Goal: Information Seeking & Learning: Learn about a topic

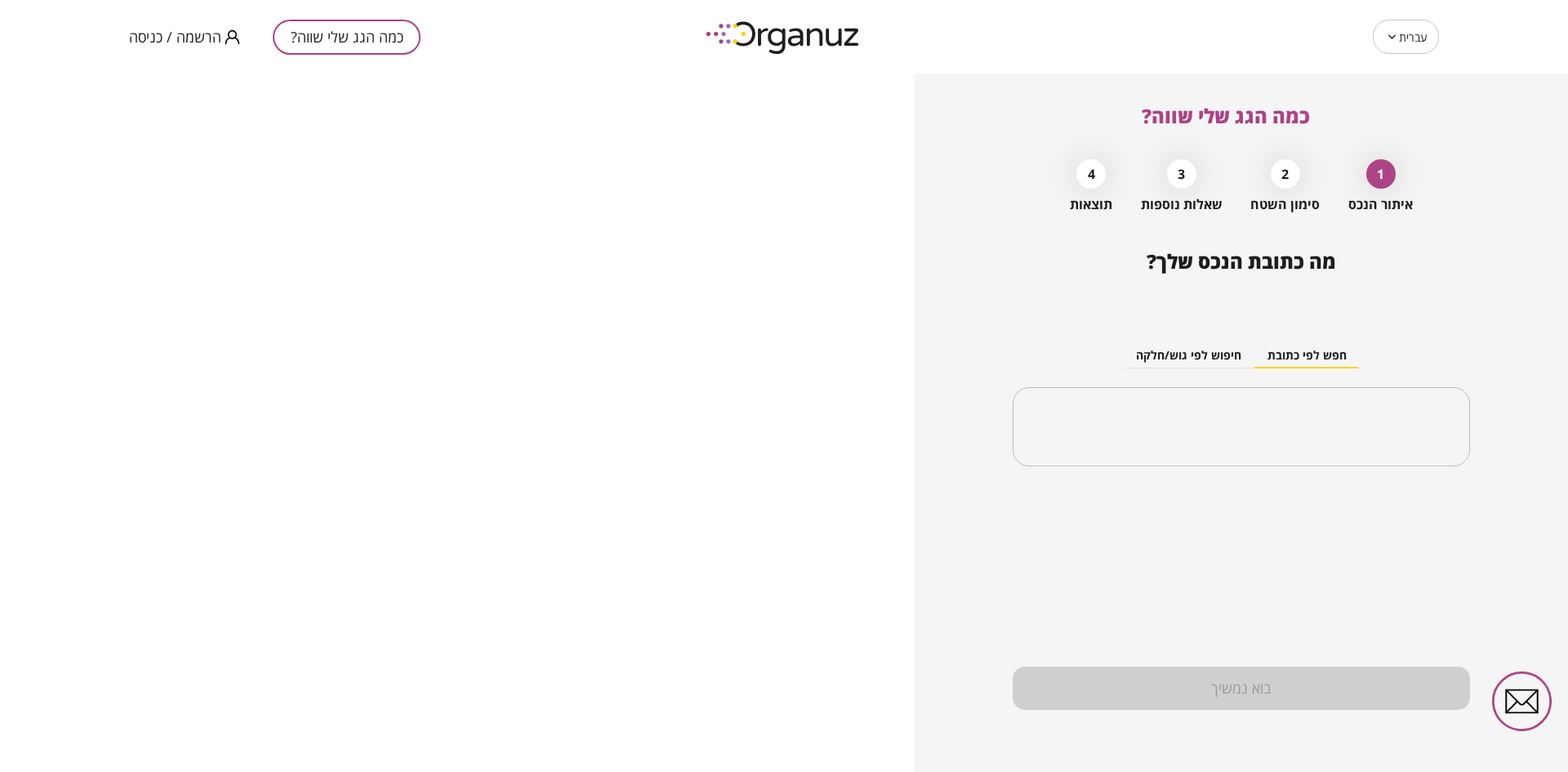
click at [203, 29] on span "הרשמה / כניסה" at bounding box center [175, 36] width 92 height 17
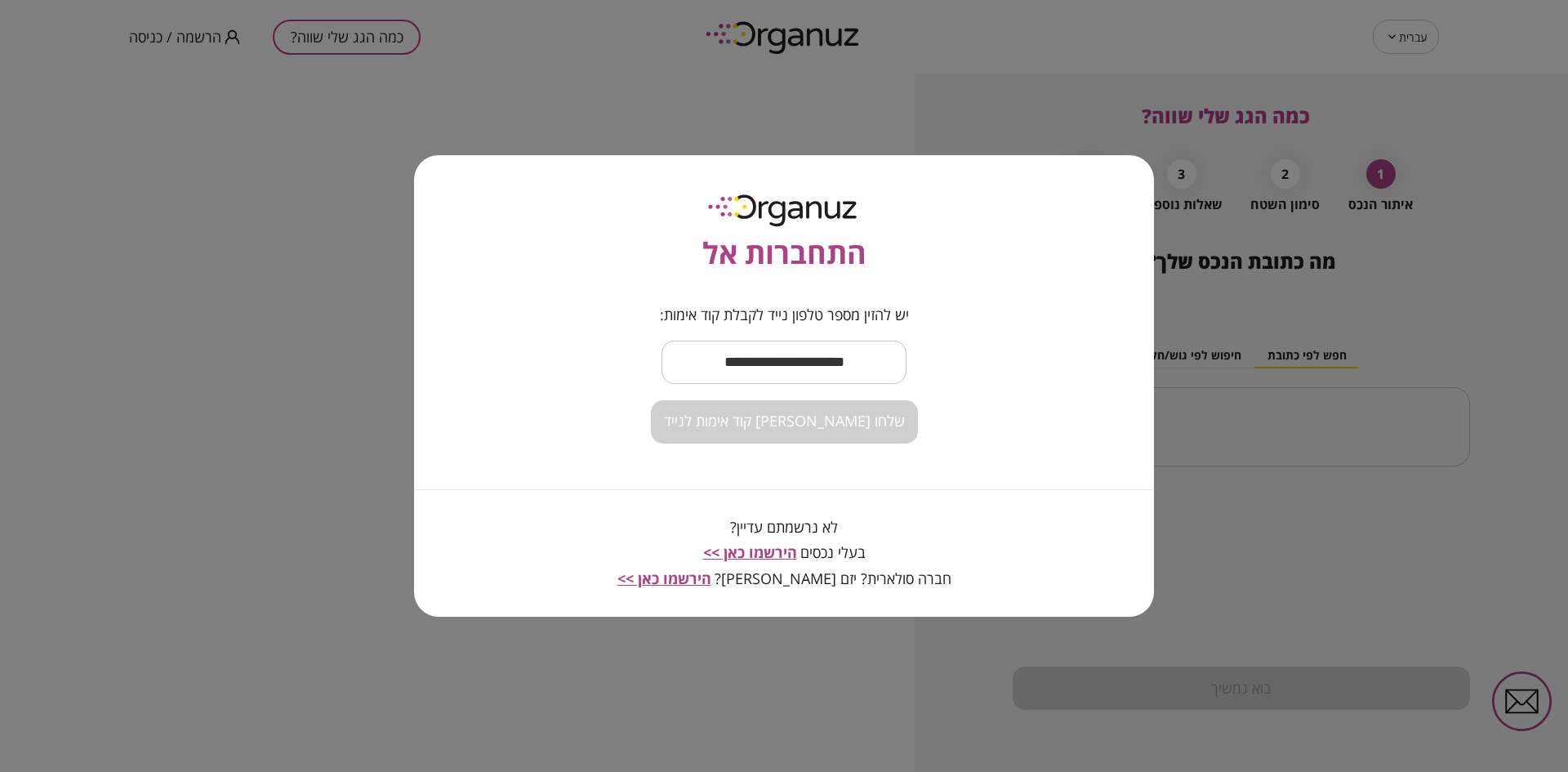
click at [777, 358] on input "text" at bounding box center [783, 361] width 245 height 48
type input "**********"
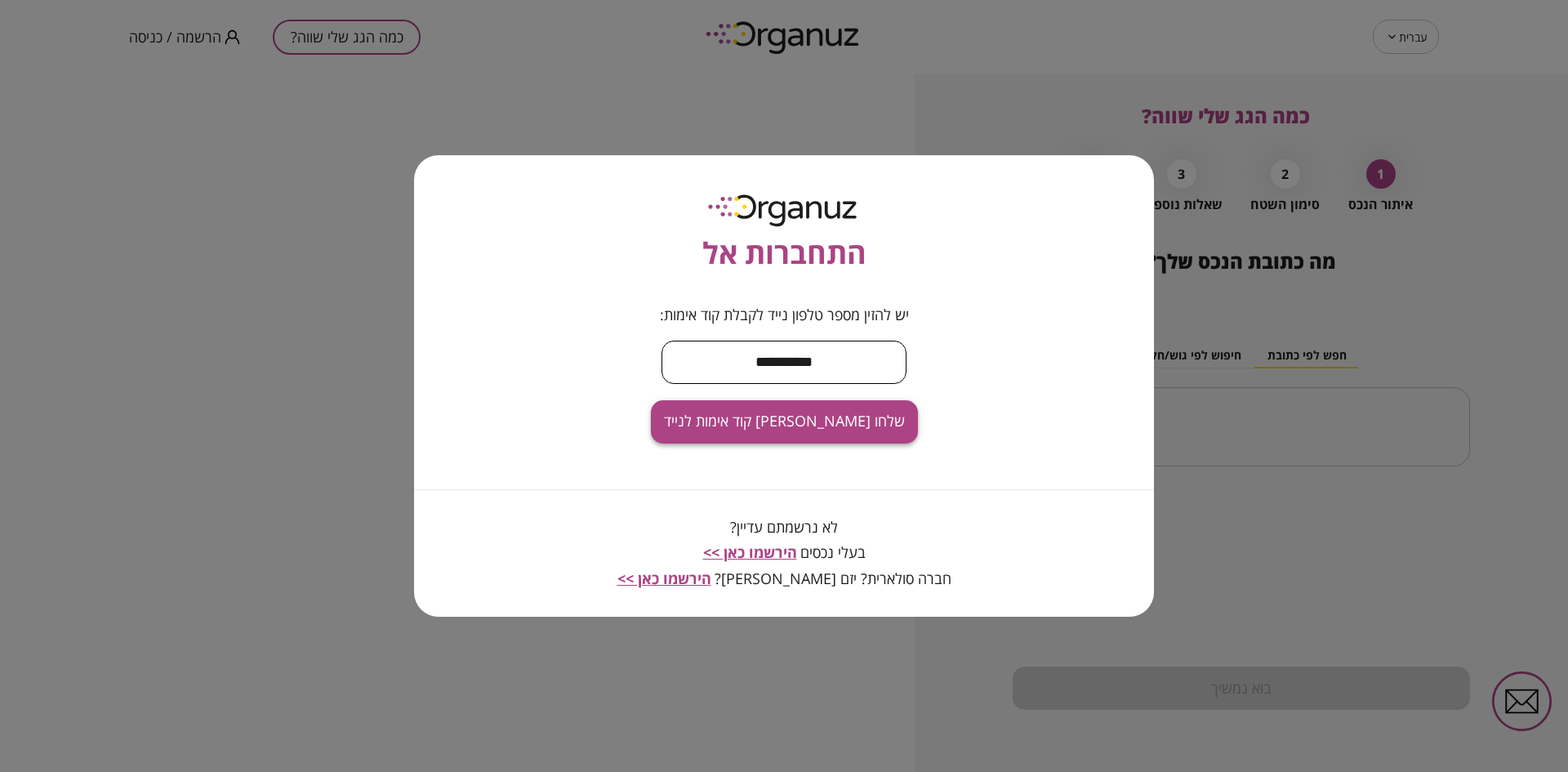
click at [802, 414] on span "שלחו [PERSON_NAME] קוד אימות לנייד" at bounding box center [784, 421] width 241 height 18
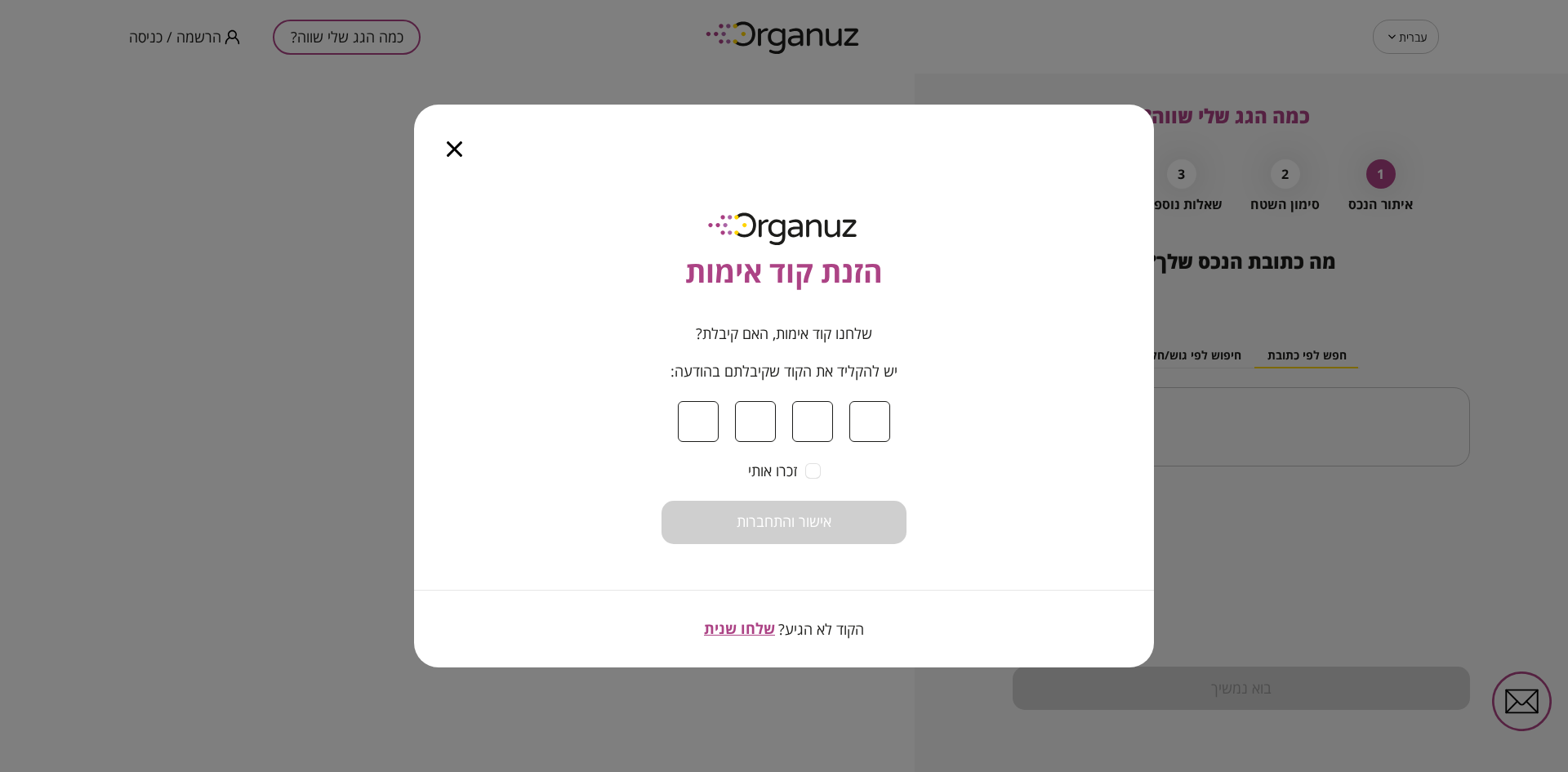
type input "*"
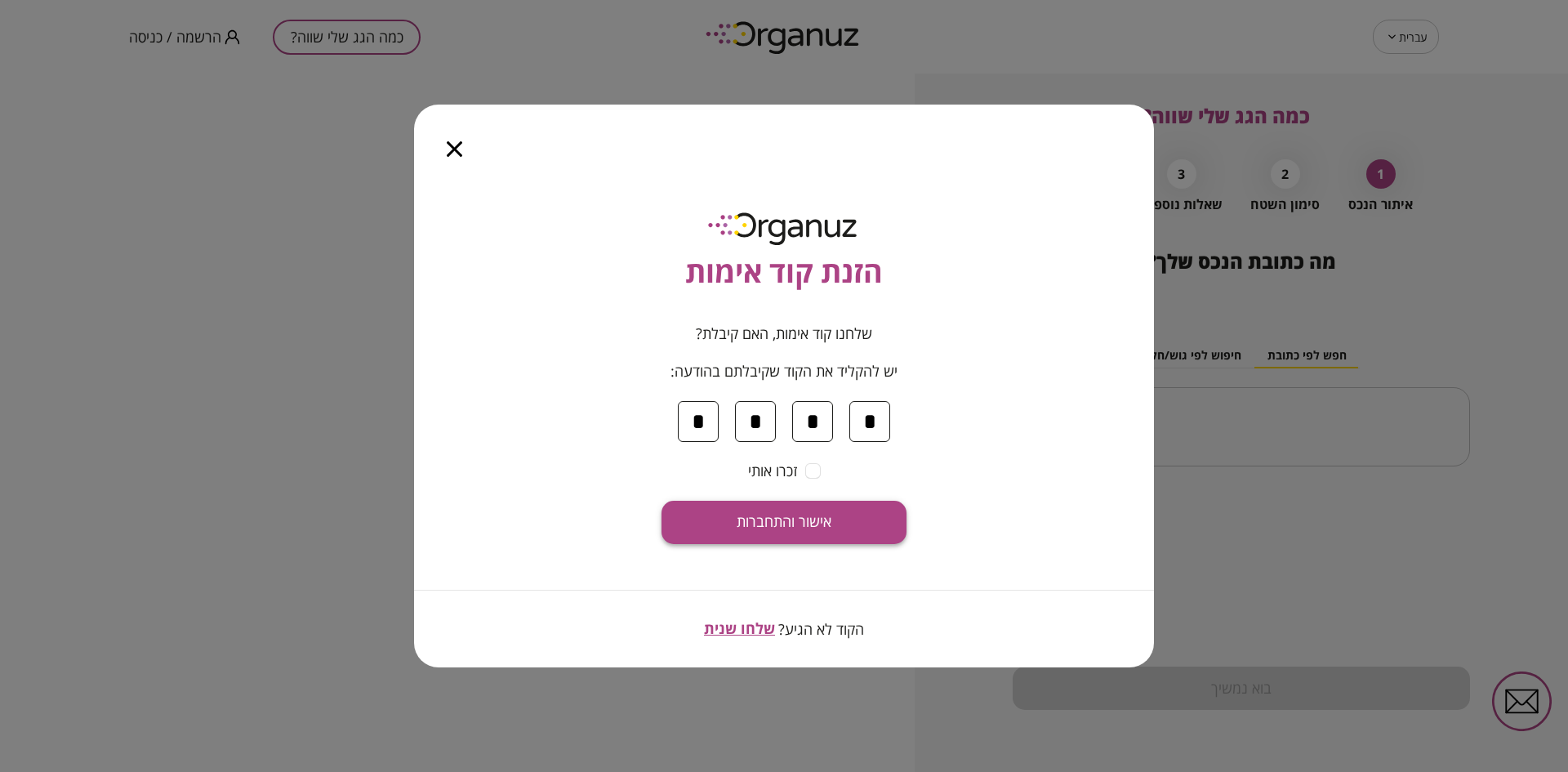
type input "*"
click at [823, 522] on span "אישור והתחברות" at bounding box center [784, 522] width 94 height 18
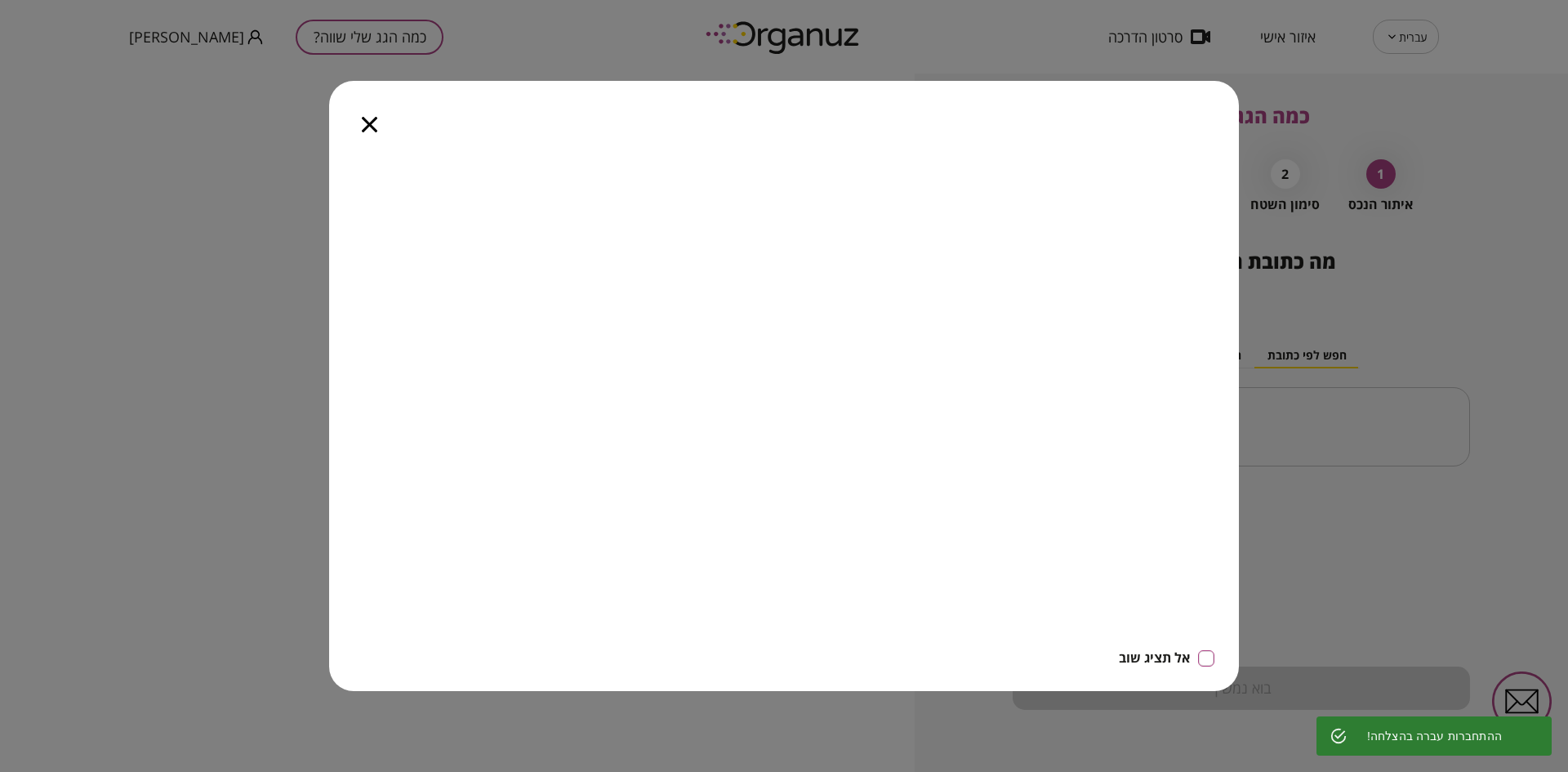
click at [369, 127] on icon "button" at bounding box center [369, 125] width 16 height 16
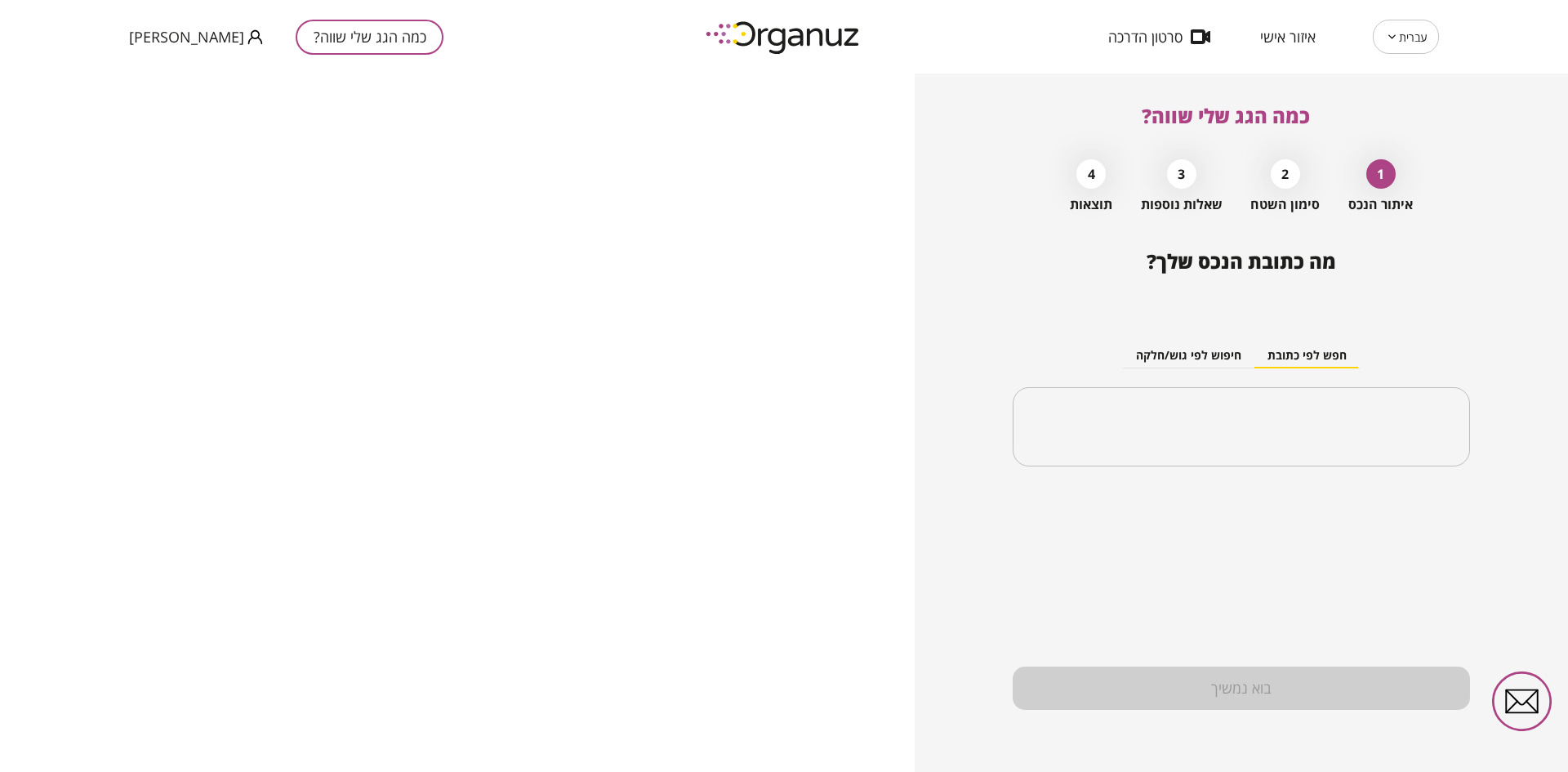
click at [1414, 42] on body "עברית ** ​ איזור אישי סרטון הדרכה כמה הגג שלי שווה? [PERSON_NAME] [PERSON_NAME]…" at bounding box center [784, 386] width 1568 height 772
click at [1406, 108] on li "English" at bounding box center [1406, 110] width 67 height 29
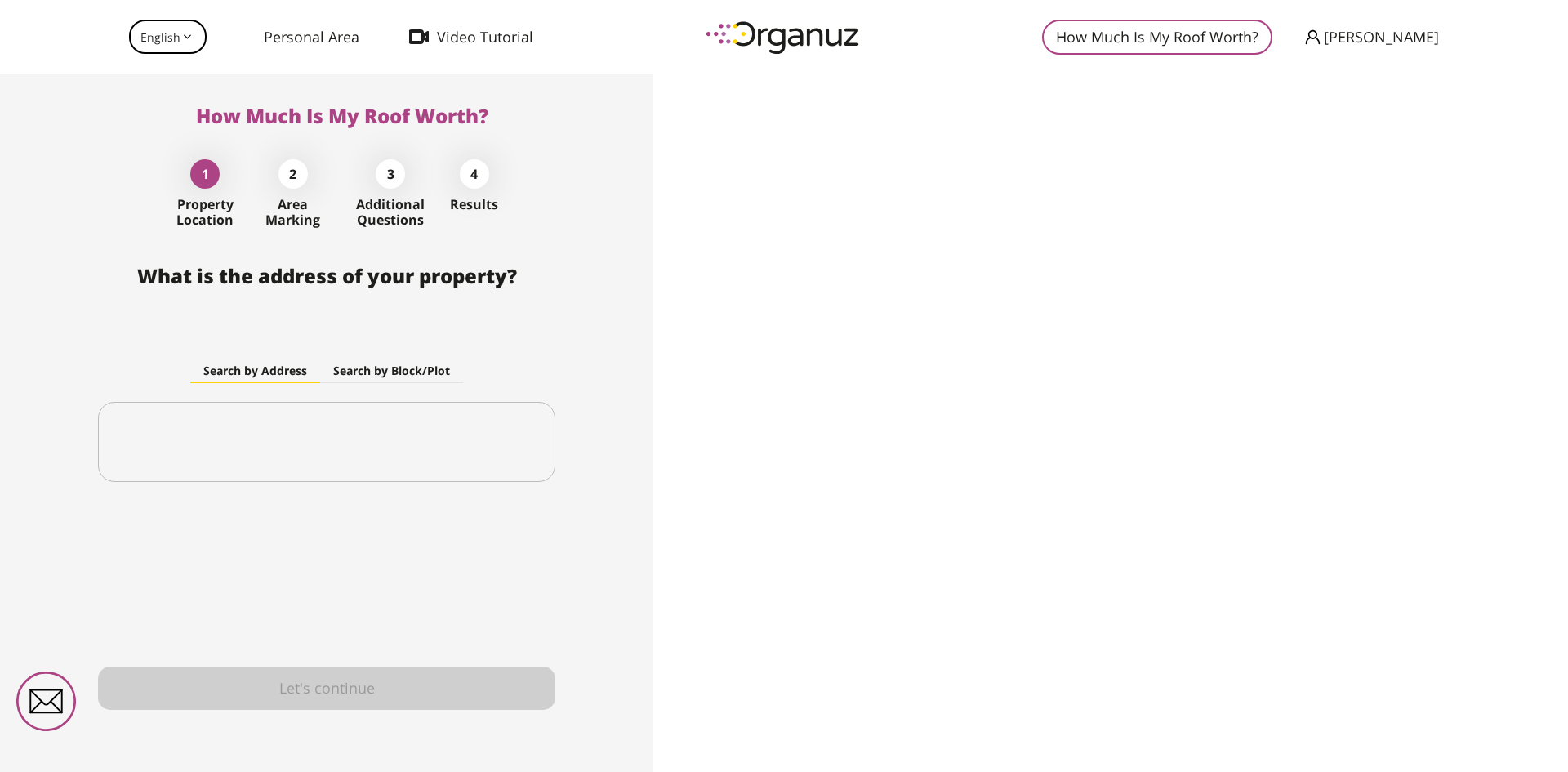
click at [176, 24] on body "English ** ​ Personal Area Video Tutorial How Much Is My Roof Worth? [PERSON_NA…" at bounding box center [784, 386] width 1568 height 772
drag, startPoint x: 153, startPoint y: 75, endPoint x: 133, endPoint y: 104, distance: 35.2
click at [153, 75] on li "עברית" at bounding box center [166, 81] width 75 height 29
type input "**"
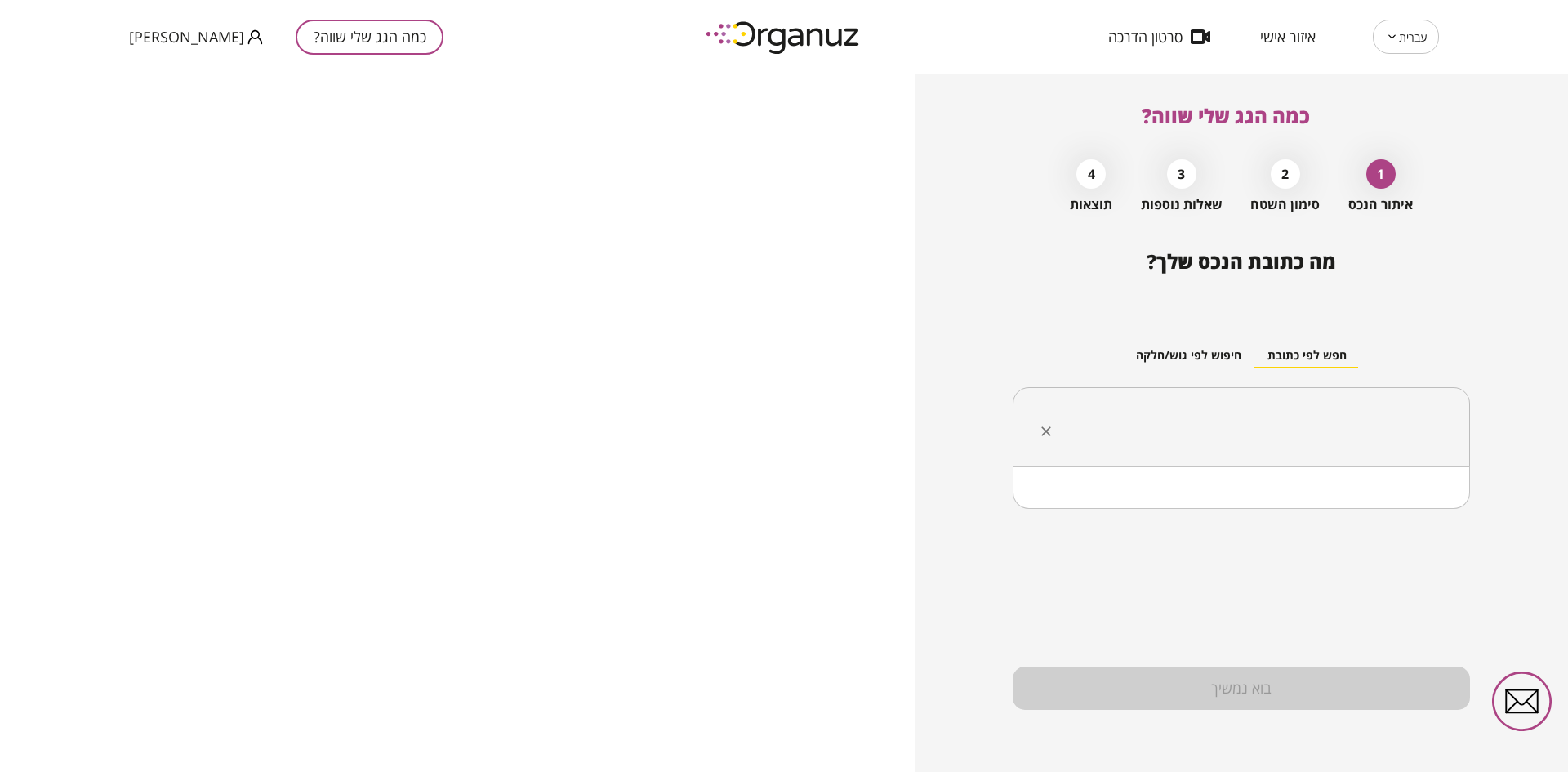
click at [1223, 407] on input "text" at bounding box center [1247, 427] width 406 height 41
click at [1422, 514] on li "[GEOGRAPHIC_DATA]" at bounding box center [1242, 509] width 415 height 29
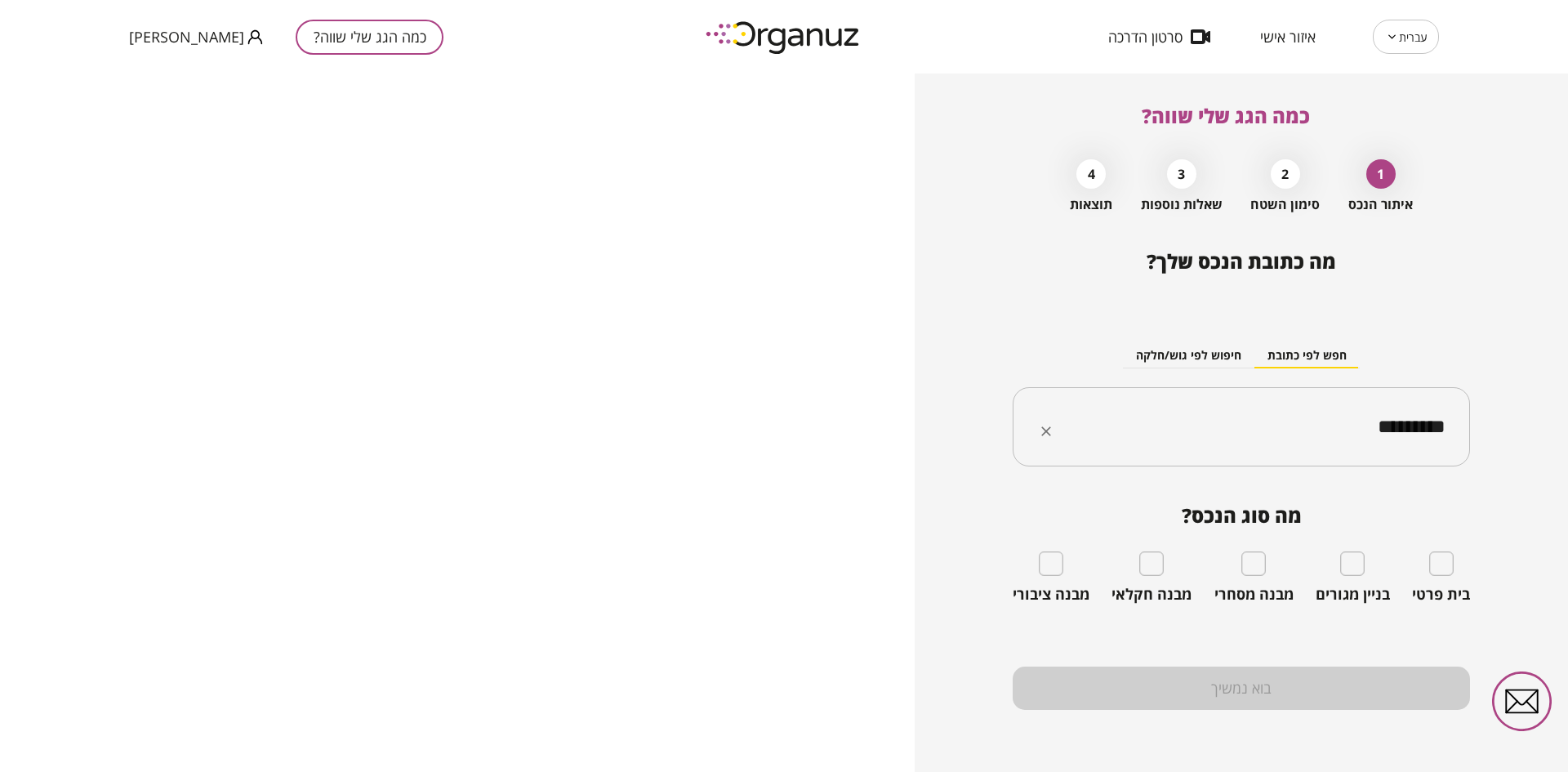
type input "*********"
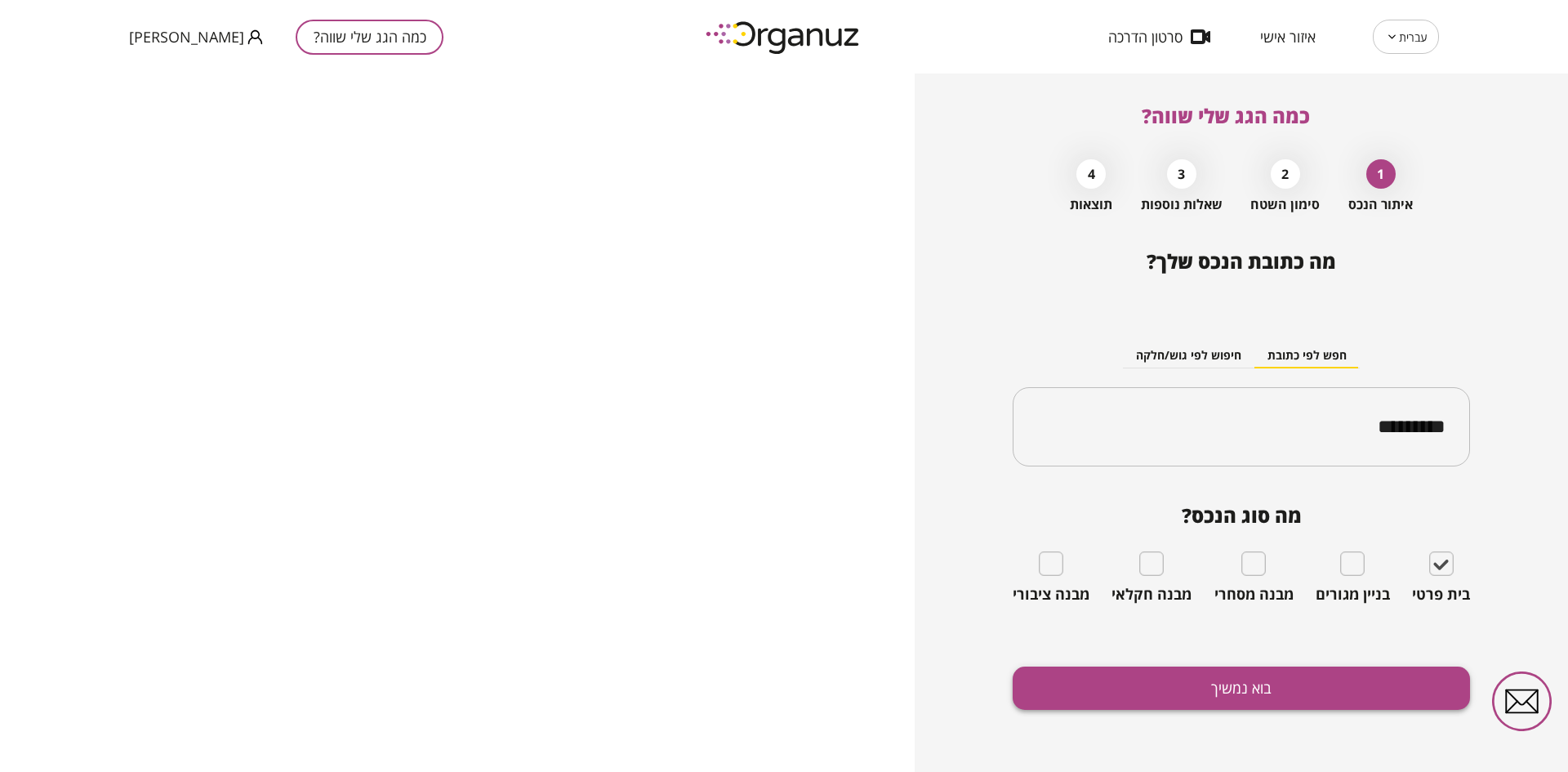
click at [1336, 693] on button "בוא נמשיך" at bounding box center [1242, 688] width 458 height 43
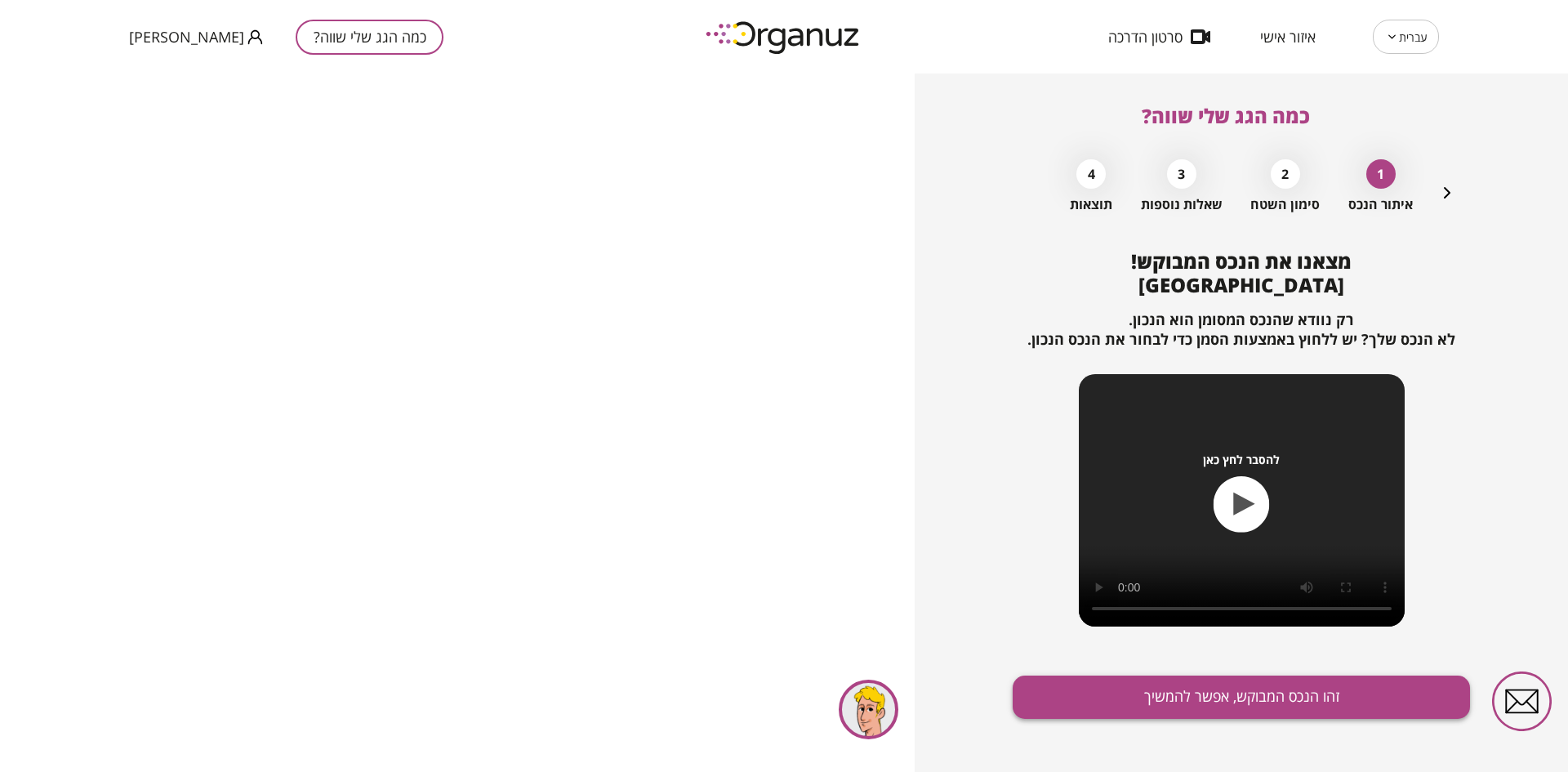
click at [1107, 695] on button "זהו הנכס המבוקש, אפשר להמשיך" at bounding box center [1242, 697] width 458 height 43
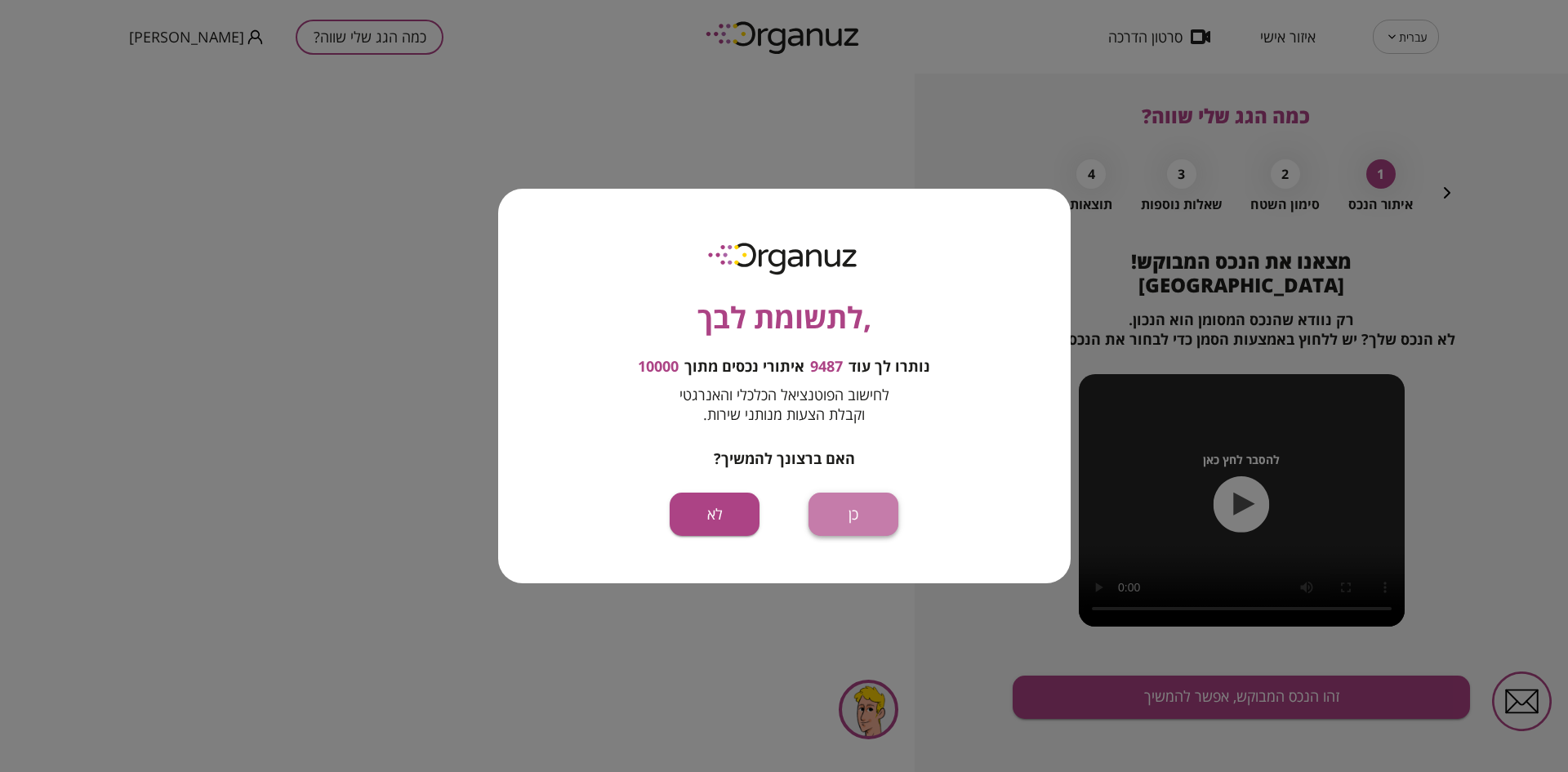
click at [872, 528] on button "כן" at bounding box center [853, 514] width 89 height 43
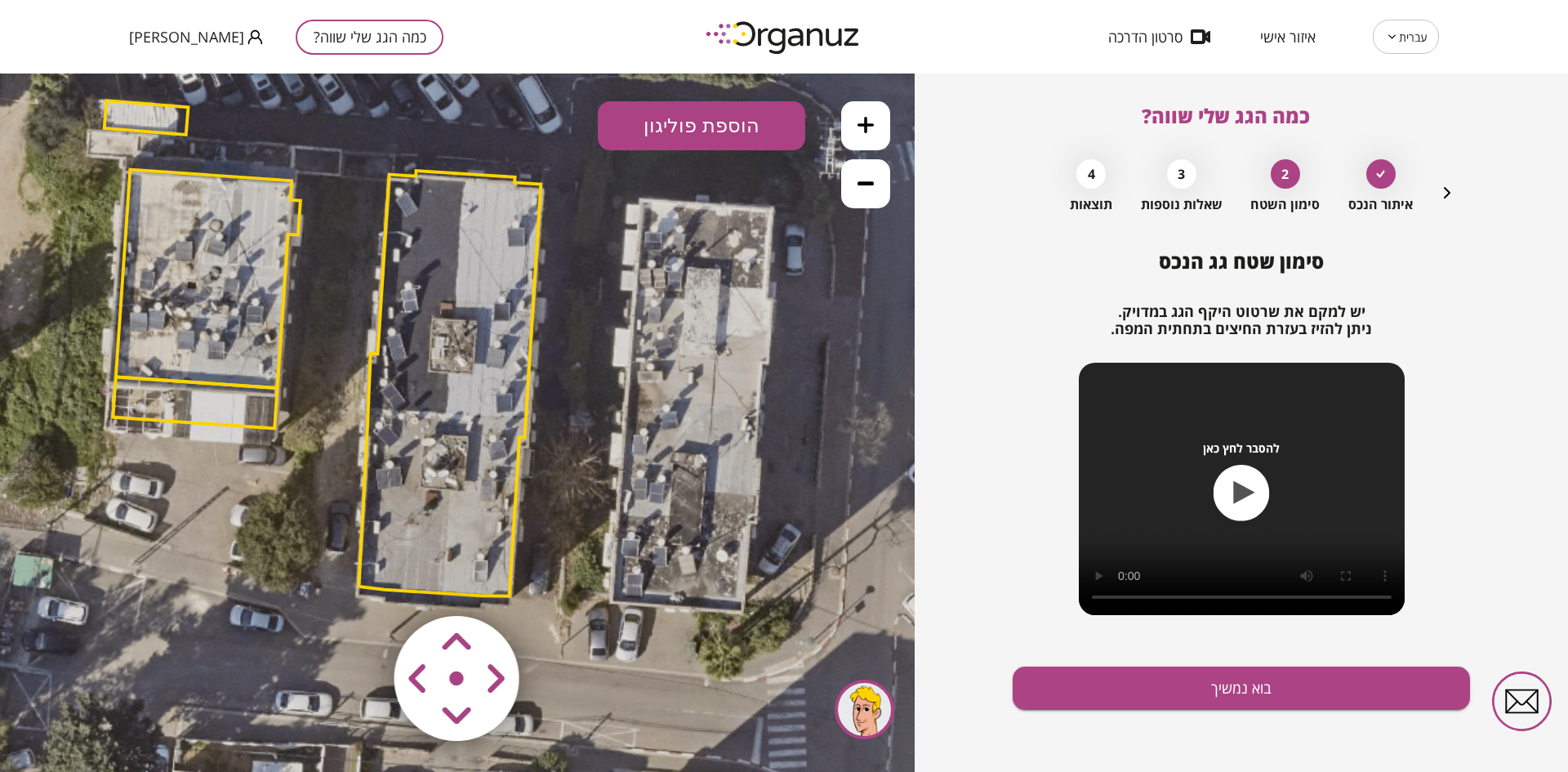
drag, startPoint x: 357, startPoint y: 451, endPoint x: 237, endPoint y: 383, distance: 137.9
click at [237, 383] on polygon at bounding box center [208, 279] width 185 height 218
click at [1198, 699] on button "בוא נמשיך" at bounding box center [1242, 688] width 458 height 43
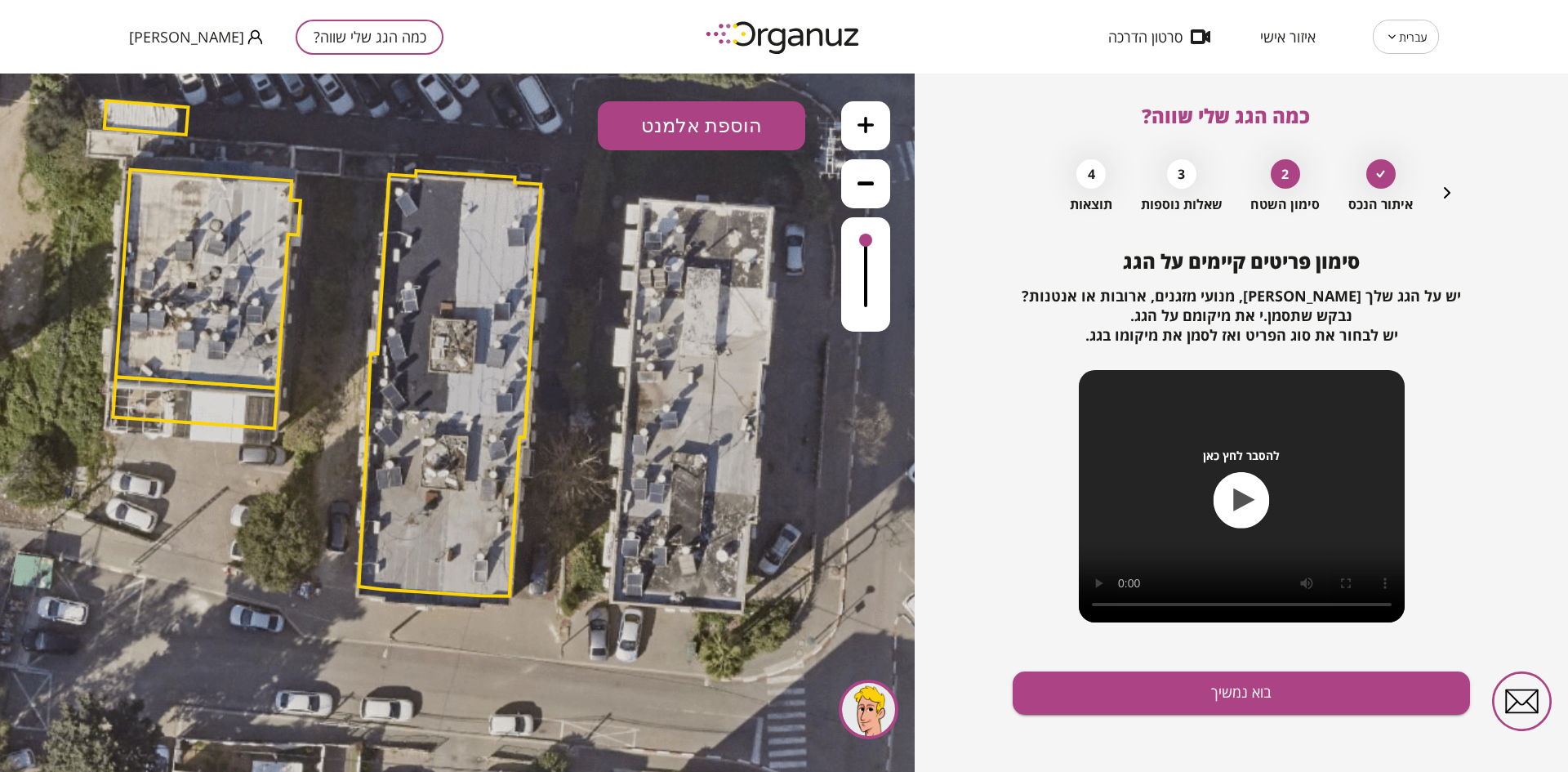
click at [654, 113] on button "הוספת אלמנט" at bounding box center [701, 126] width 207 height 49
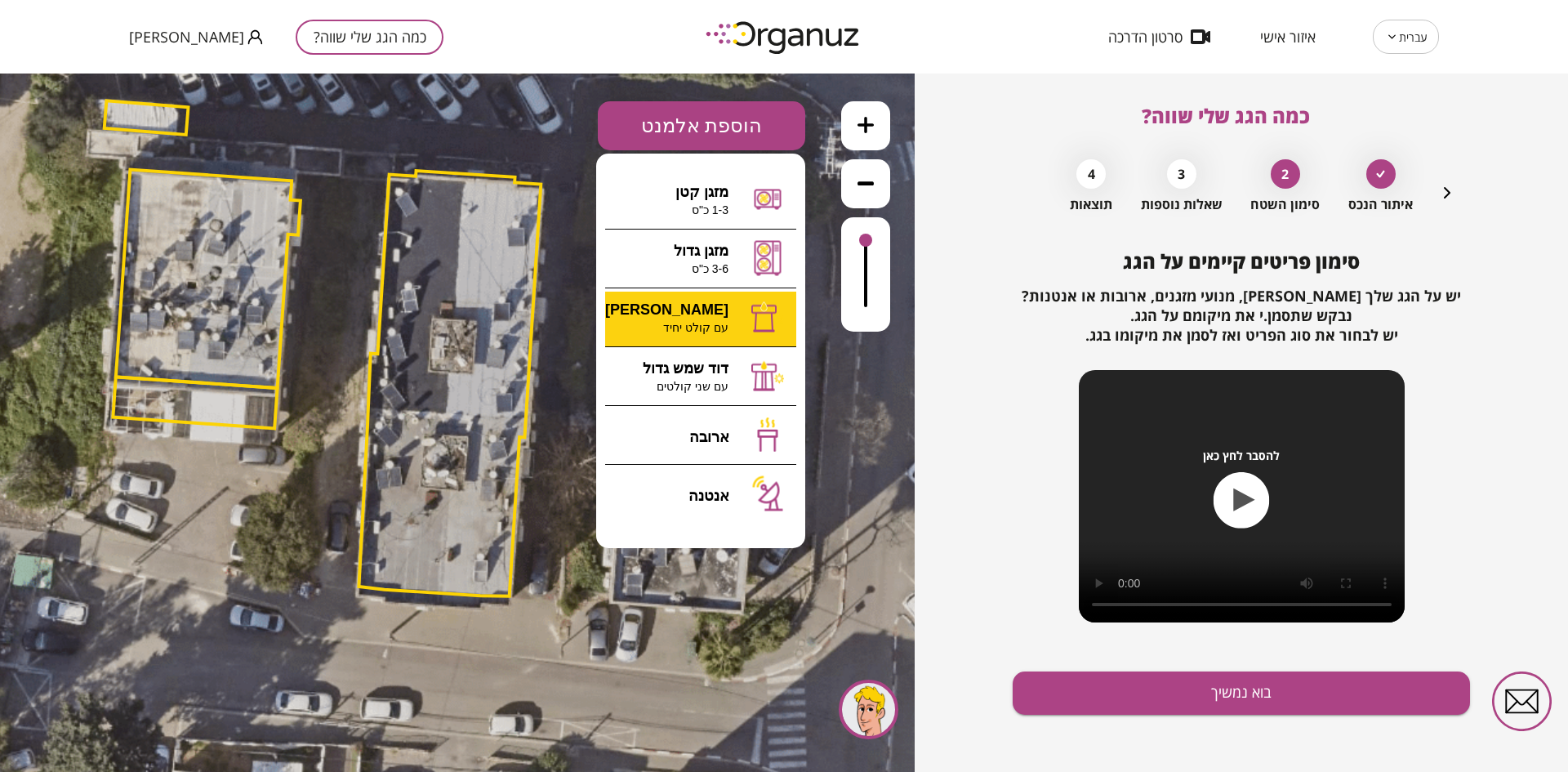
click at [699, 303] on div ".st0 { fill: #FFFFFF; } 10" at bounding box center [457, 422] width 915 height 698
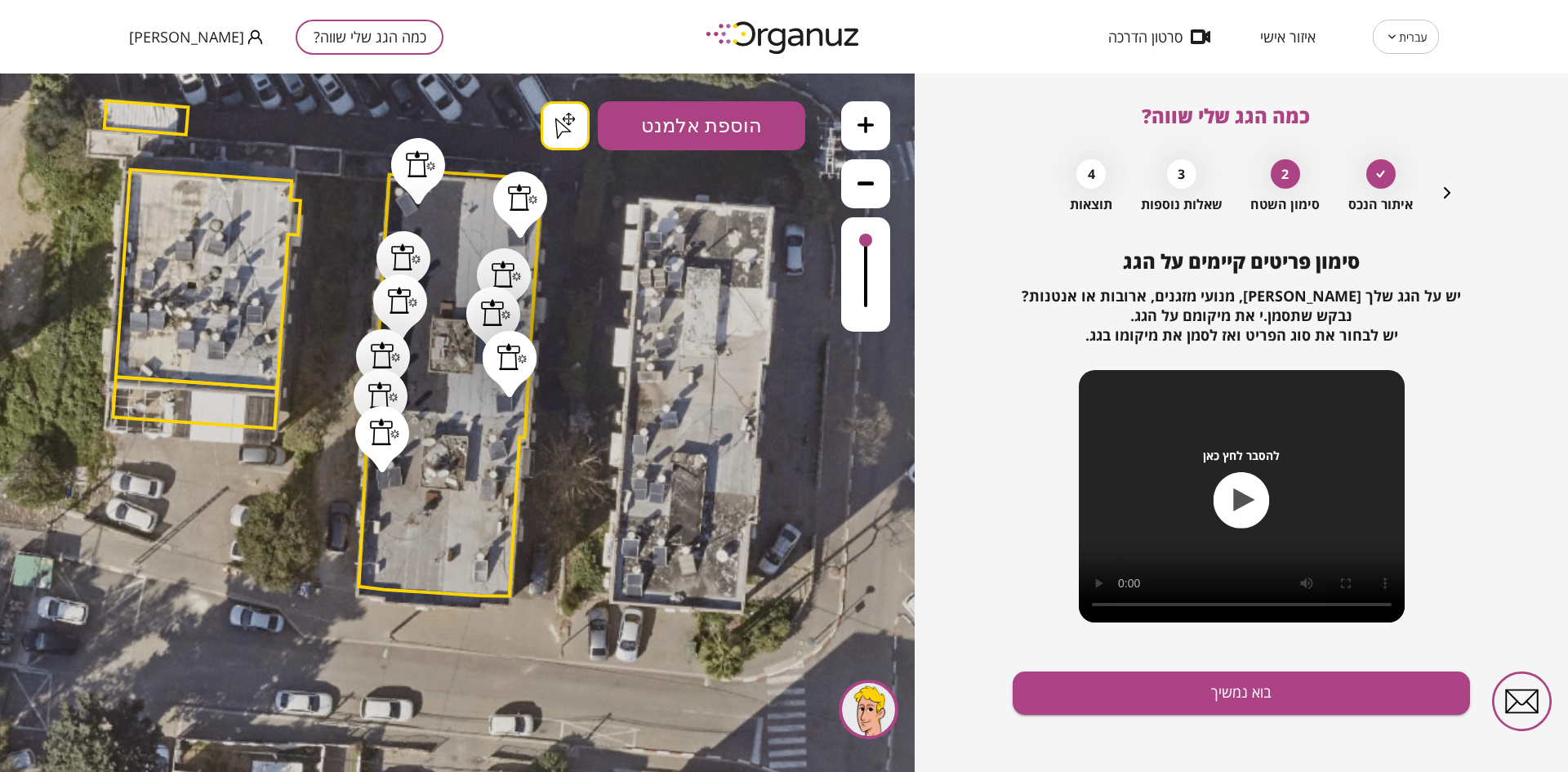
click at [1069, 685] on button "בוא נמשיך" at bounding box center [1242, 692] width 458 height 43
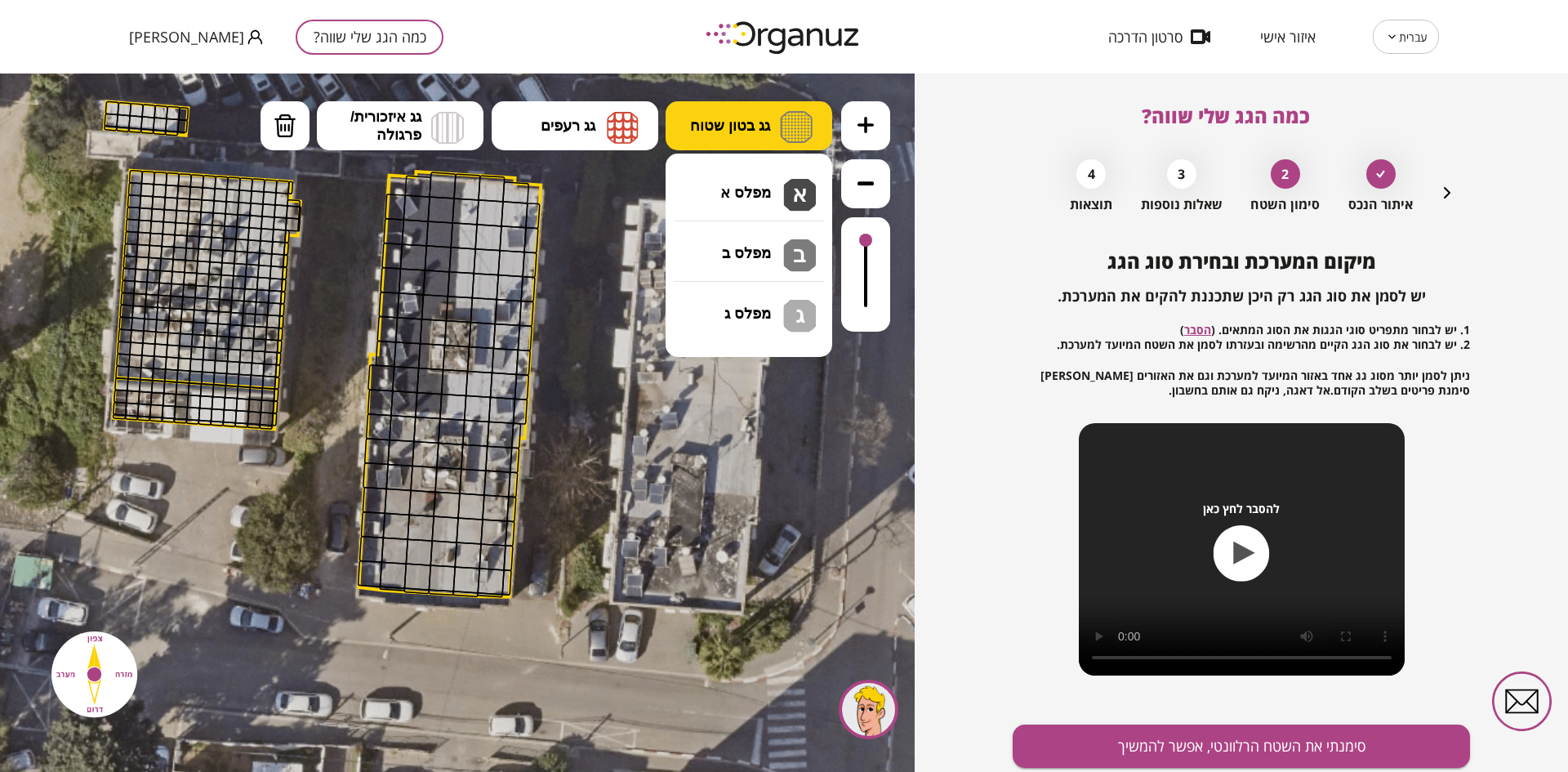
click at [744, 128] on span "גג בטון שטוח" at bounding box center [730, 126] width 80 height 18
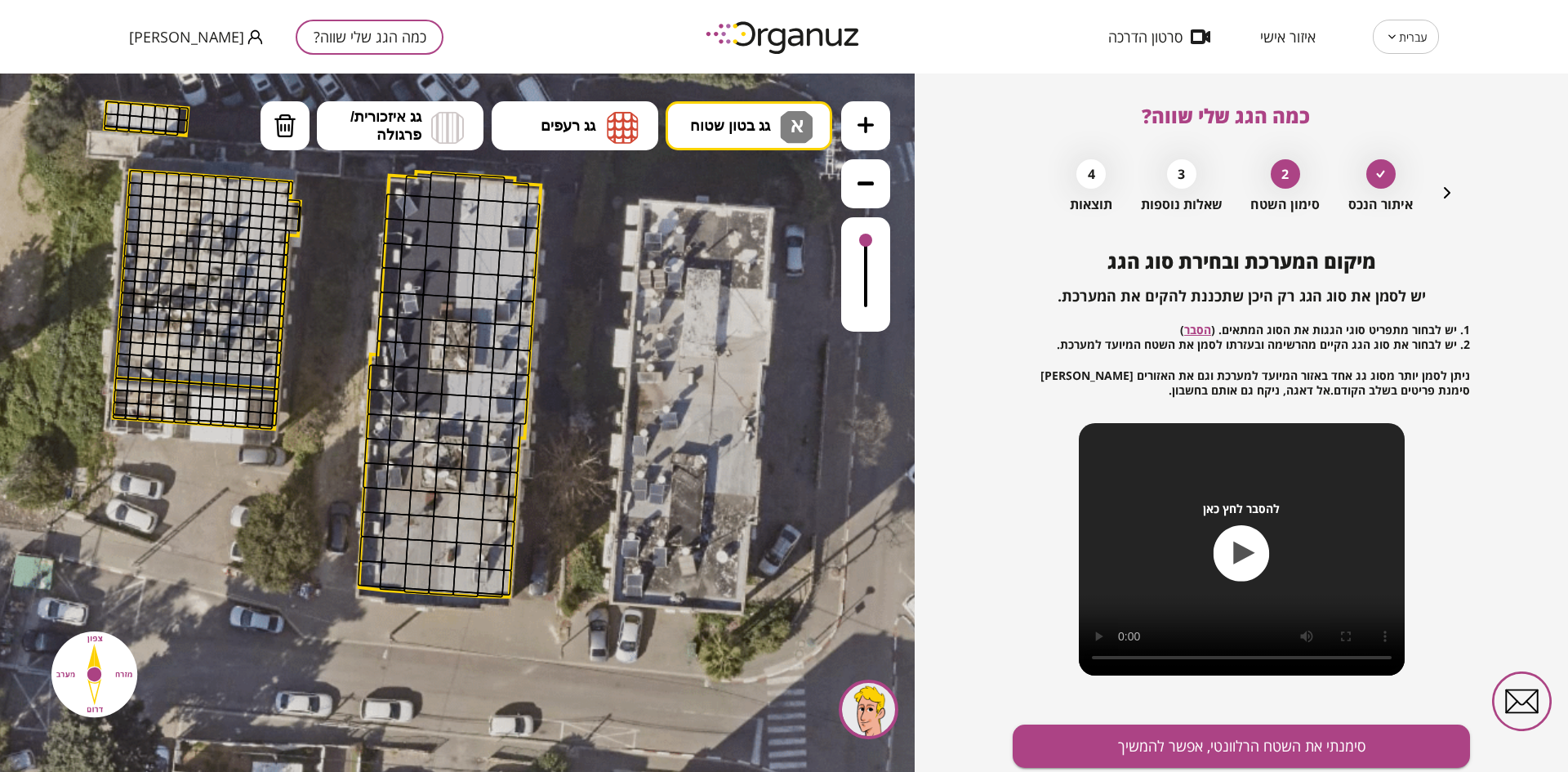
click at [755, 193] on div ".st0 { fill: #FFFFFF; } .st0 { fill: #FFFFFF; }" at bounding box center [457, 422] width 915 height 698
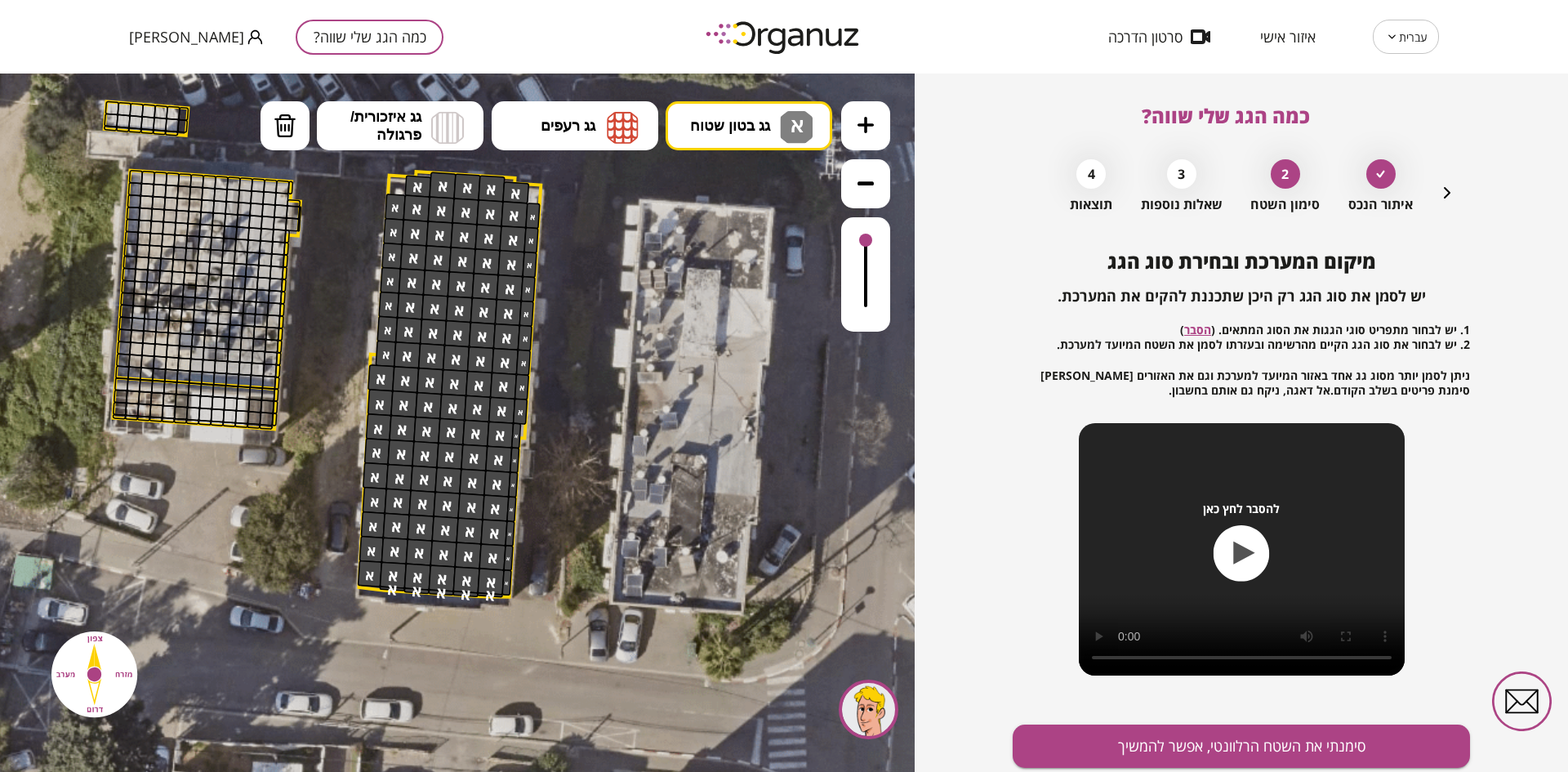
drag, startPoint x: 453, startPoint y: 189, endPoint x: 529, endPoint y: 592, distance: 410.1
click at [529, 592] on div ".st0 { fill: #FFFFFF; } .st0 { fill: #FFFFFF; }" at bounding box center [319, 349] width 1543 height 1543
click at [1238, 741] on button "סימנתי את השטח הרלוונטי, אפשר להמשיך" at bounding box center [1242, 746] width 458 height 43
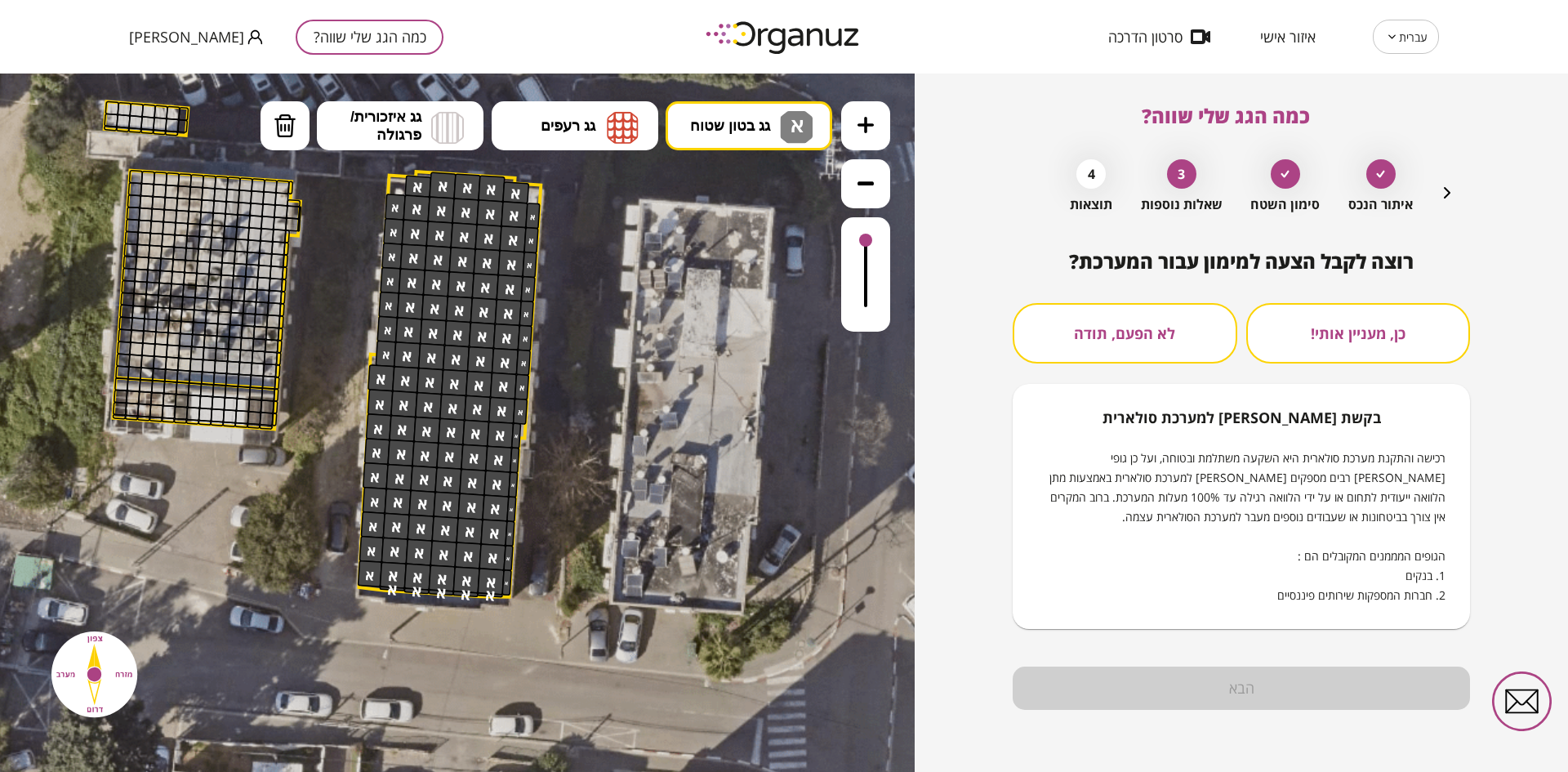
click at [1113, 337] on button "לא הפעם, תודה" at bounding box center [1125, 333] width 225 height 61
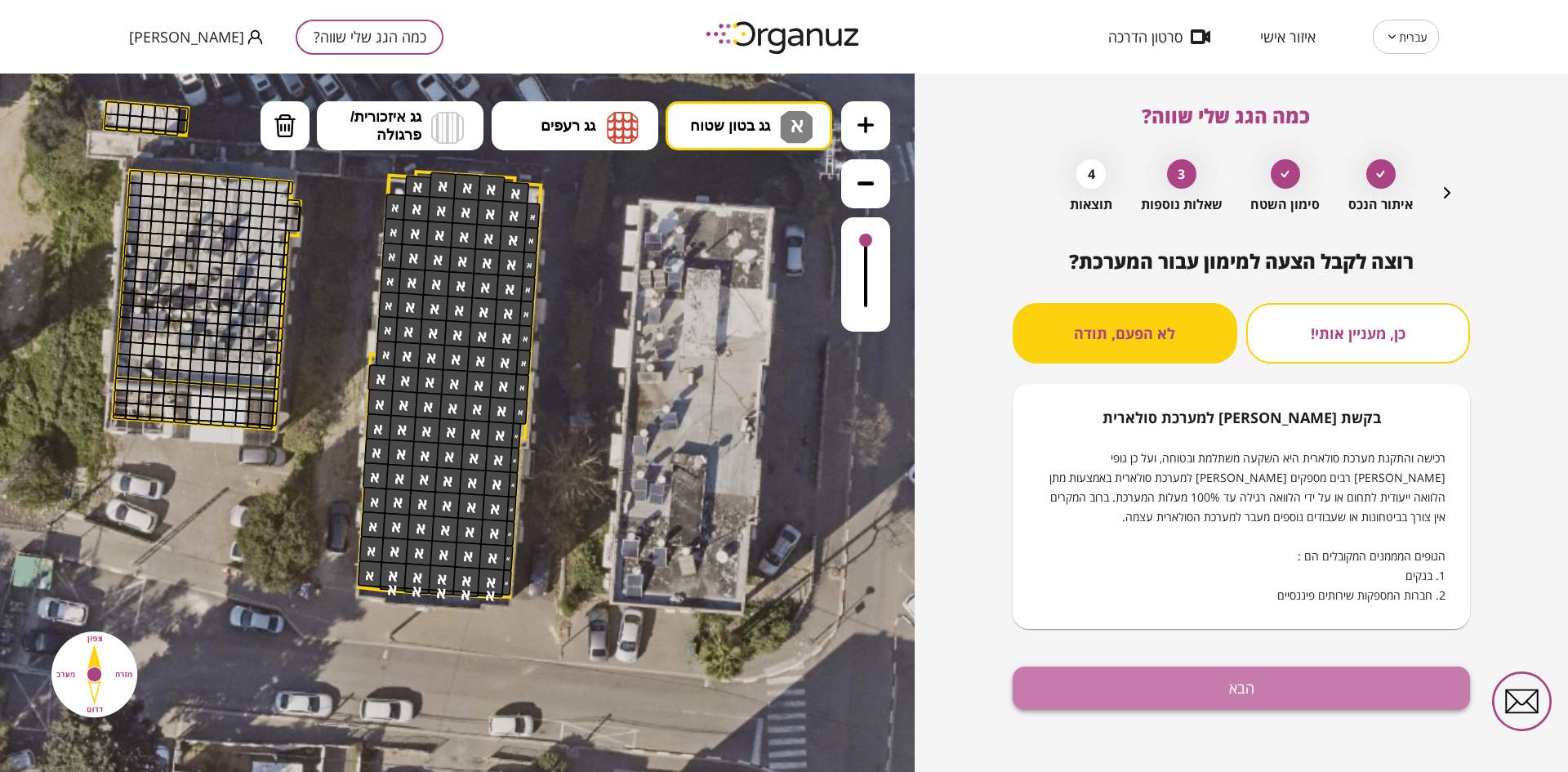
click at [1167, 686] on button "הבא" at bounding box center [1242, 688] width 458 height 43
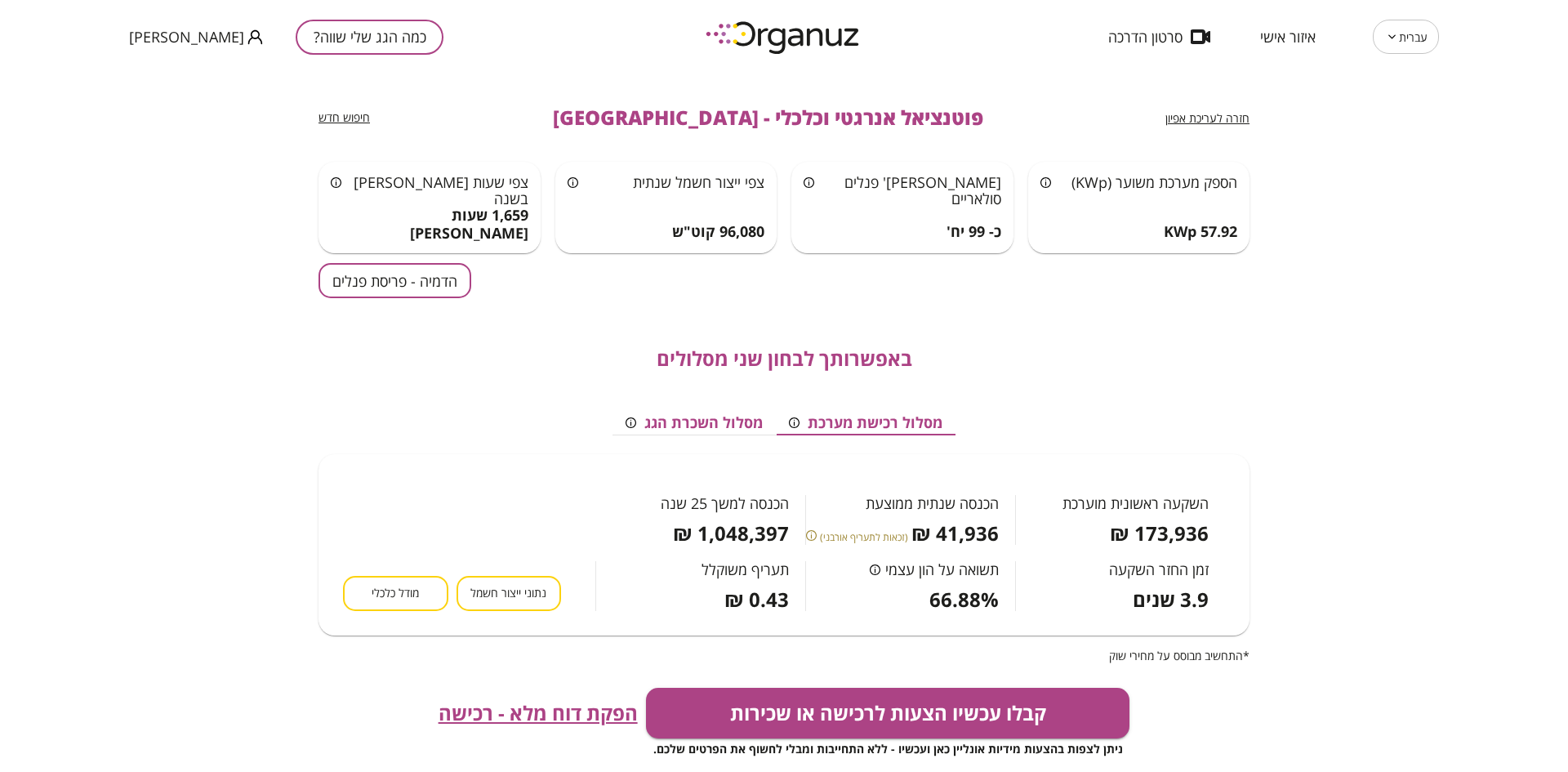
click at [375, 274] on button "הדמיה - פריסת פנלים" at bounding box center [394, 281] width 152 height 35
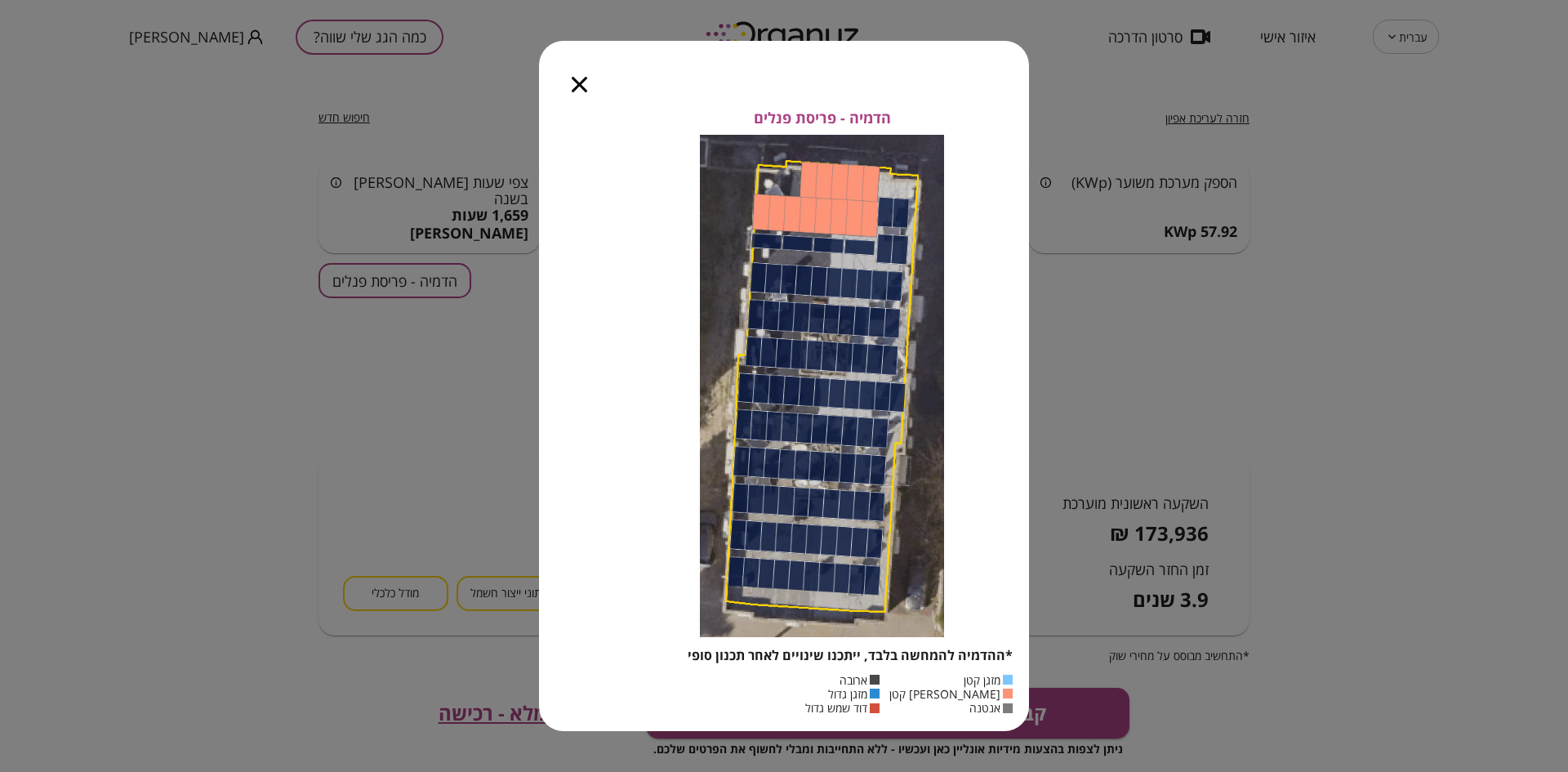
click at [585, 89] on icon "button" at bounding box center [580, 84] width 16 height 16
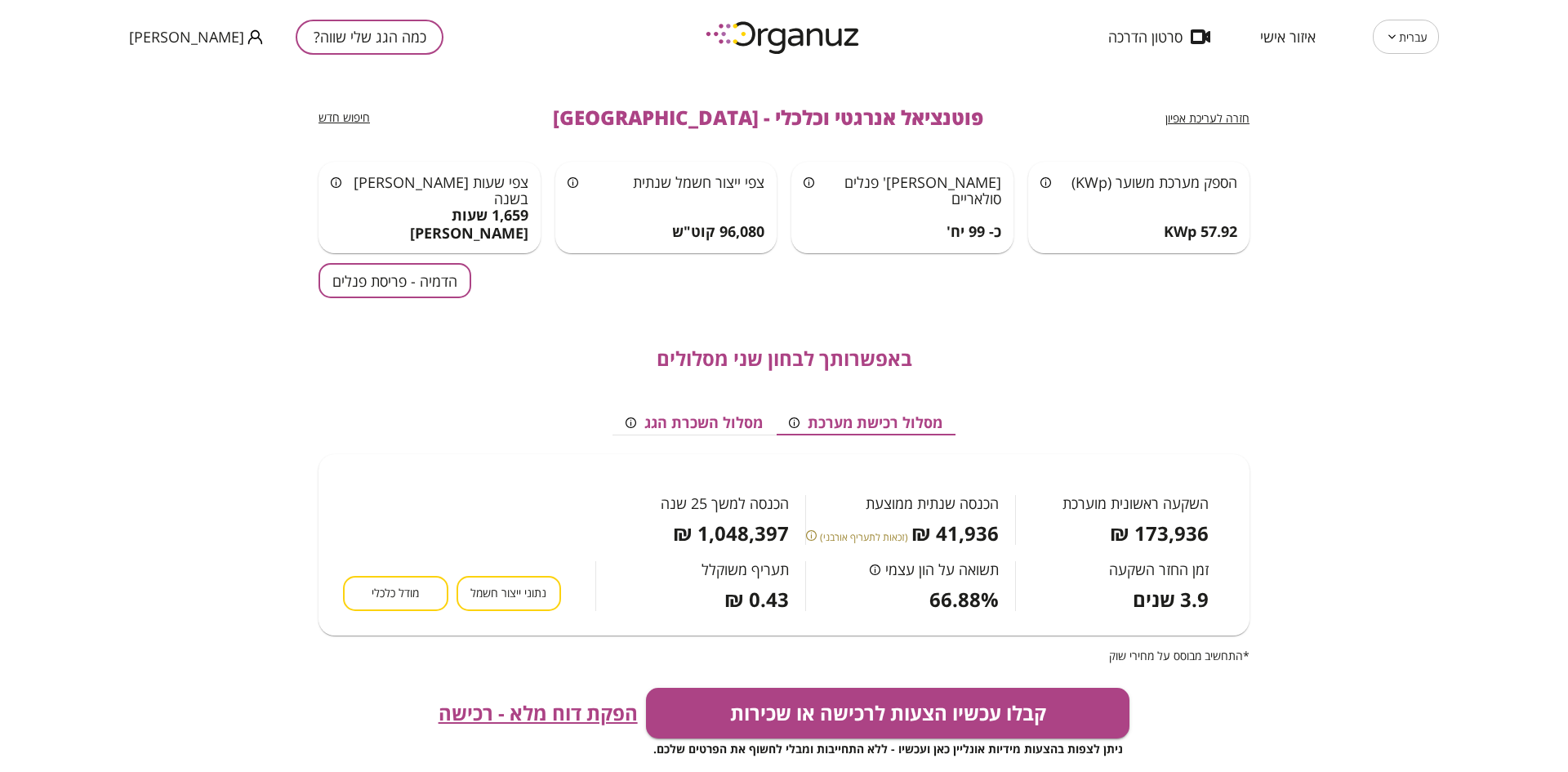
click at [1212, 120] on span "חזרה לעריכת אפיון" at bounding box center [1208, 118] width 84 height 16
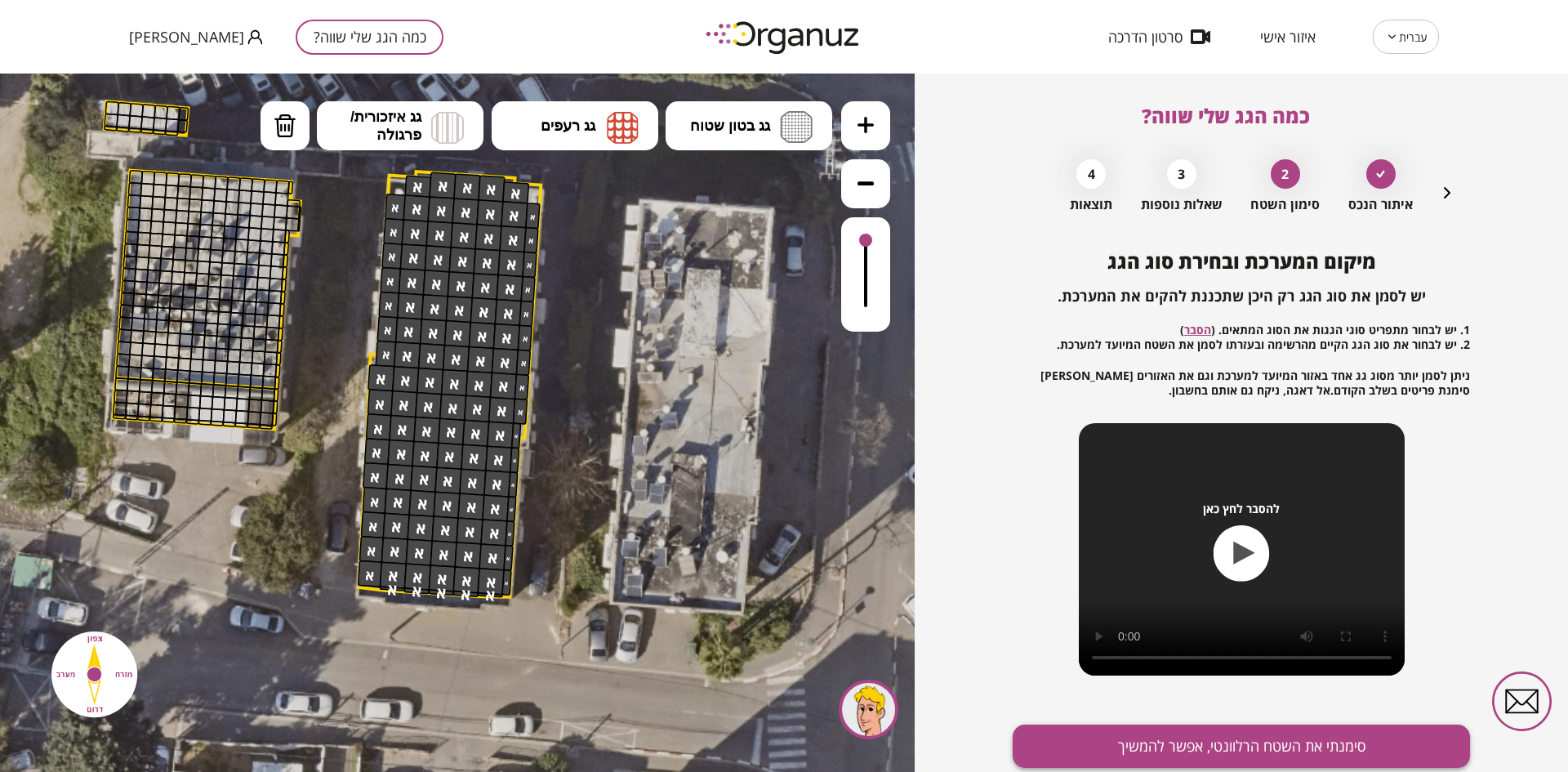
click at [1153, 739] on button "סימנתי את השטח הרלוונטי, אפשר להמשיך" at bounding box center [1242, 746] width 458 height 43
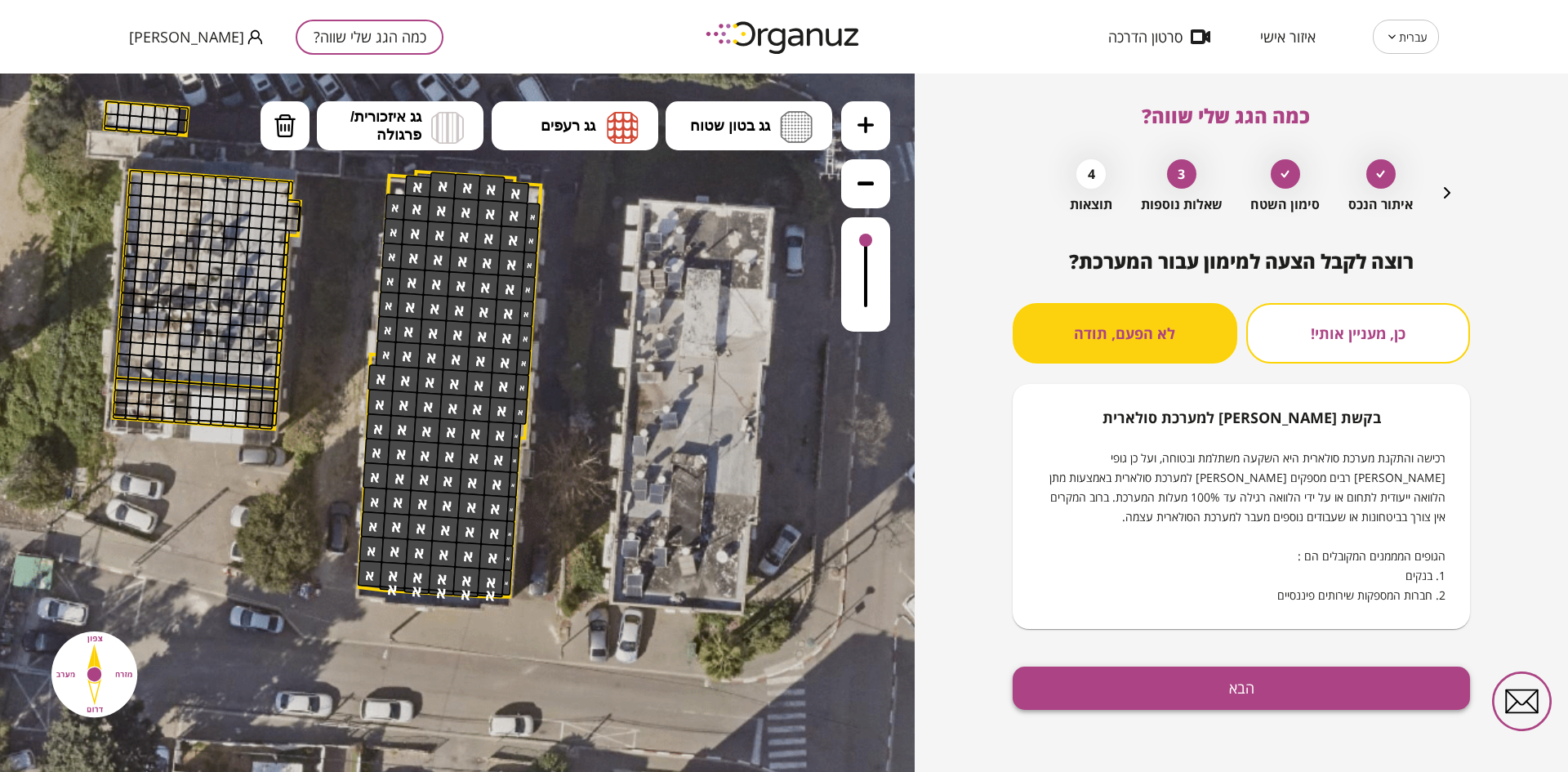
click at [1189, 682] on button "הבא" at bounding box center [1242, 688] width 458 height 43
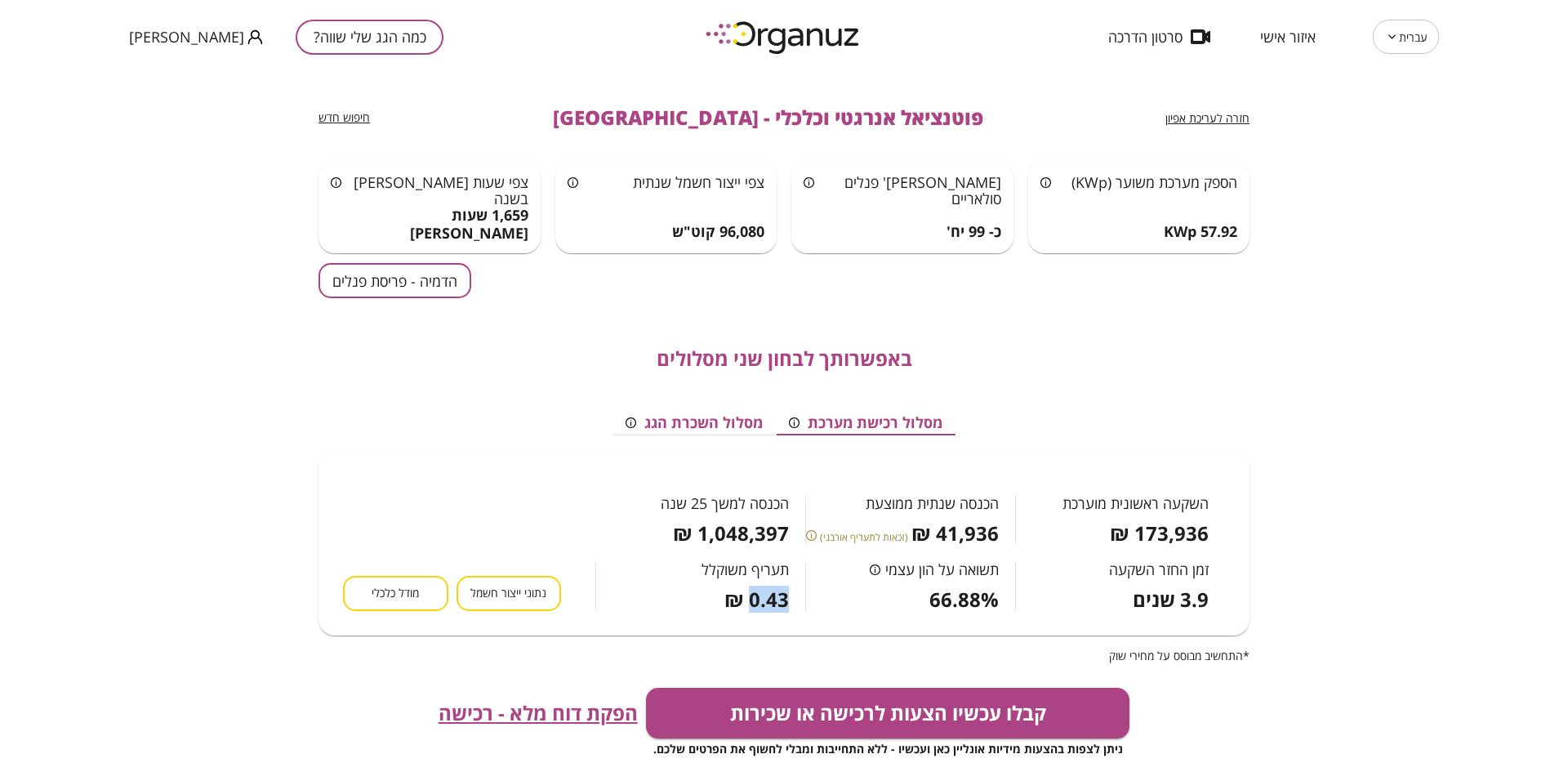
drag, startPoint x: 750, startPoint y: 603, endPoint x: 794, endPoint y: 606, distance: 44.1
click at [794, 606] on div "תעריף משוקלל 0.43 ₪" at bounding box center [700, 578] width 210 height 66
click at [1179, 119] on span "חזרה לעריכת אפיון" at bounding box center [1208, 118] width 84 height 16
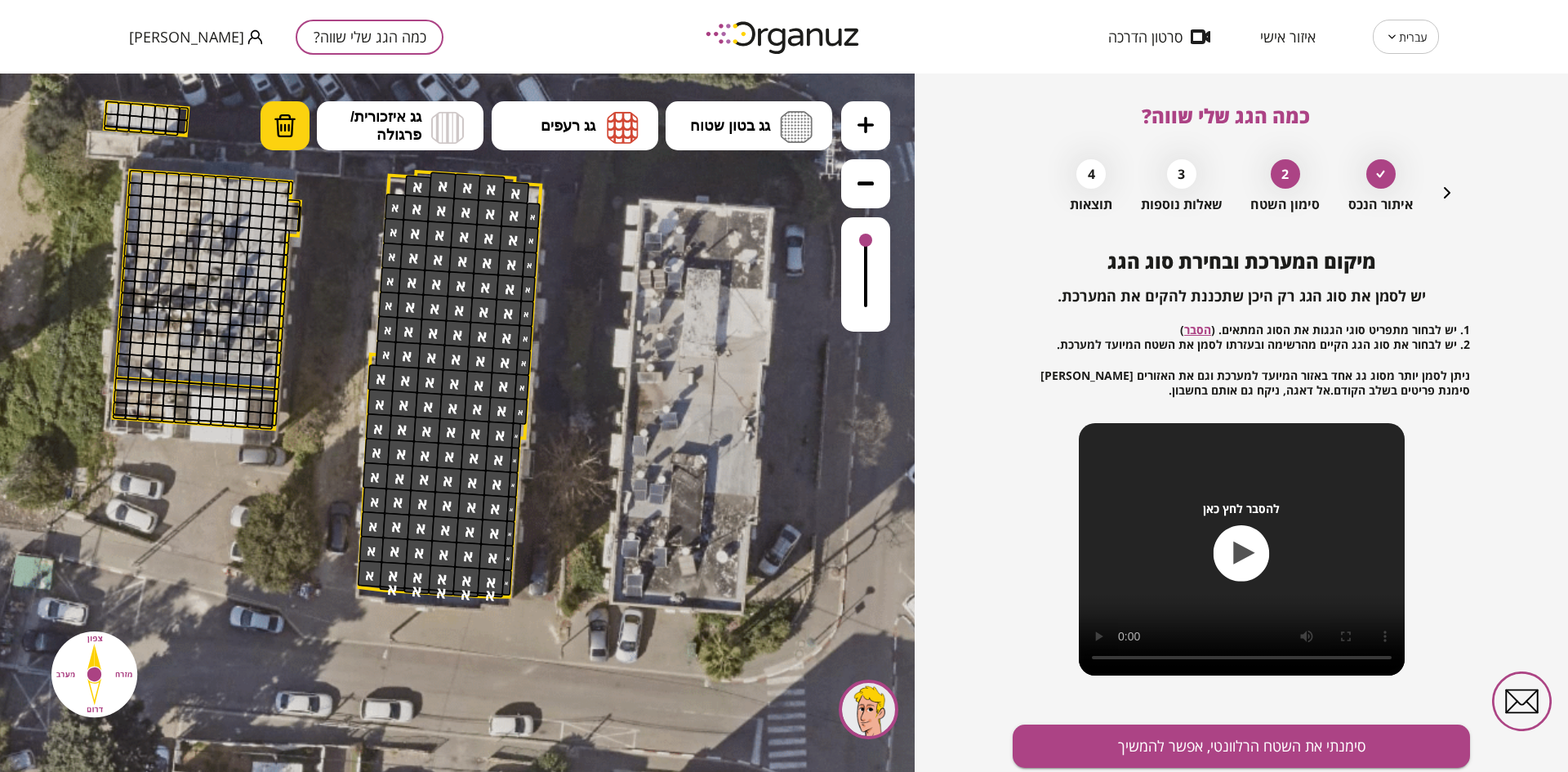
click at [297, 124] on button "מחיקה" at bounding box center [285, 126] width 49 height 49
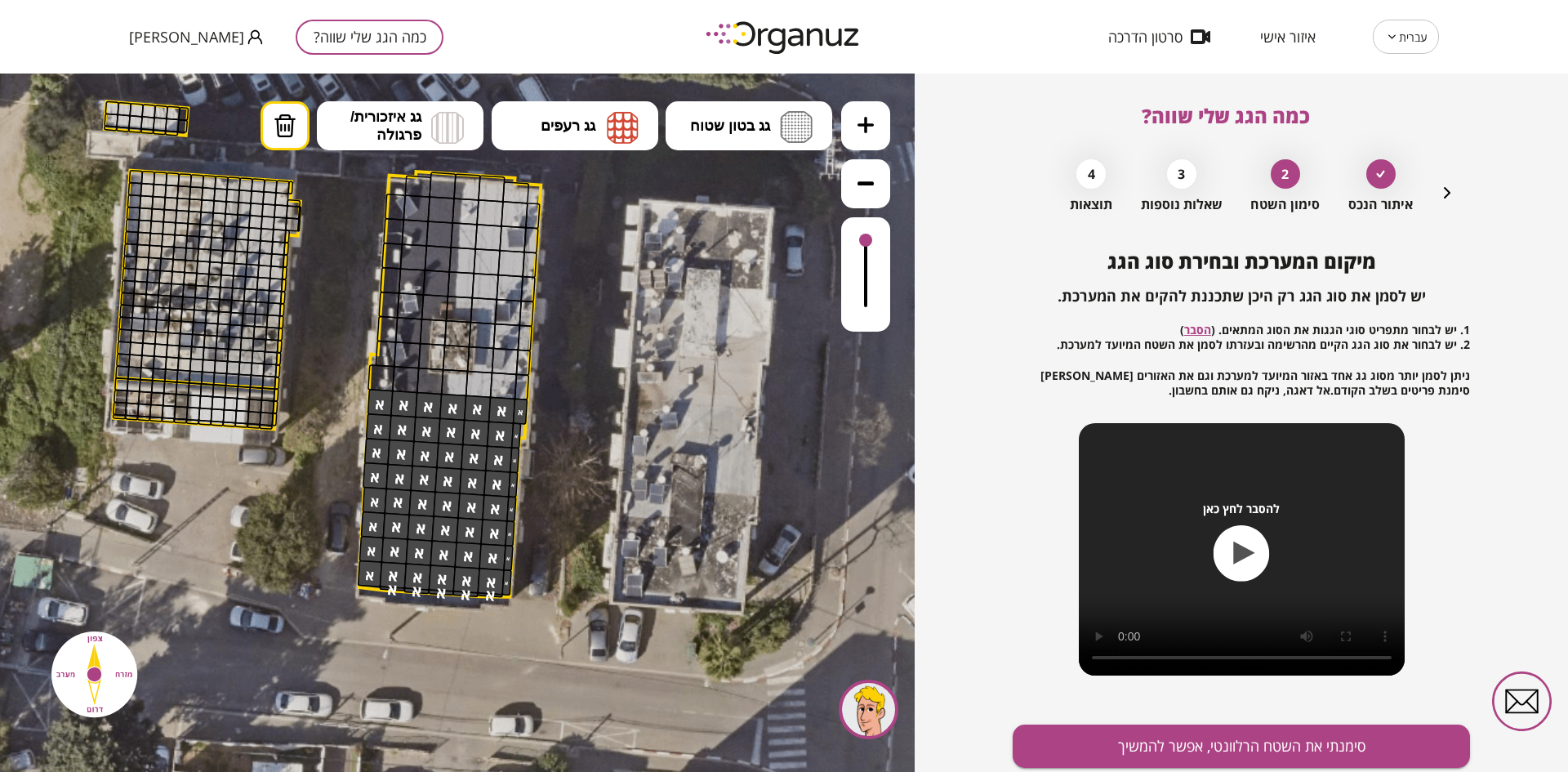
drag, startPoint x: 415, startPoint y: 182, endPoint x: 538, endPoint y: 390, distance: 241.6
click at [530, 396] on div ".st0 { fill: #FFFFFF; } .st0 { fill: #FFFFFF; }" at bounding box center [319, 349] width 1543 height 1543
click at [1081, 744] on button "סימנתי את השטח הרלוונטי, אפשר להמשיך" at bounding box center [1242, 746] width 458 height 43
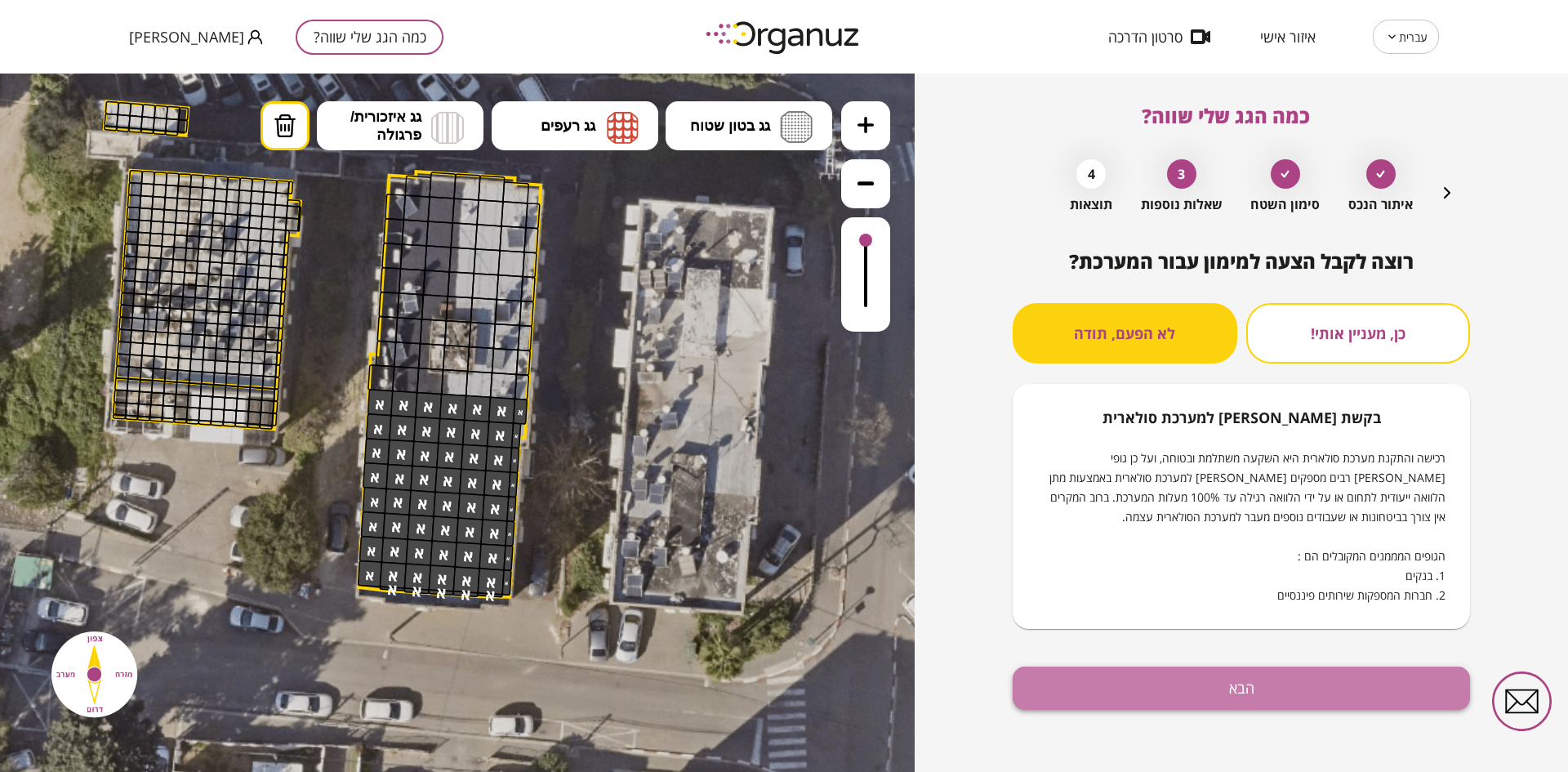
click at [1117, 673] on button "הבא" at bounding box center [1242, 688] width 458 height 43
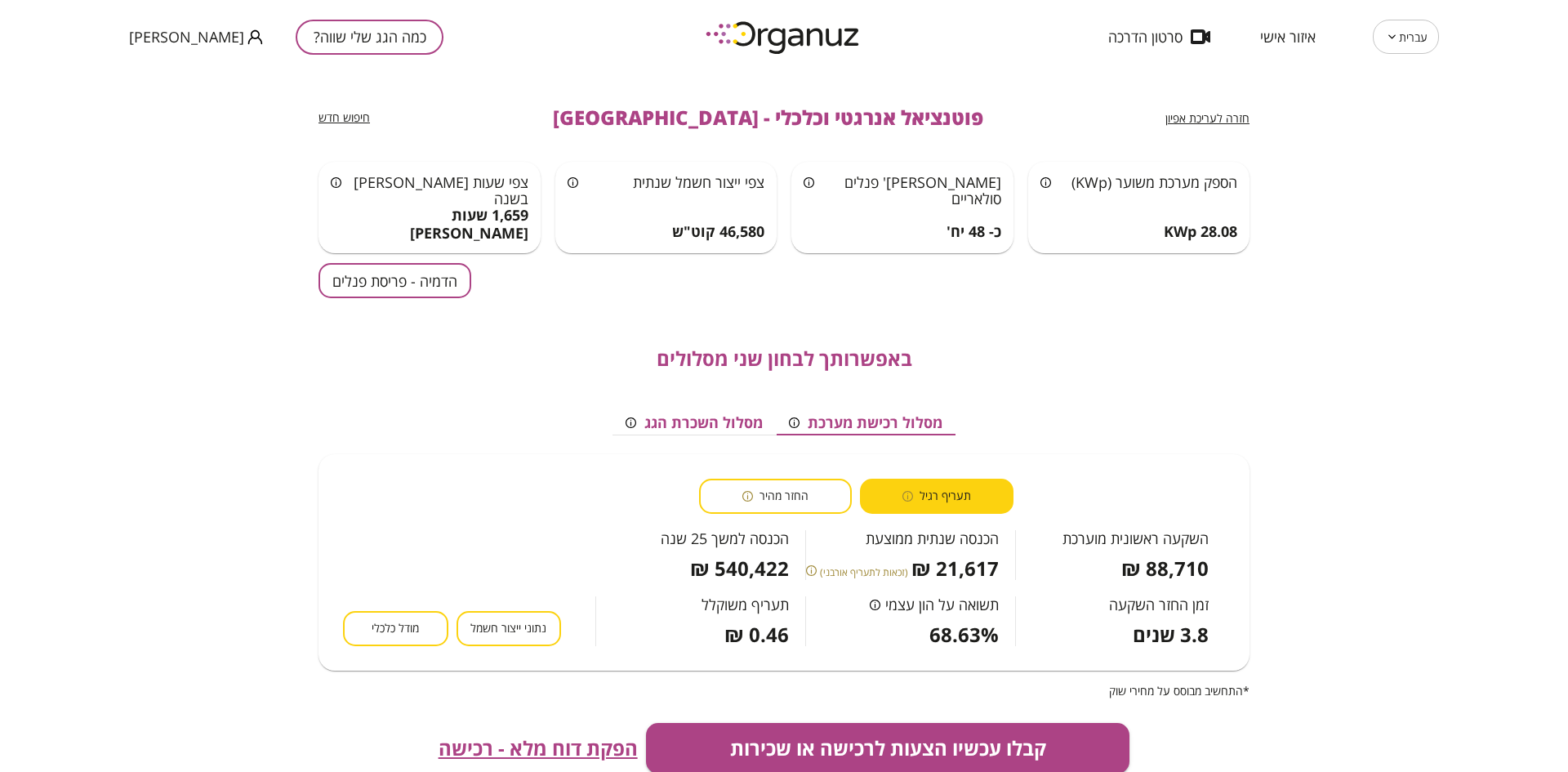
click at [769, 500] on span "החזר מהיר" at bounding box center [784, 496] width 49 height 16
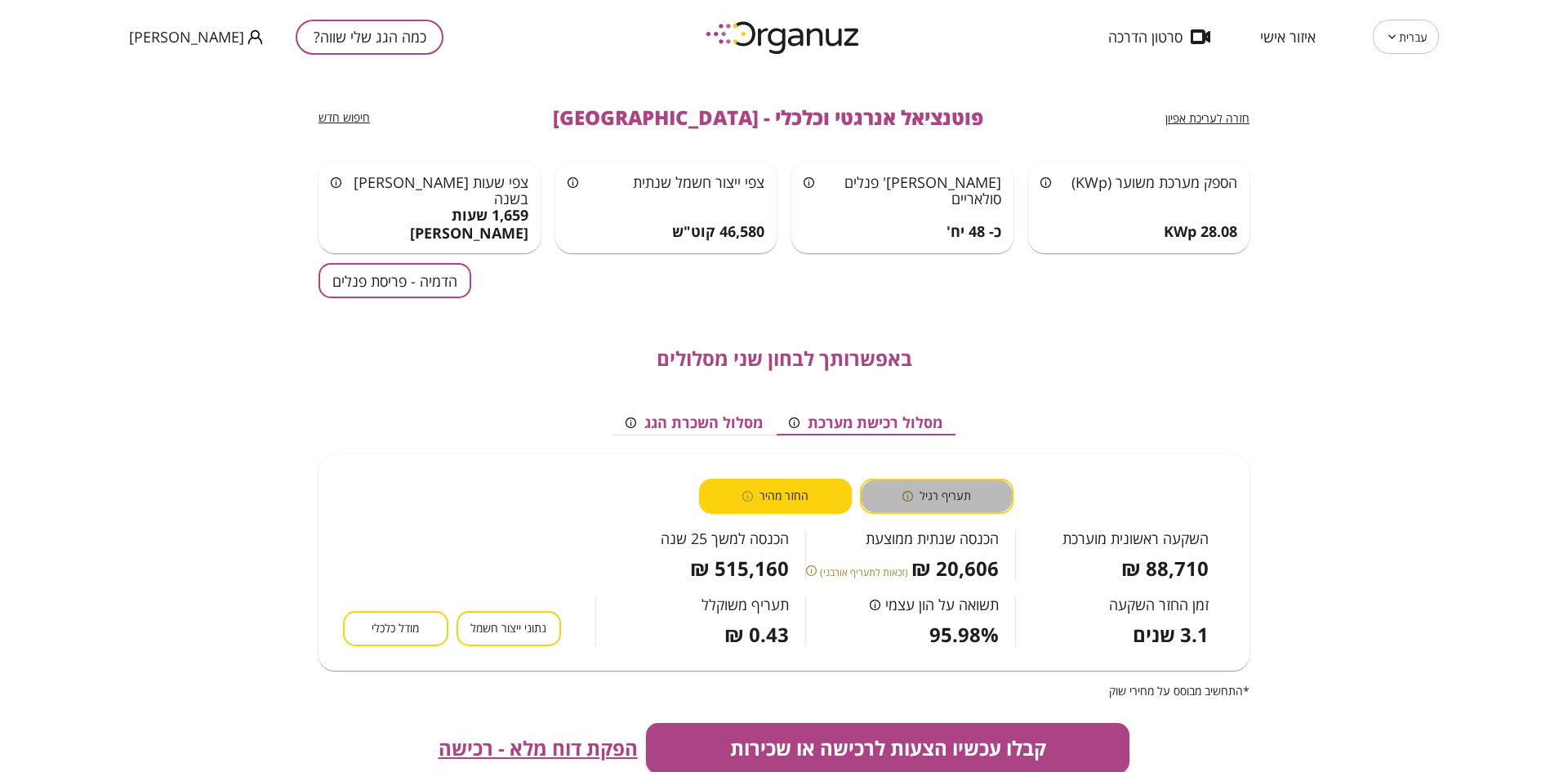
click at [904, 499] on button "תעריף רגיל" at bounding box center [937, 496] width 153 height 35
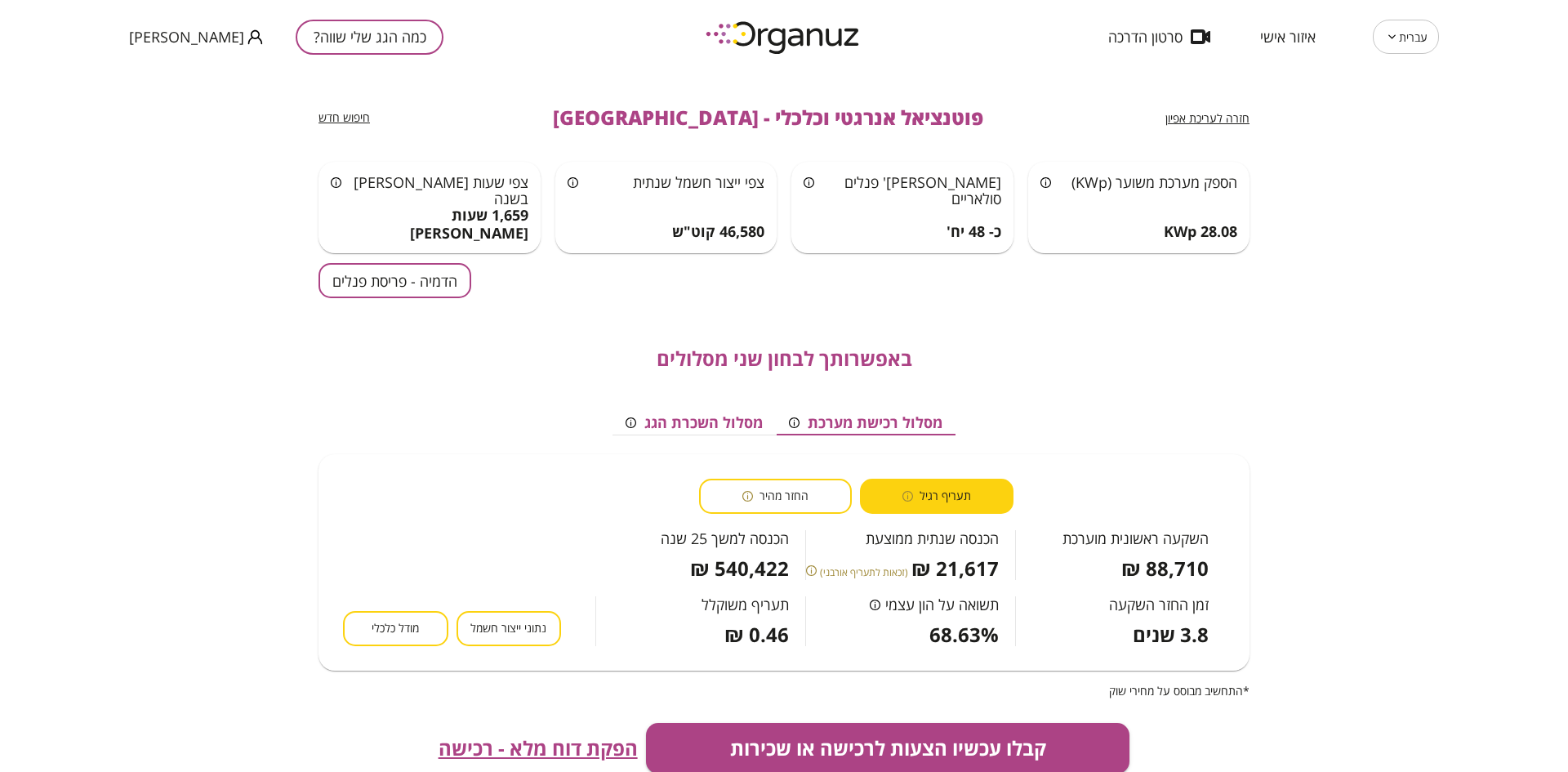
click at [790, 487] on button "החזר מהיר" at bounding box center [776, 496] width 153 height 35
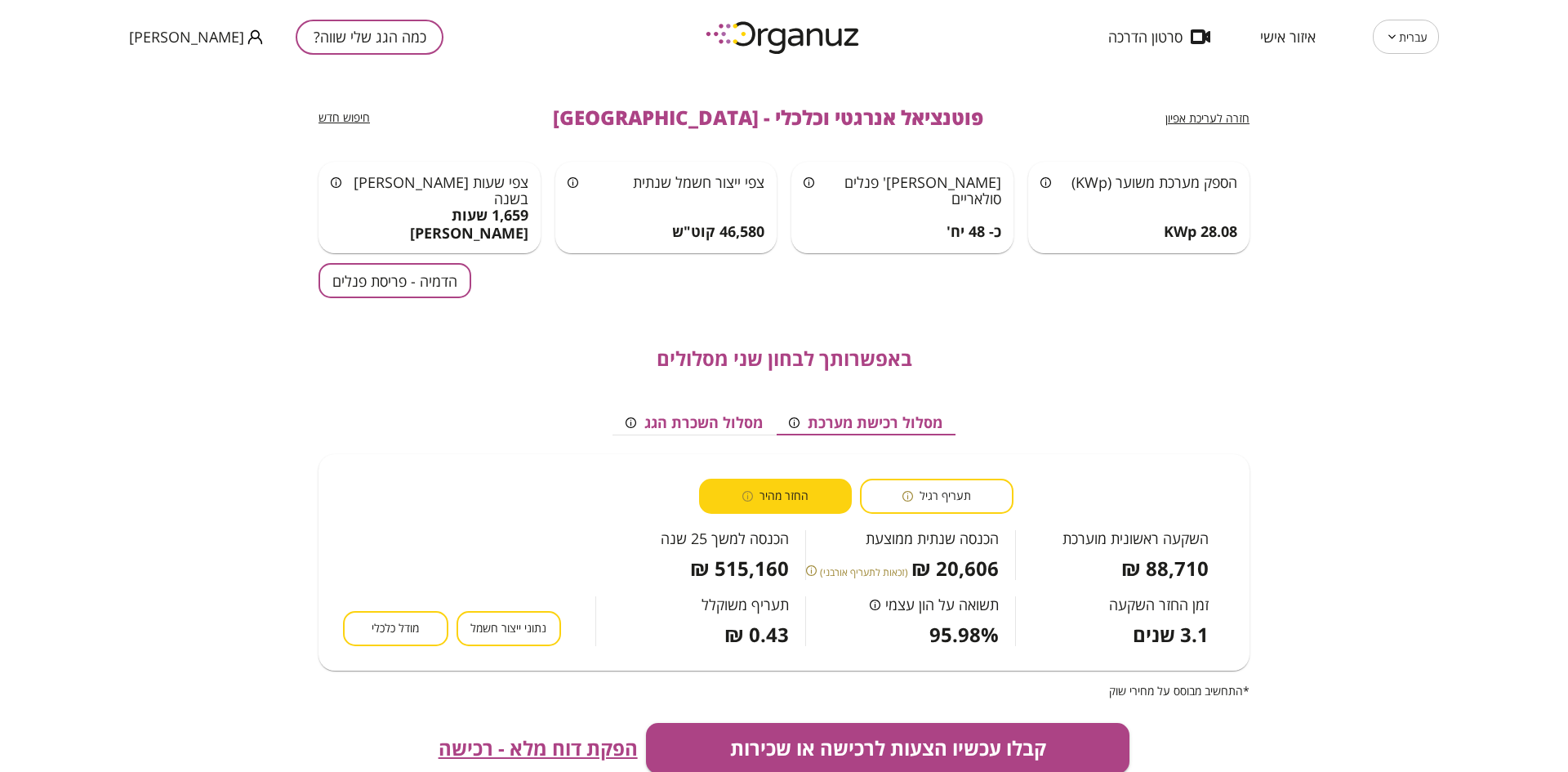
click at [947, 502] on span "תעריף רגיל" at bounding box center [945, 496] width 51 height 16
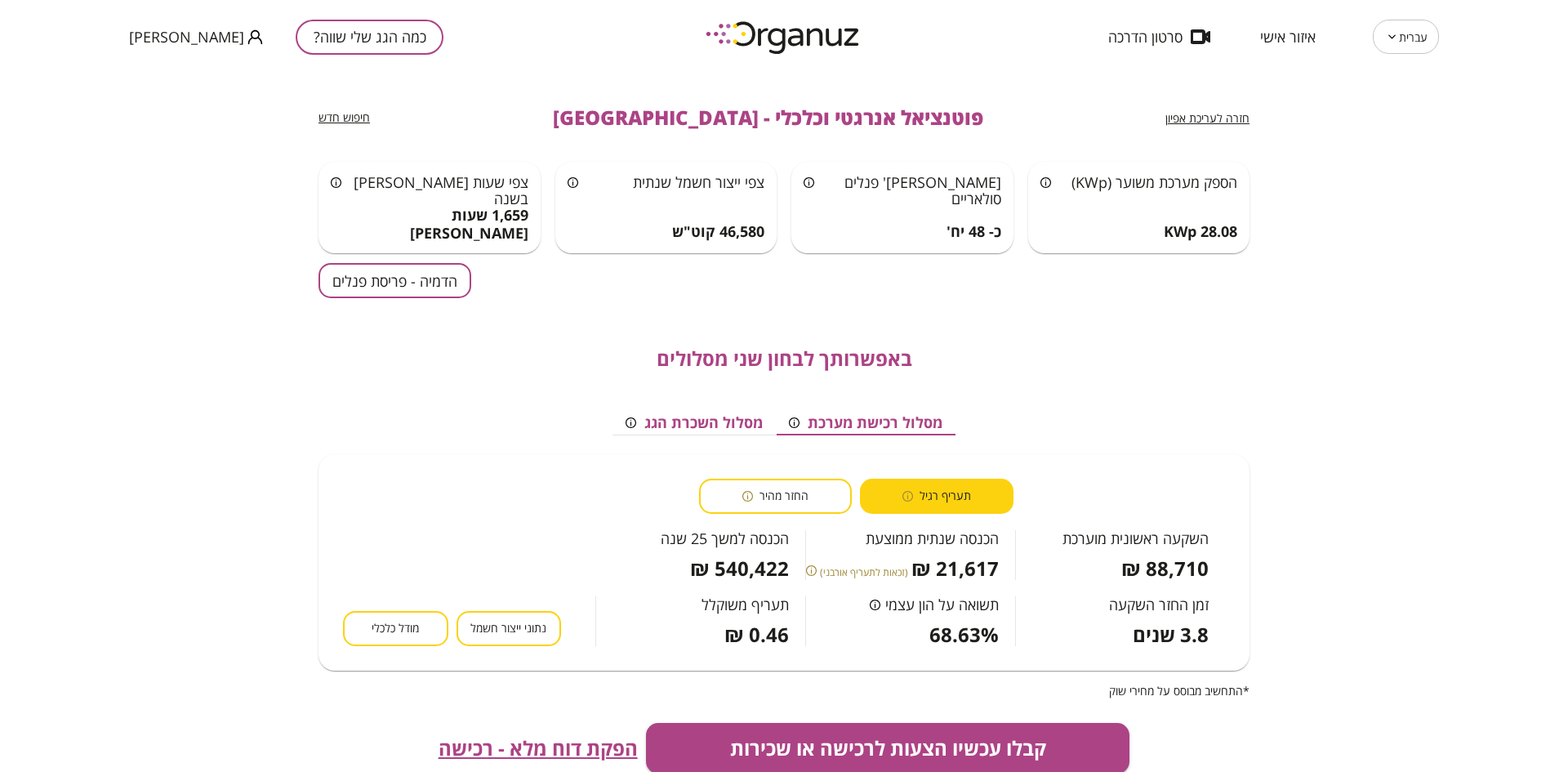
click at [791, 497] on span "החזר מהיר" at bounding box center [784, 496] width 49 height 16
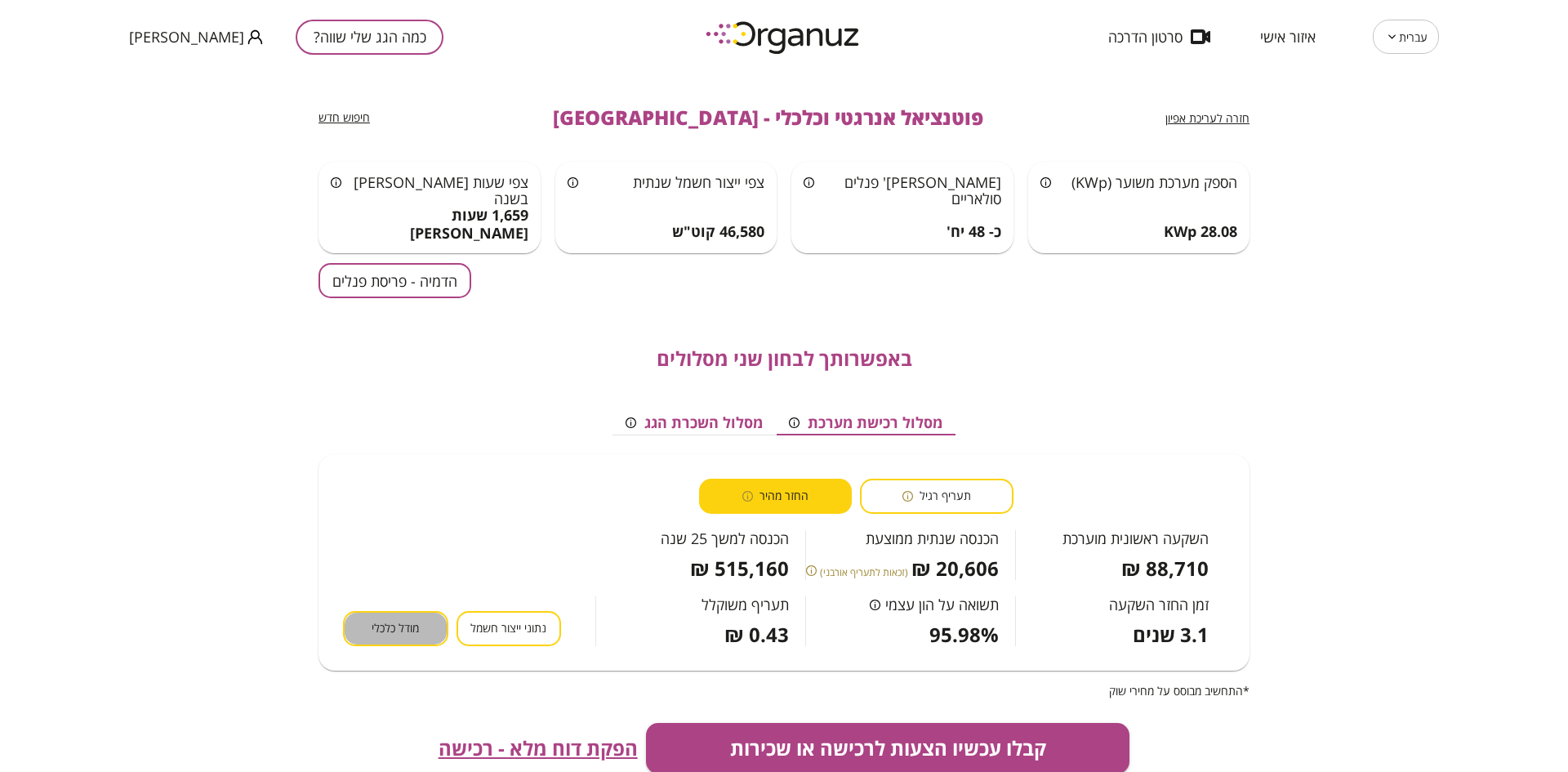
click at [400, 624] on span "מודל כלכלי" at bounding box center [395, 629] width 47 height 16
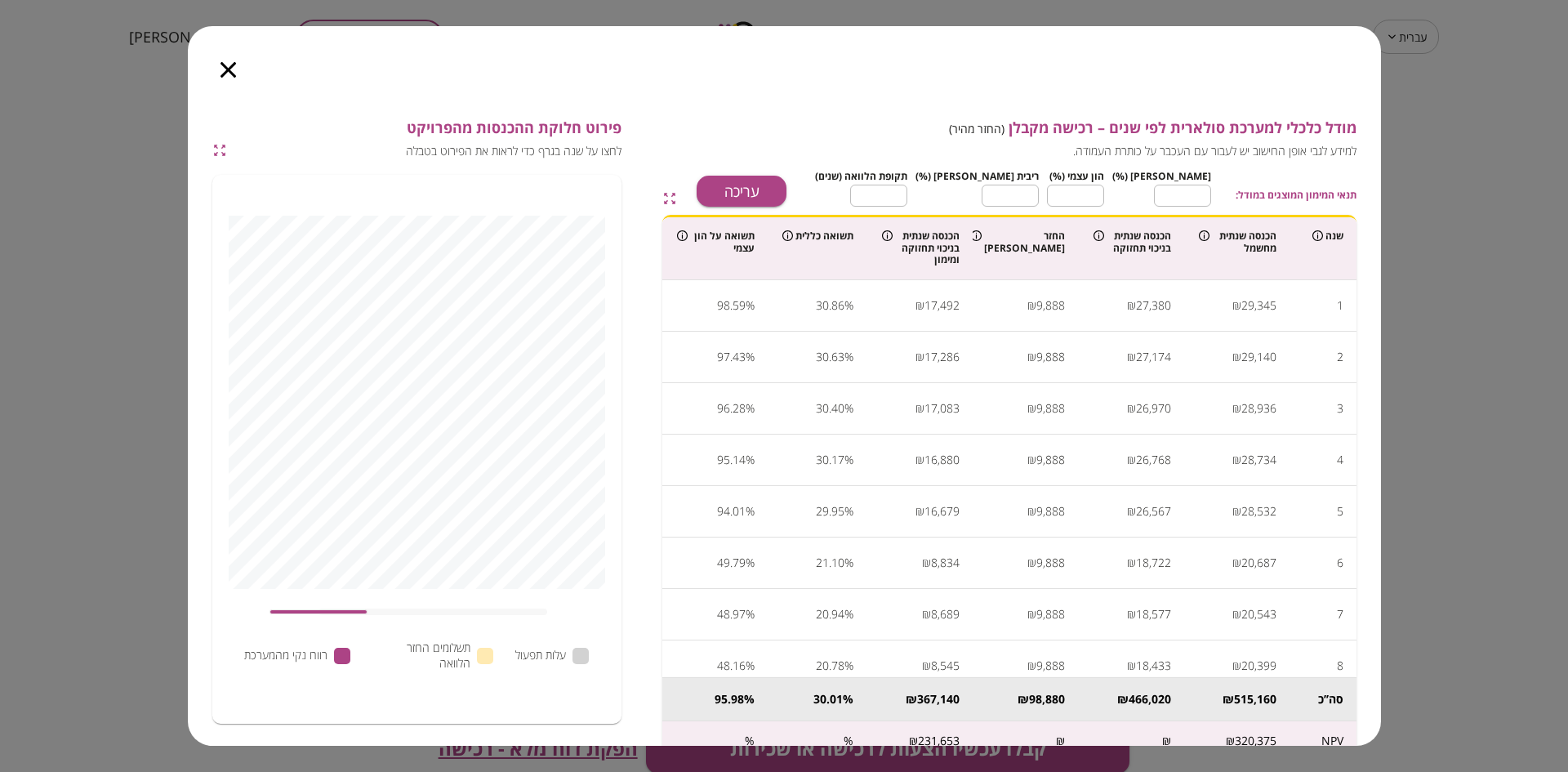
click at [225, 150] on icon "button" at bounding box center [219, 150] width 15 height 15
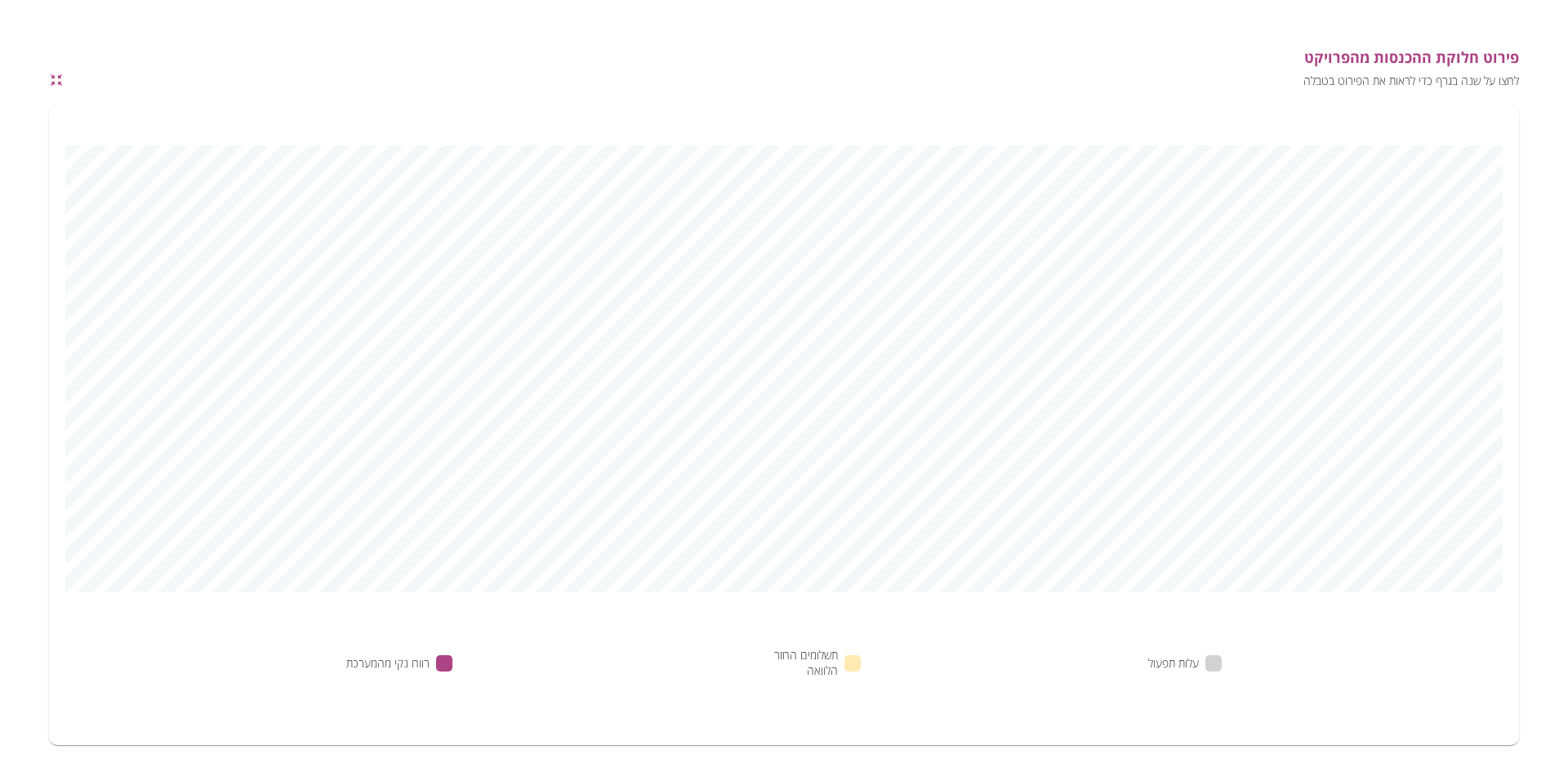
click at [55, 79] on icon "button" at bounding box center [56, 80] width 15 height 15
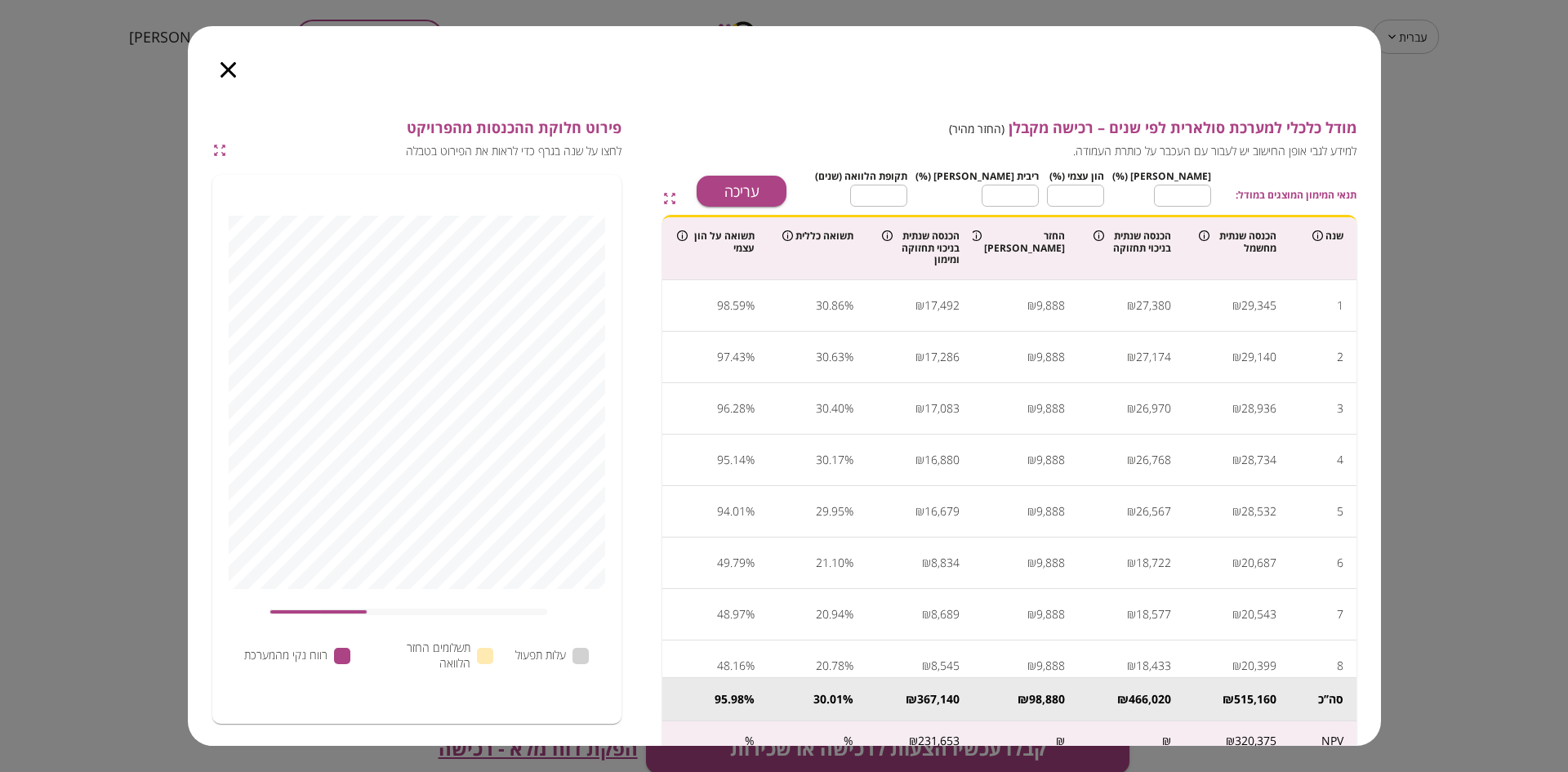
click at [227, 153] on icon "button" at bounding box center [219, 150] width 15 height 15
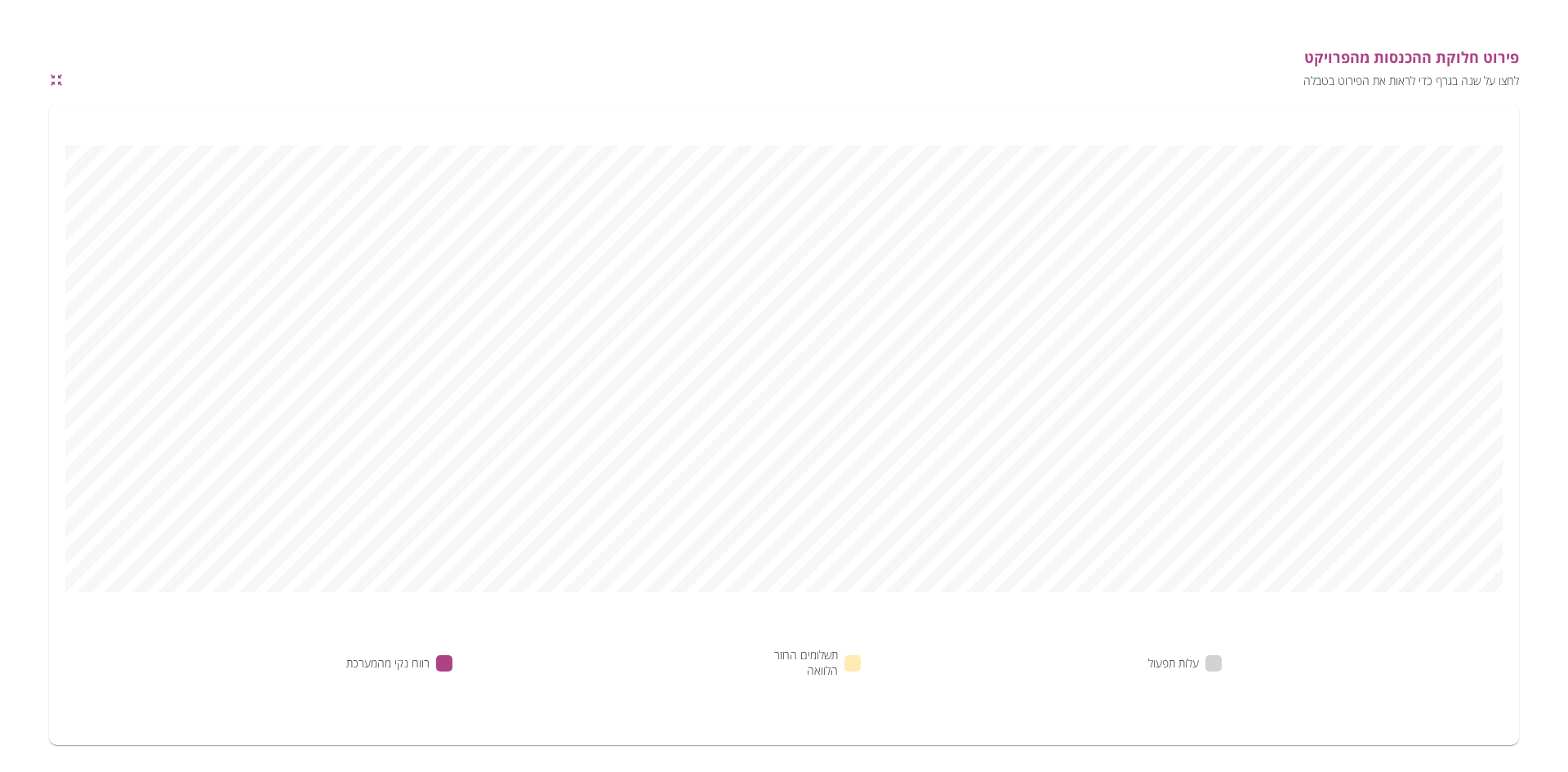
click at [54, 84] on icon "button" at bounding box center [53, 83] width 4 height 4
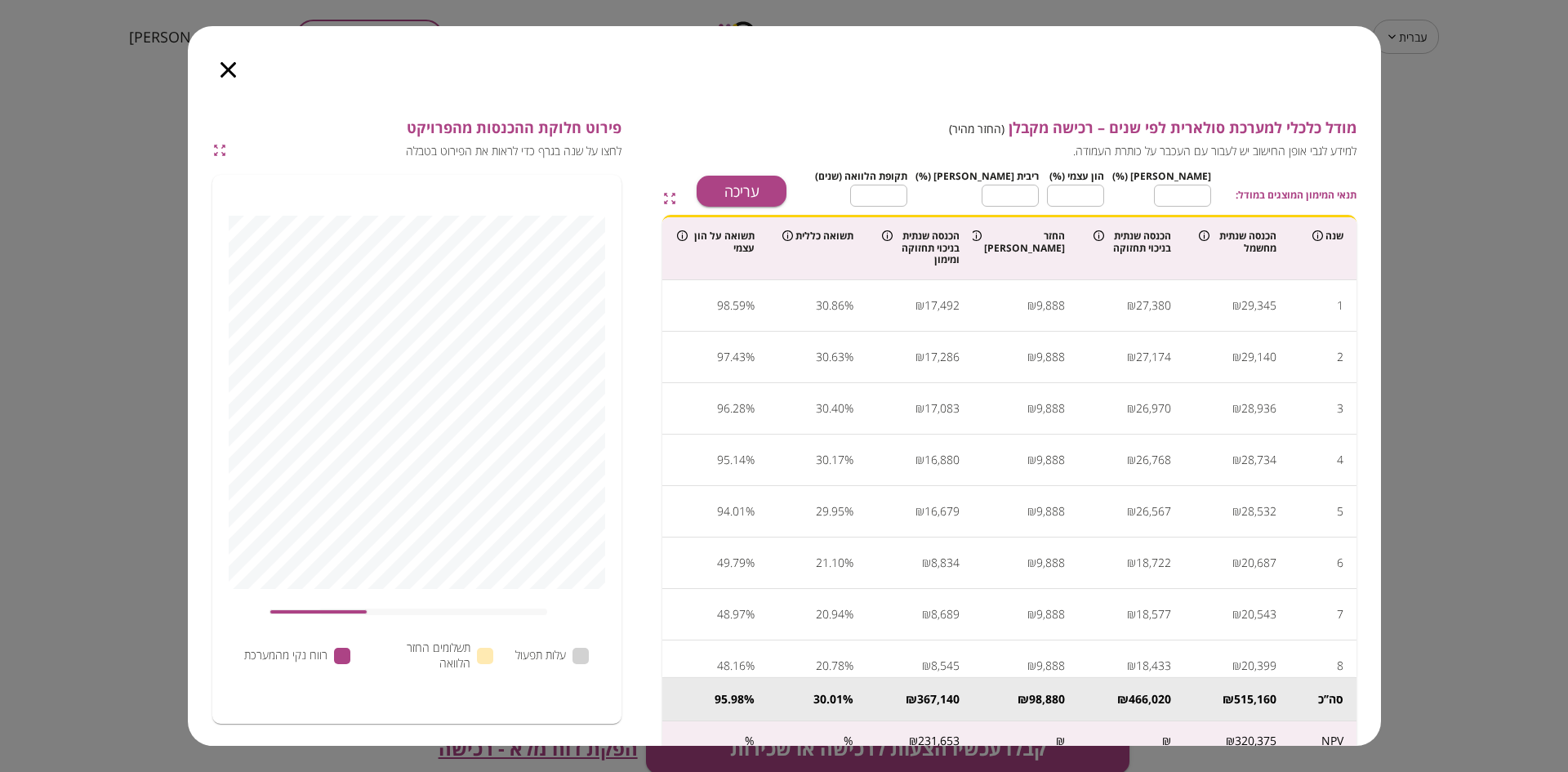
click at [225, 67] on icon "button" at bounding box center [228, 70] width 16 height 16
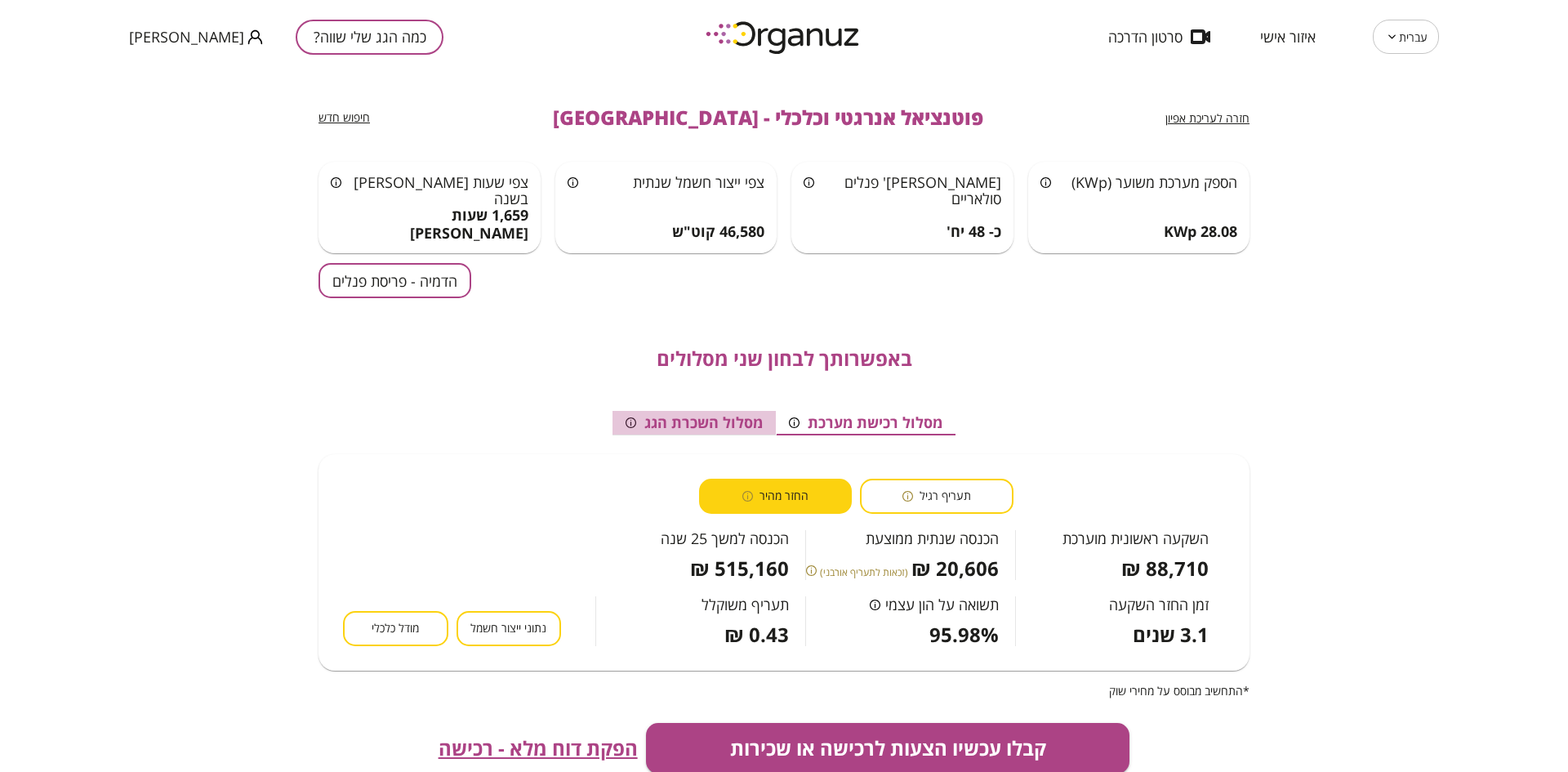
click at [676, 422] on button "מסלול השכרת הגג" at bounding box center [695, 422] width 163 height 25
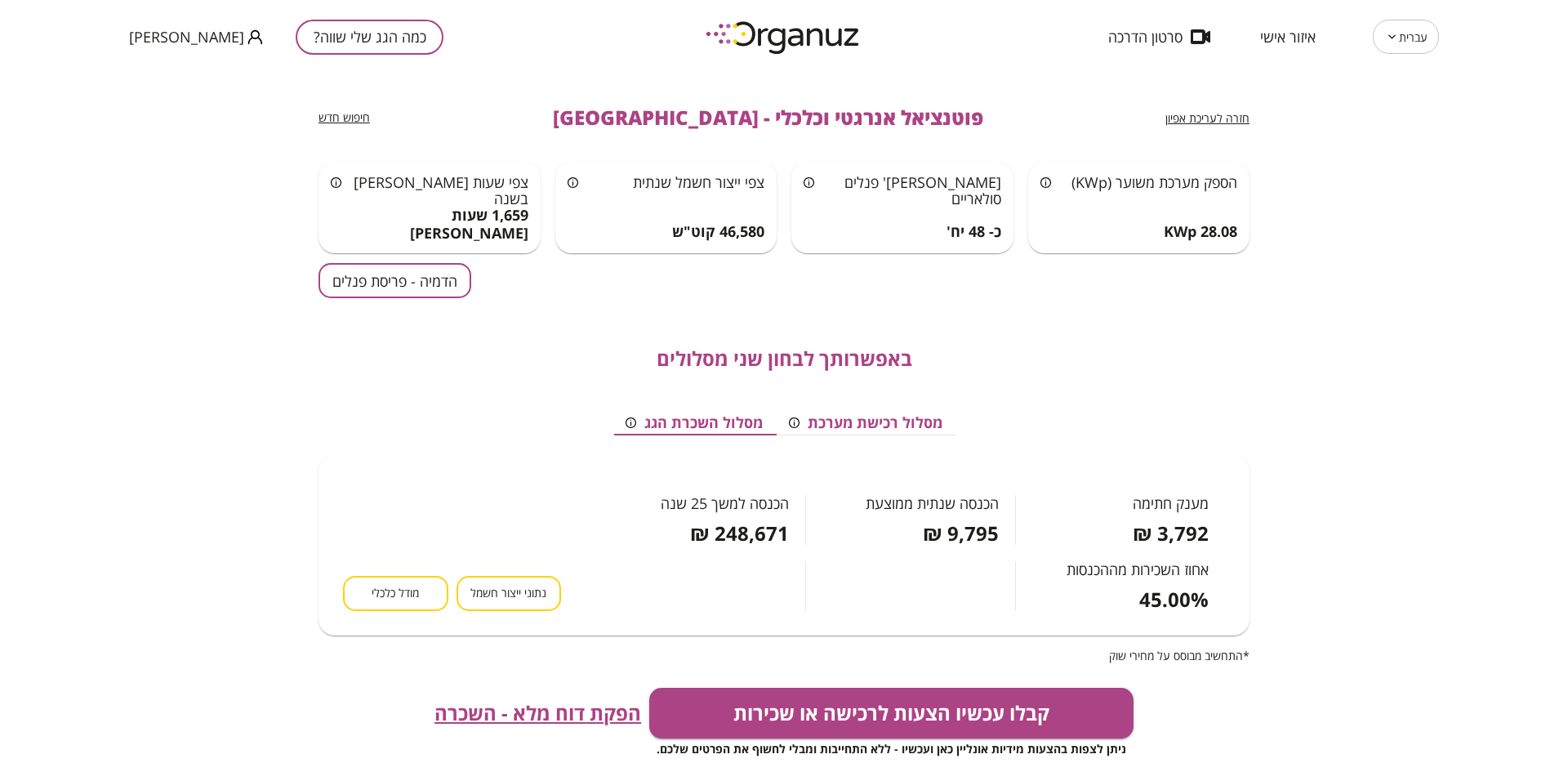
click at [851, 422] on button "מסלול רכישת מערכת" at bounding box center [866, 422] width 180 height 25
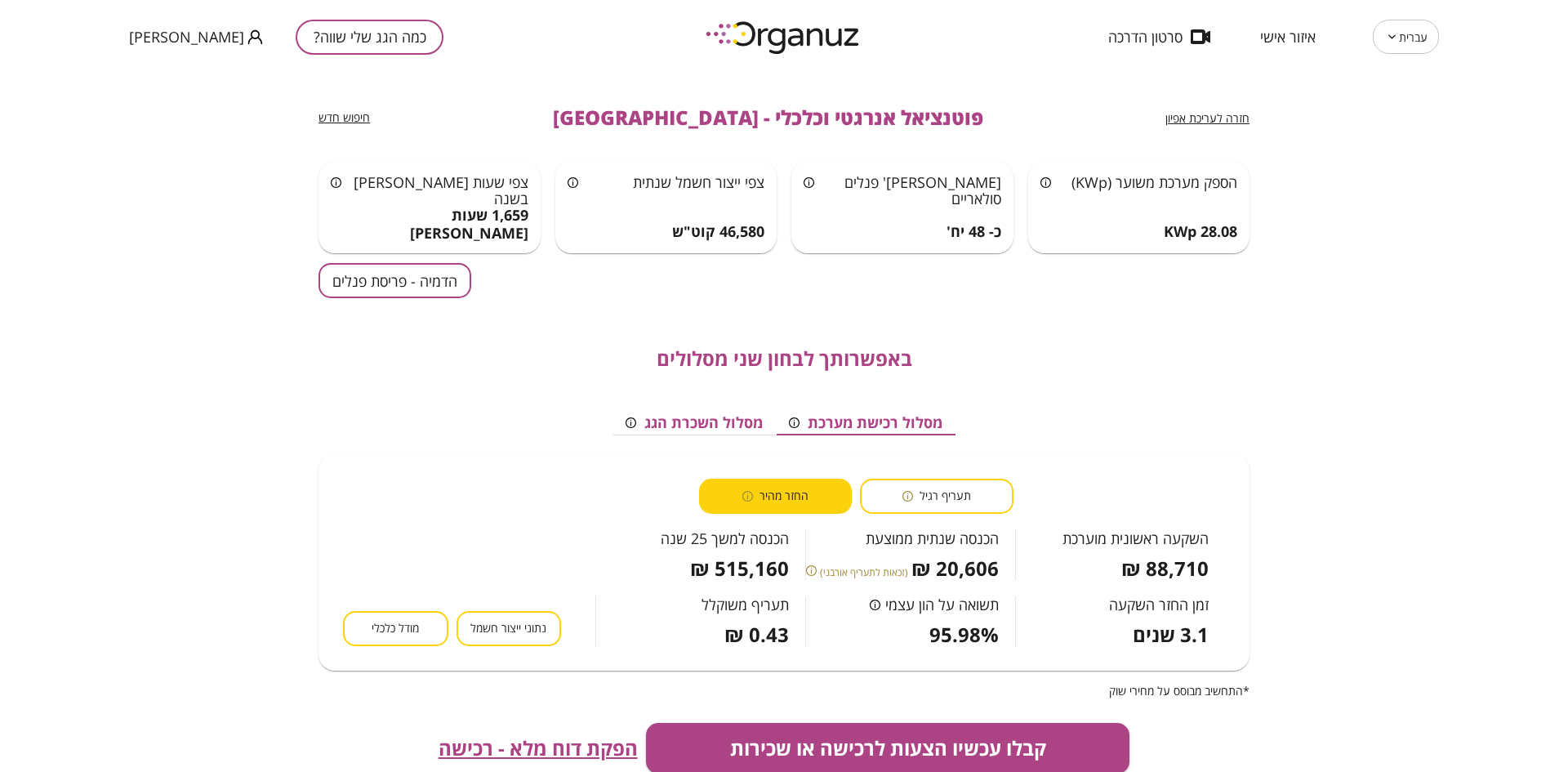
click at [692, 416] on button "מסלול השכרת הגג" at bounding box center [695, 422] width 163 height 25
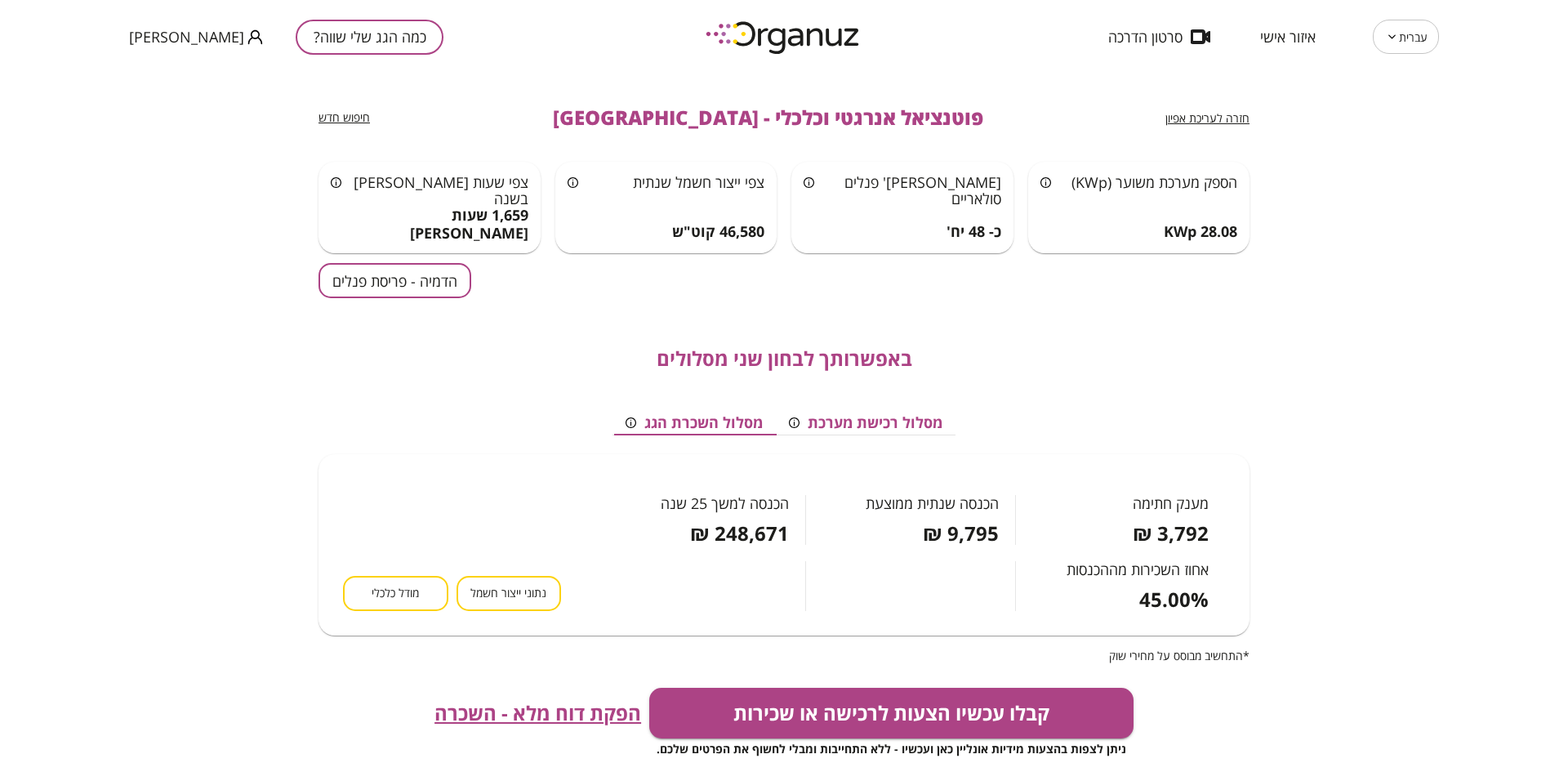
click at [845, 423] on button "מסלול רכישת מערכת" at bounding box center [866, 422] width 180 height 25
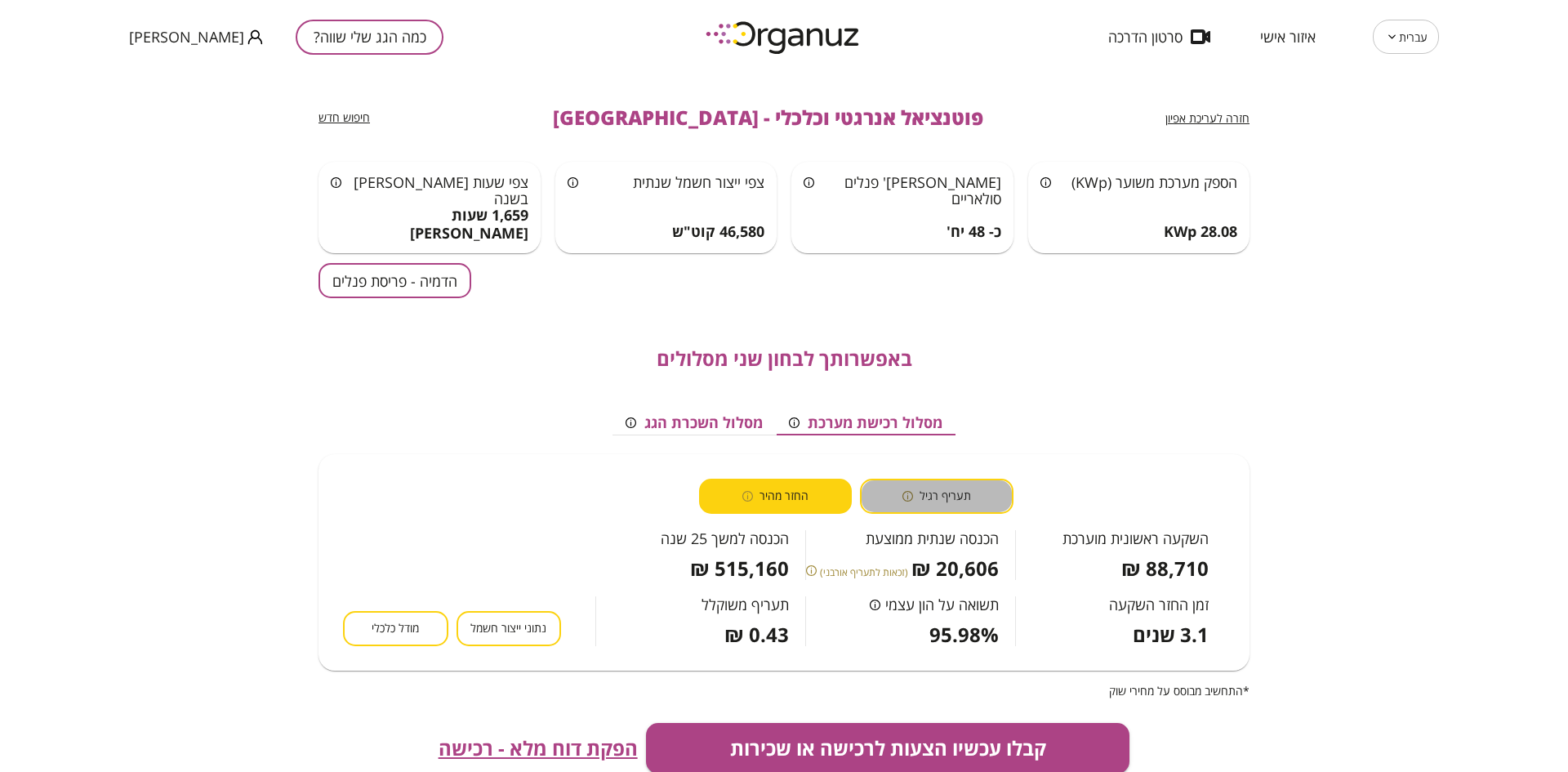
click at [897, 487] on button "תעריף רגיל" at bounding box center [937, 496] width 153 height 35
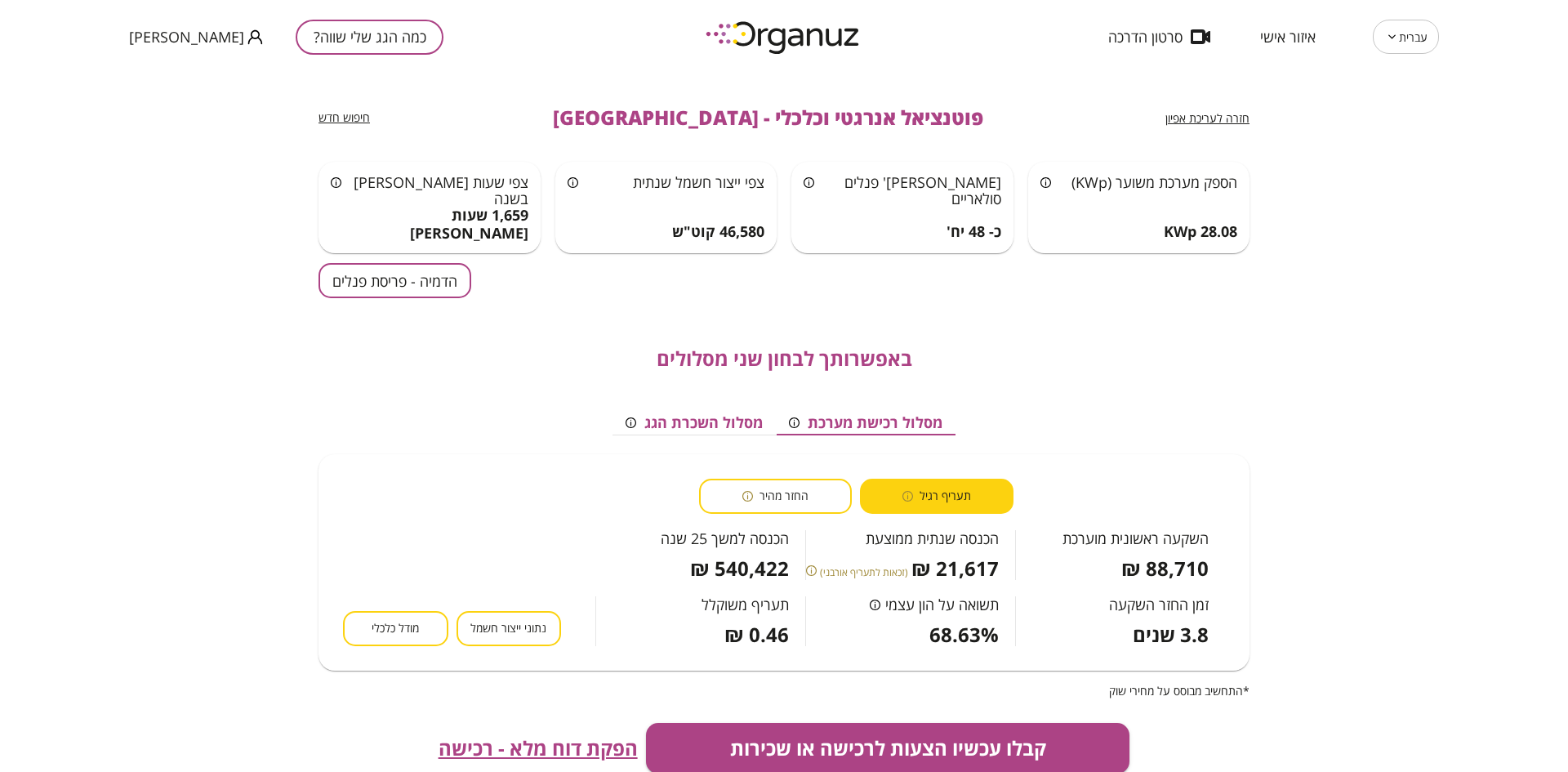
click at [792, 476] on div "תעריף רגיל החזר מהיר השקעה ראשונית מוערכת 88,710 ₪ הכנסה שנתית ממוצעת 21,617 ₪ …" at bounding box center [784, 562] width 931 height 216
click at [793, 489] on span "החזר מהיר" at bounding box center [784, 496] width 49 height 16
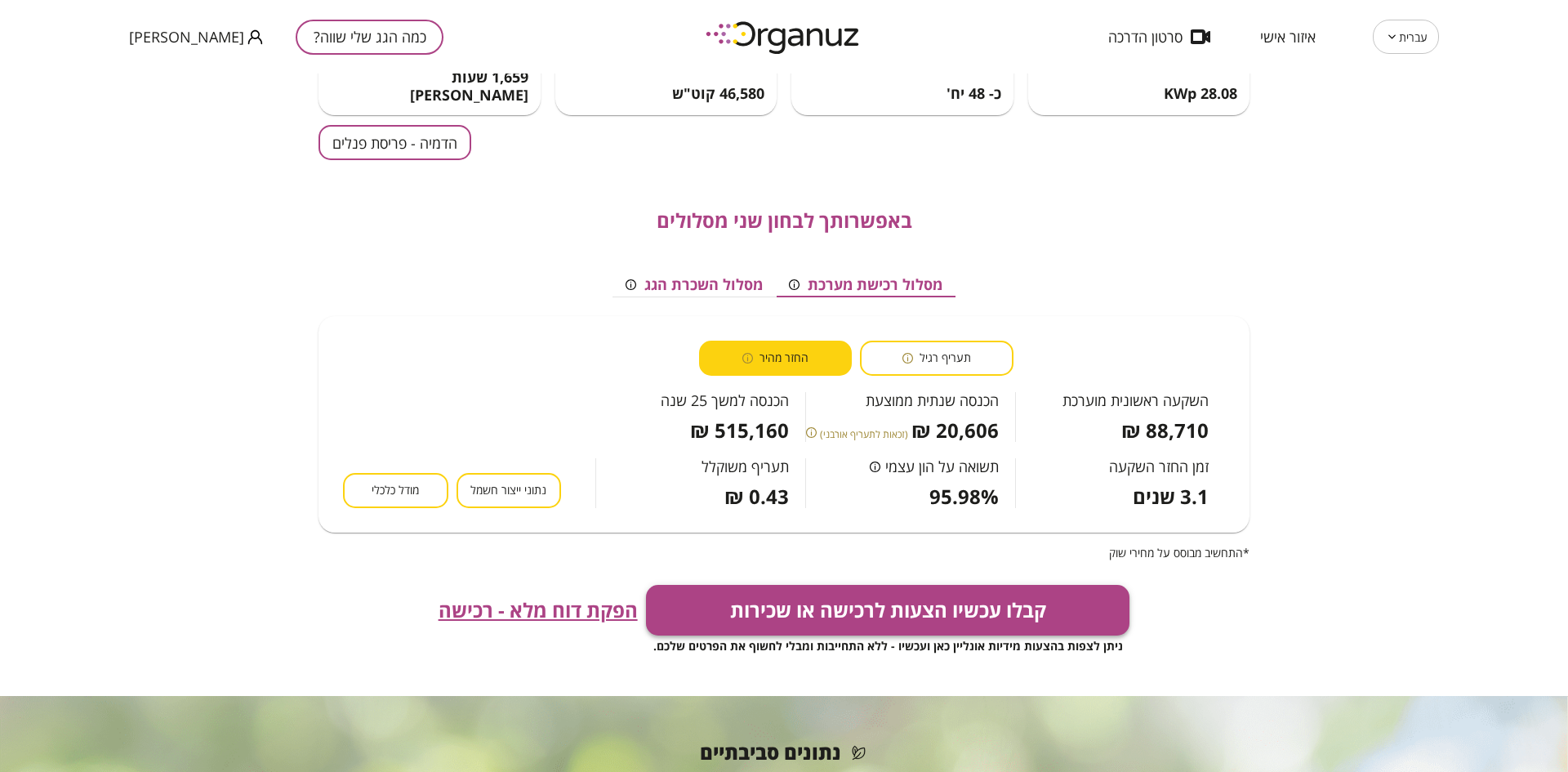
scroll to position [143, 0]
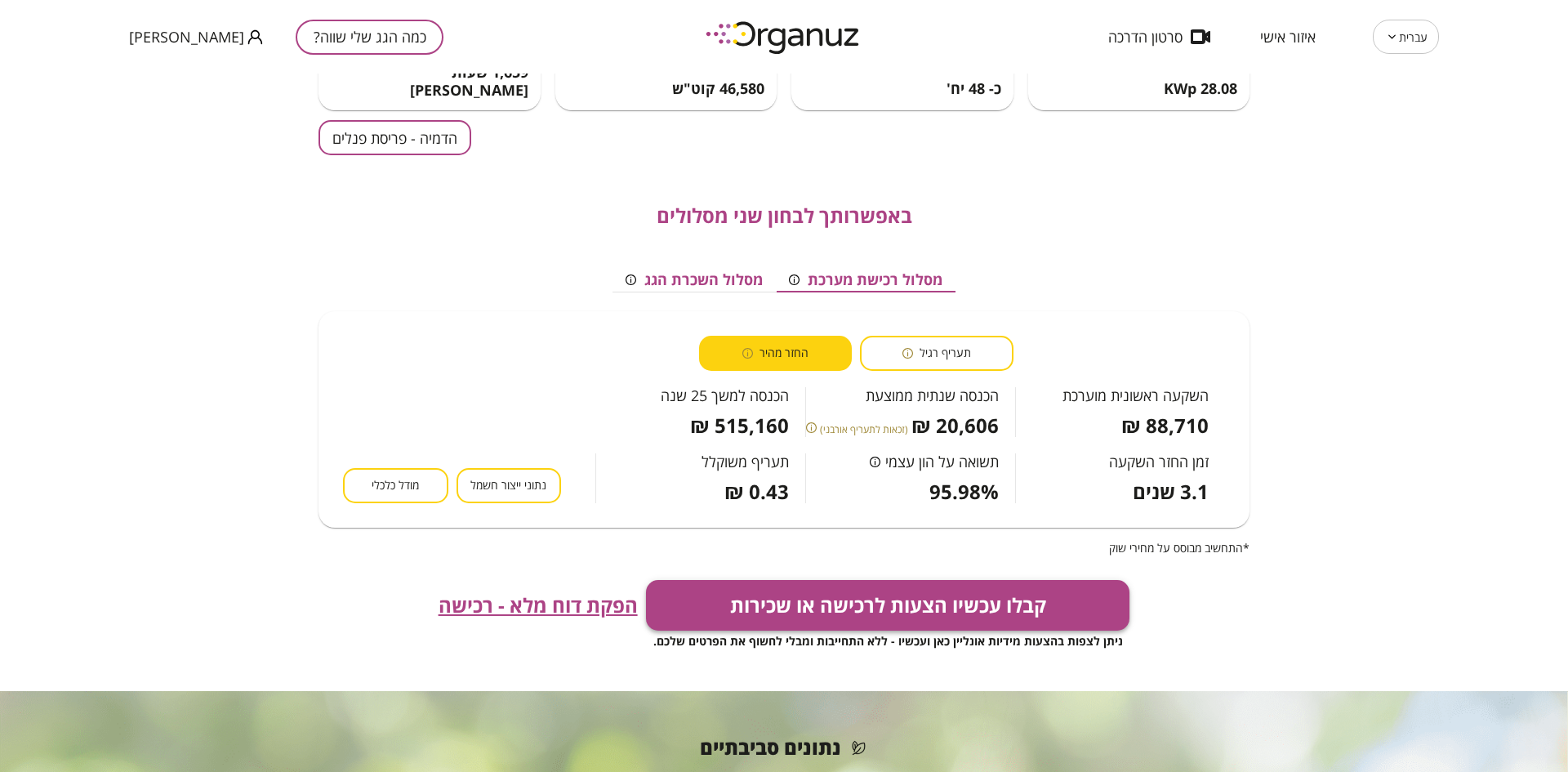
click at [857, 605] on button "קבלו עכשיו הצעות לרכישה או שכירות" at bounding box center [888, 605] width 484 height 51
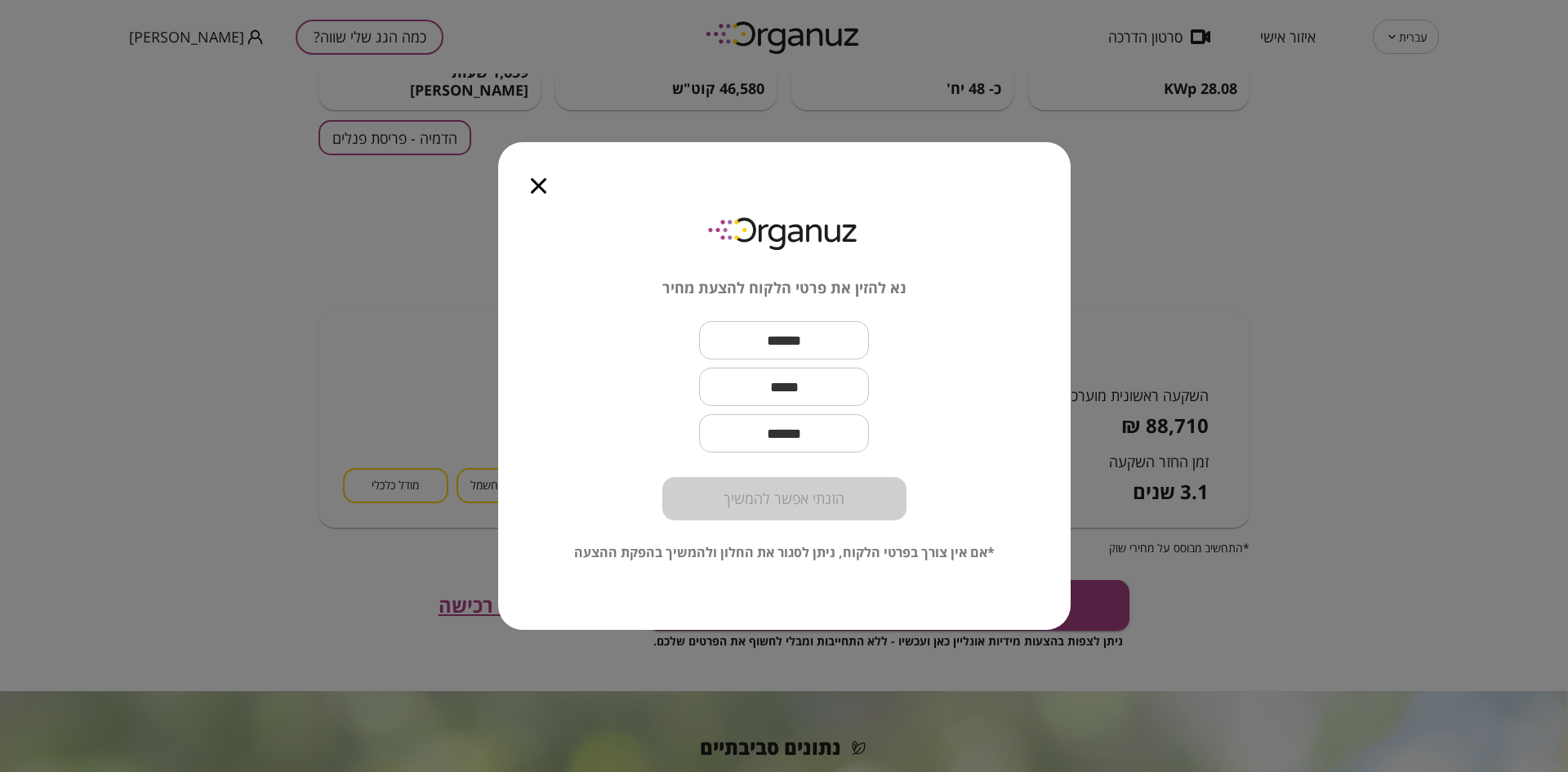
click at [541, 187] on icon "button" at bounding box center [538, 186] width 16 height 16
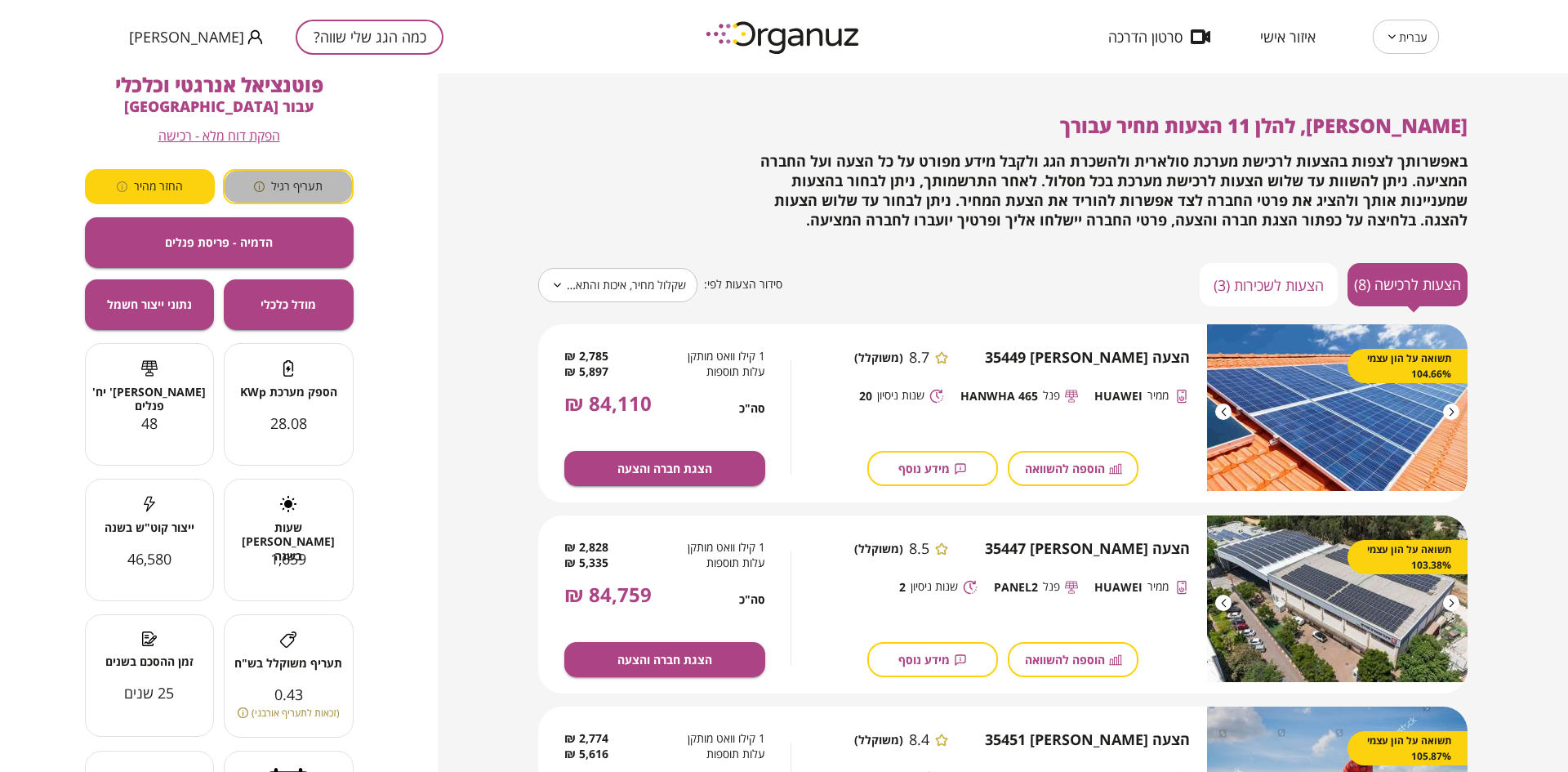
click at [287, 177] on button "תעריף רגיל" at bounding box center [288, 187] width 131 height 35
click at [160, 196] on button "החזר מהיר" at bounding box center [149, 187] width 131 height 35
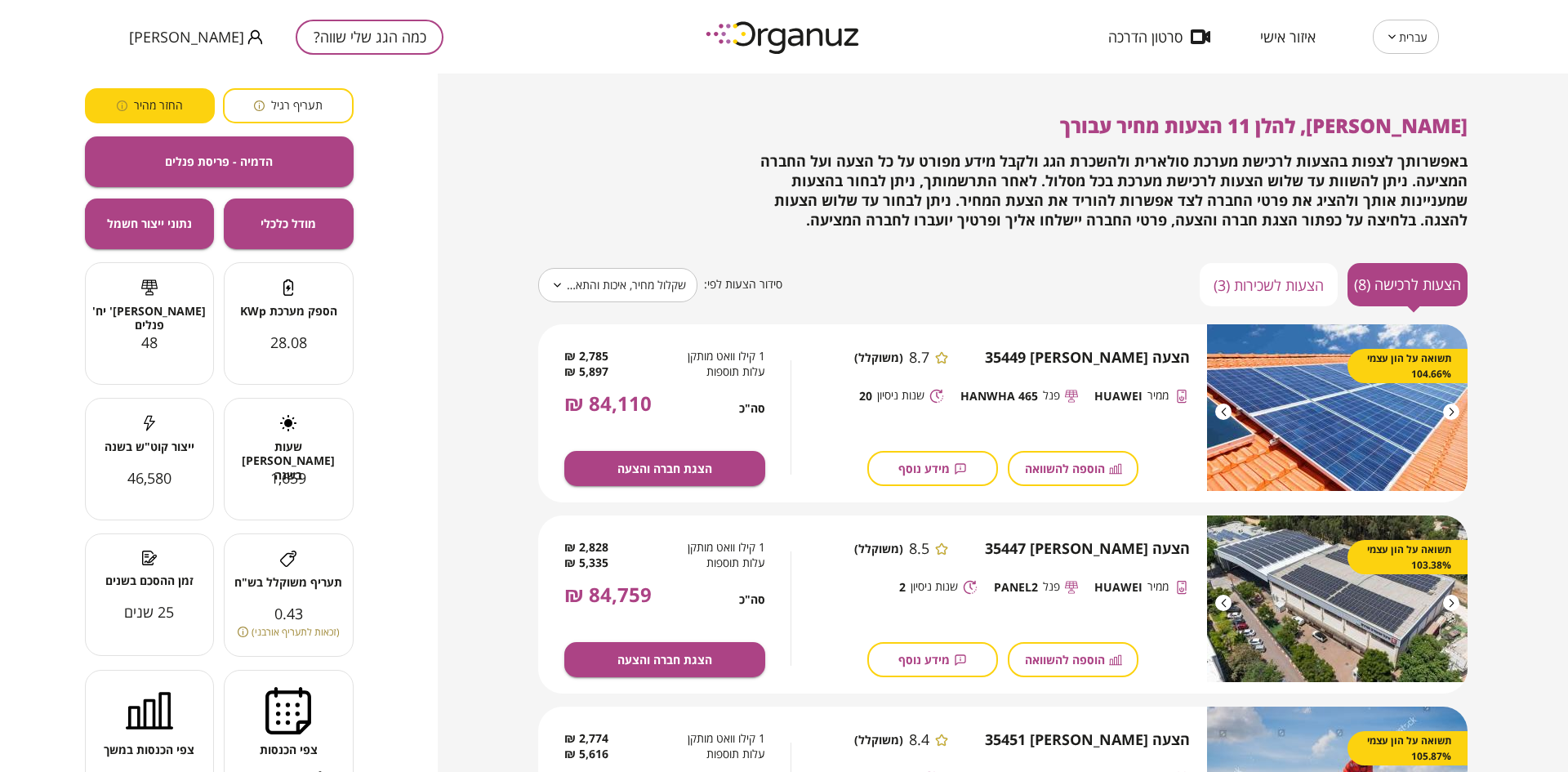
scroll to position [82, 0]
click at [273, 101] on span "תעריף רגיל" at bounding box center [297, 105] width 51 height 16
click at [165, 111] on span "החזר מהיר" at bounding box center [158, 105] width 49 height 16
click at [250, 109] on button "תעריף רגיל" at bounding box center [288, 105] width 131 height 35
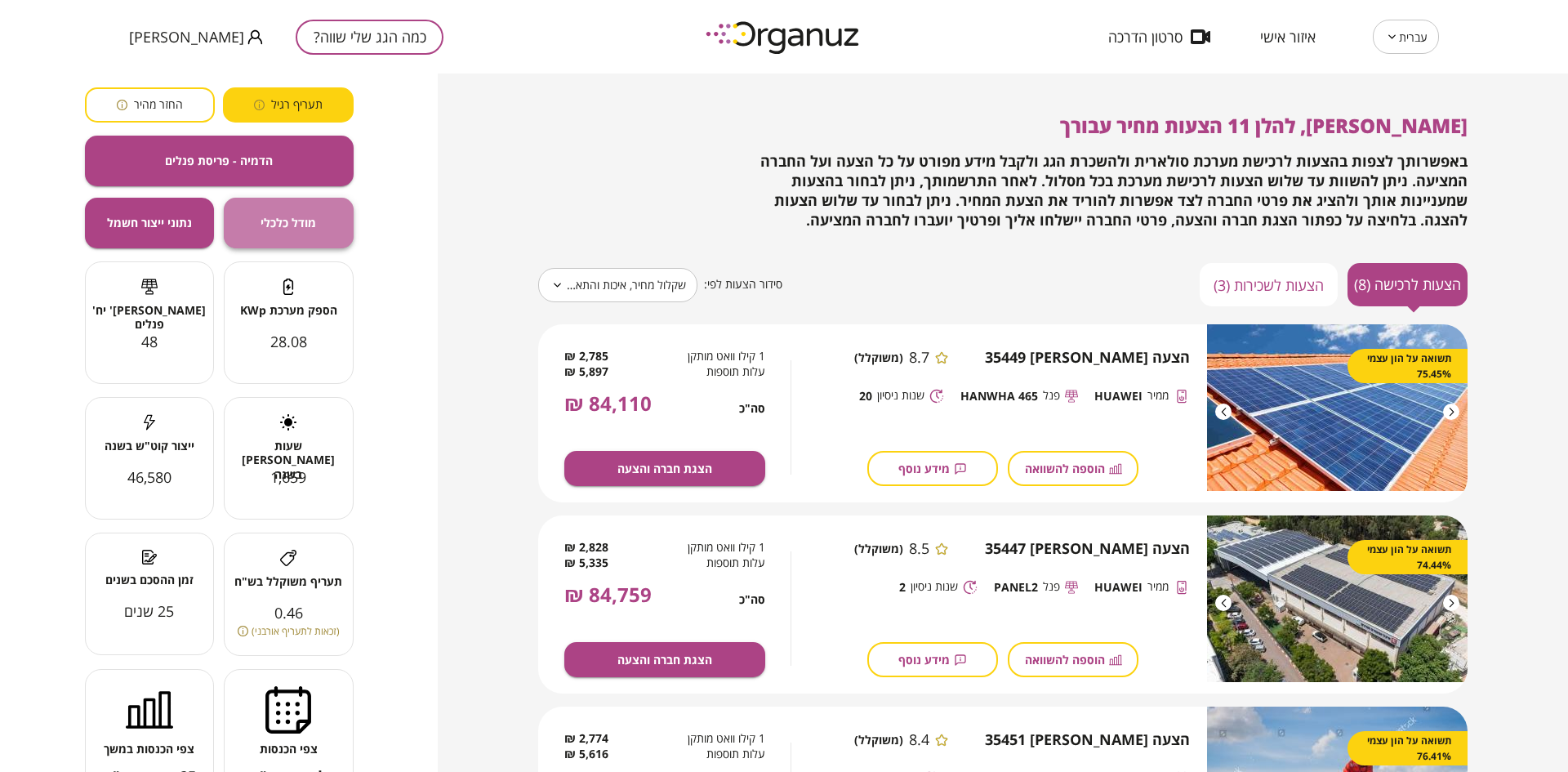
click at [267, 224] on span "מודל כלכלי" at bounding box center [288, 223] width 56 height 14
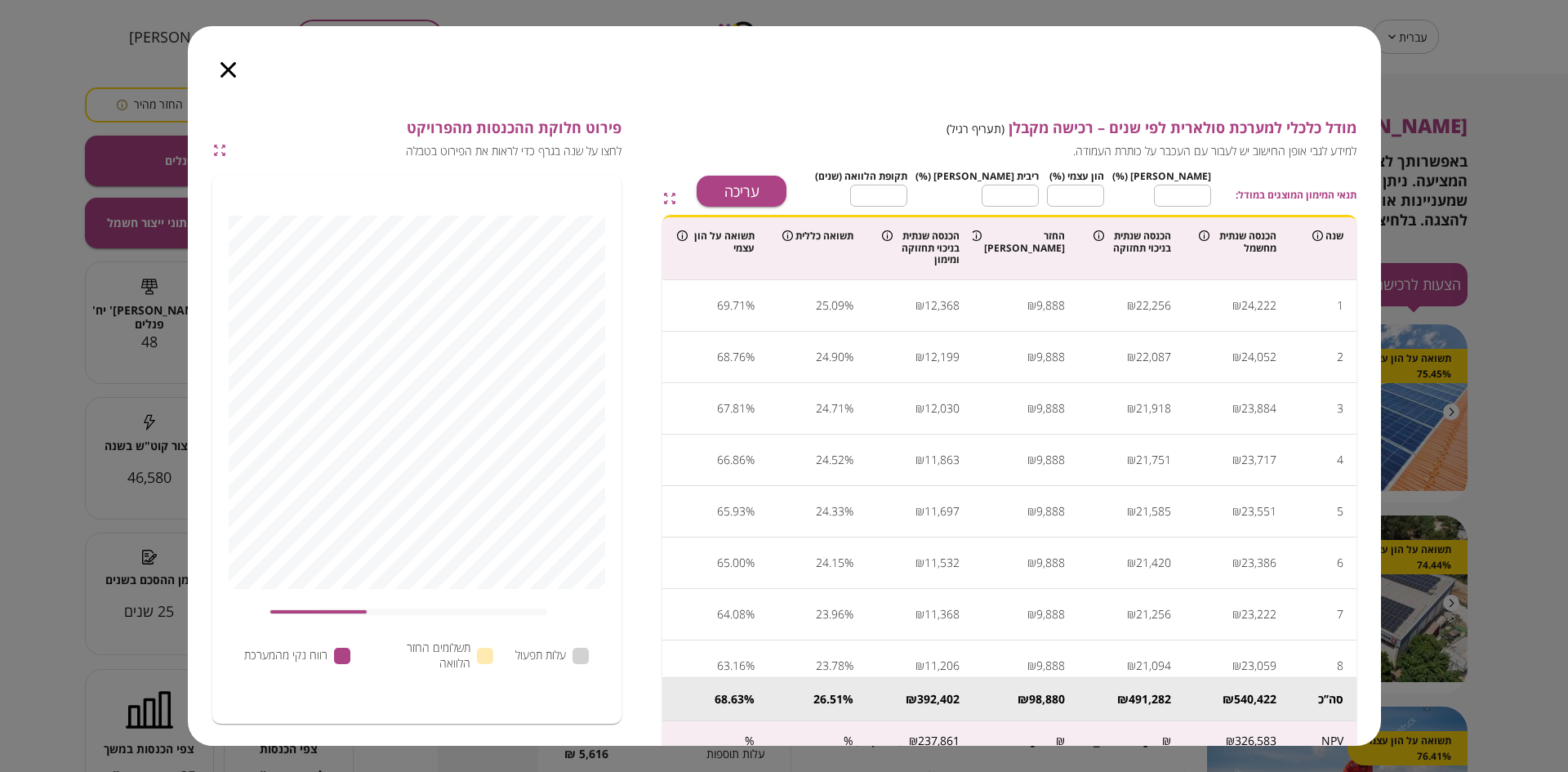
click at [225, 71] on icon "button" at bounding box center [228, 70] width 16 height 16
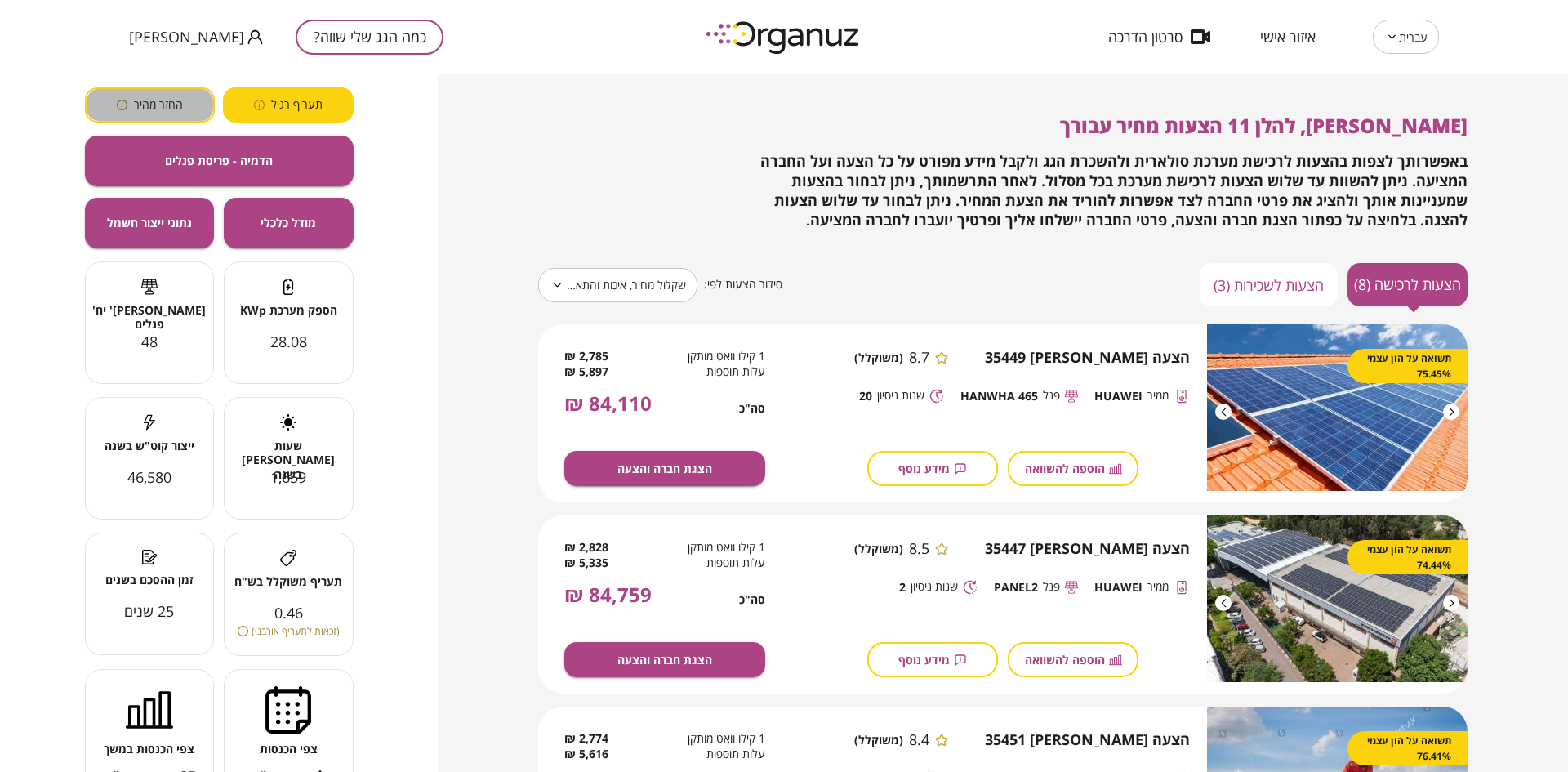
click at [184, 98] on button "החזר מהיר" at bounding box center [149, 105] width 131 height 35
click at [294, 214] on button "מודל כלכלי" at bounding box center [289, 223] width 130 height 51
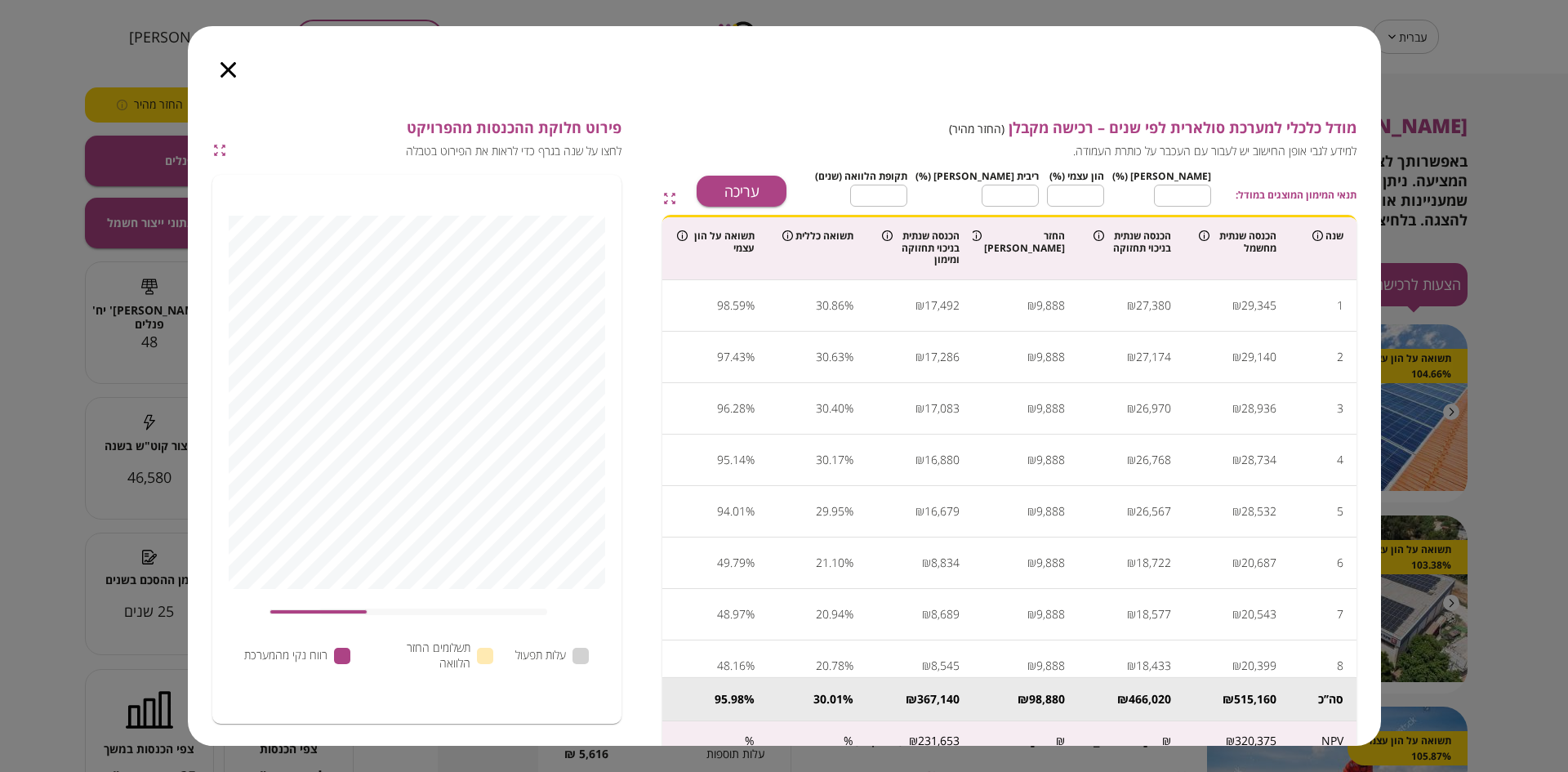
click at [228, 71] on icon "button" at bounding box center [228, 70] width 16 height 16
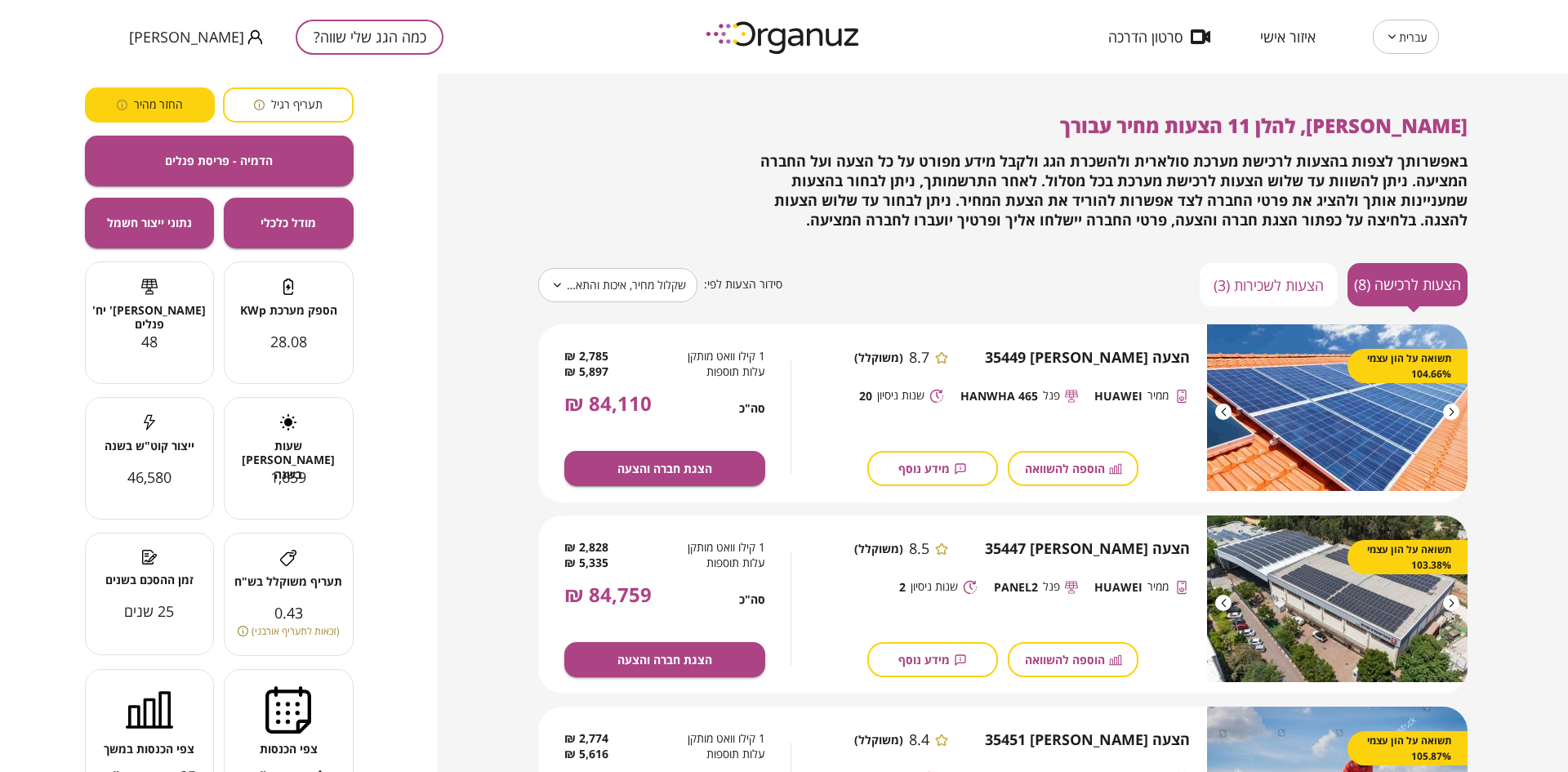
click at [317, 27] on button "כמה הגג שלי שווה?" at bounding box center [369, 37] width 147 height 35
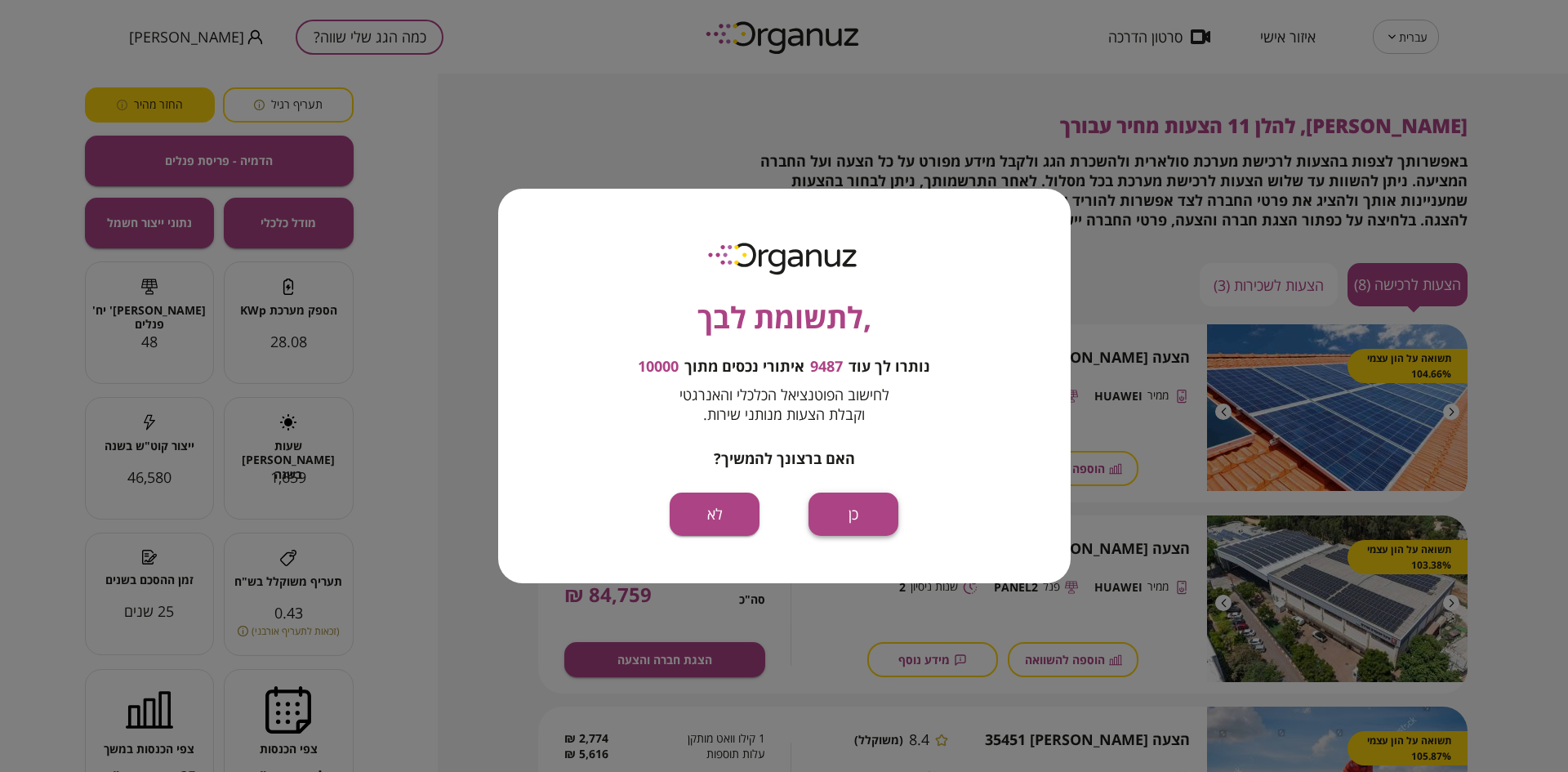
click at [851, 497] on button "כן" at bounding box center [853, 514] width 89 height 43
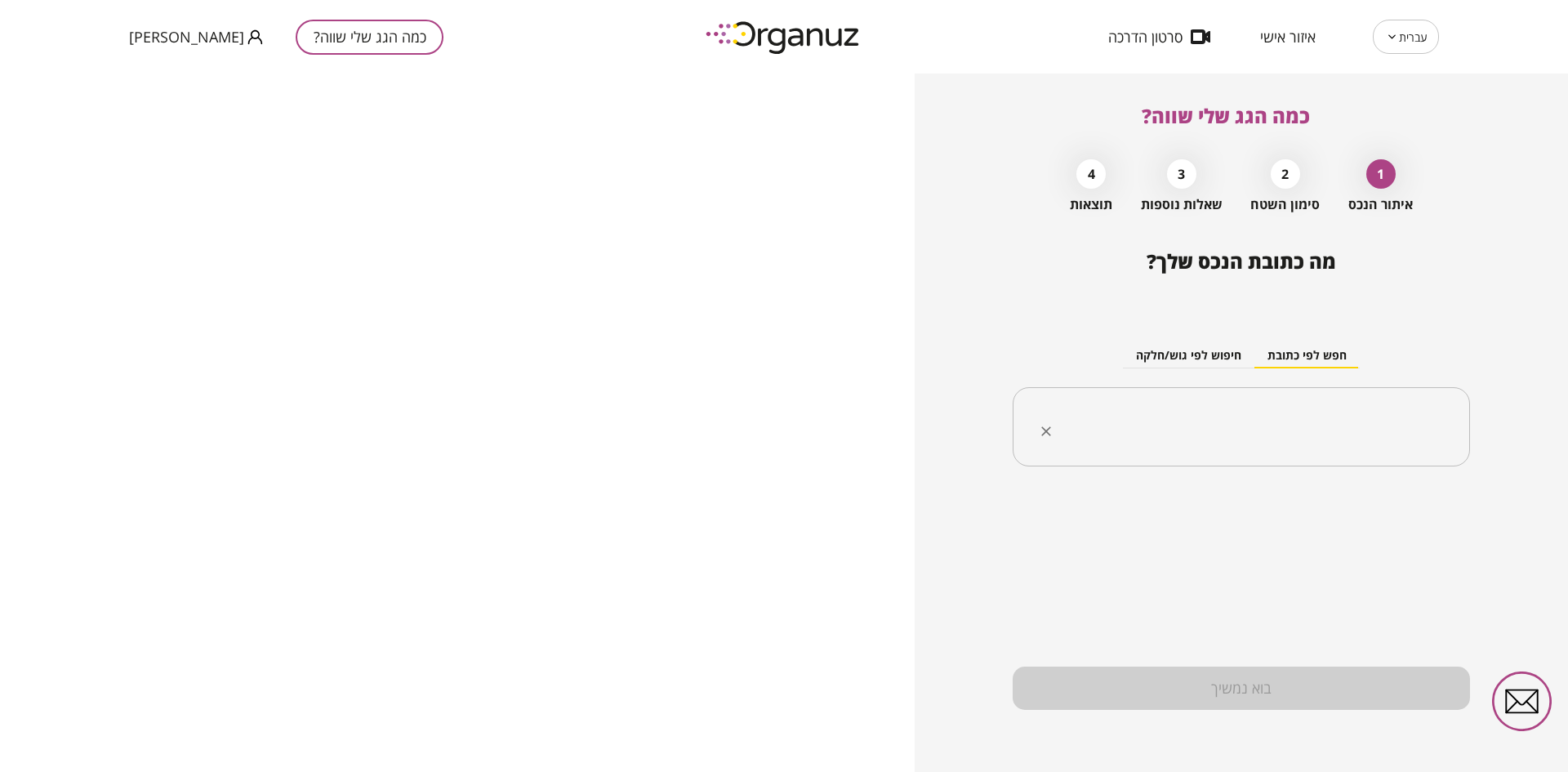
click at [1283, 432] on input "text" at bounding box center [1247, 427] width 406 height 41
click at [1341, 423] on input "******" at bounding box center [1247, 427] width 406 height 41
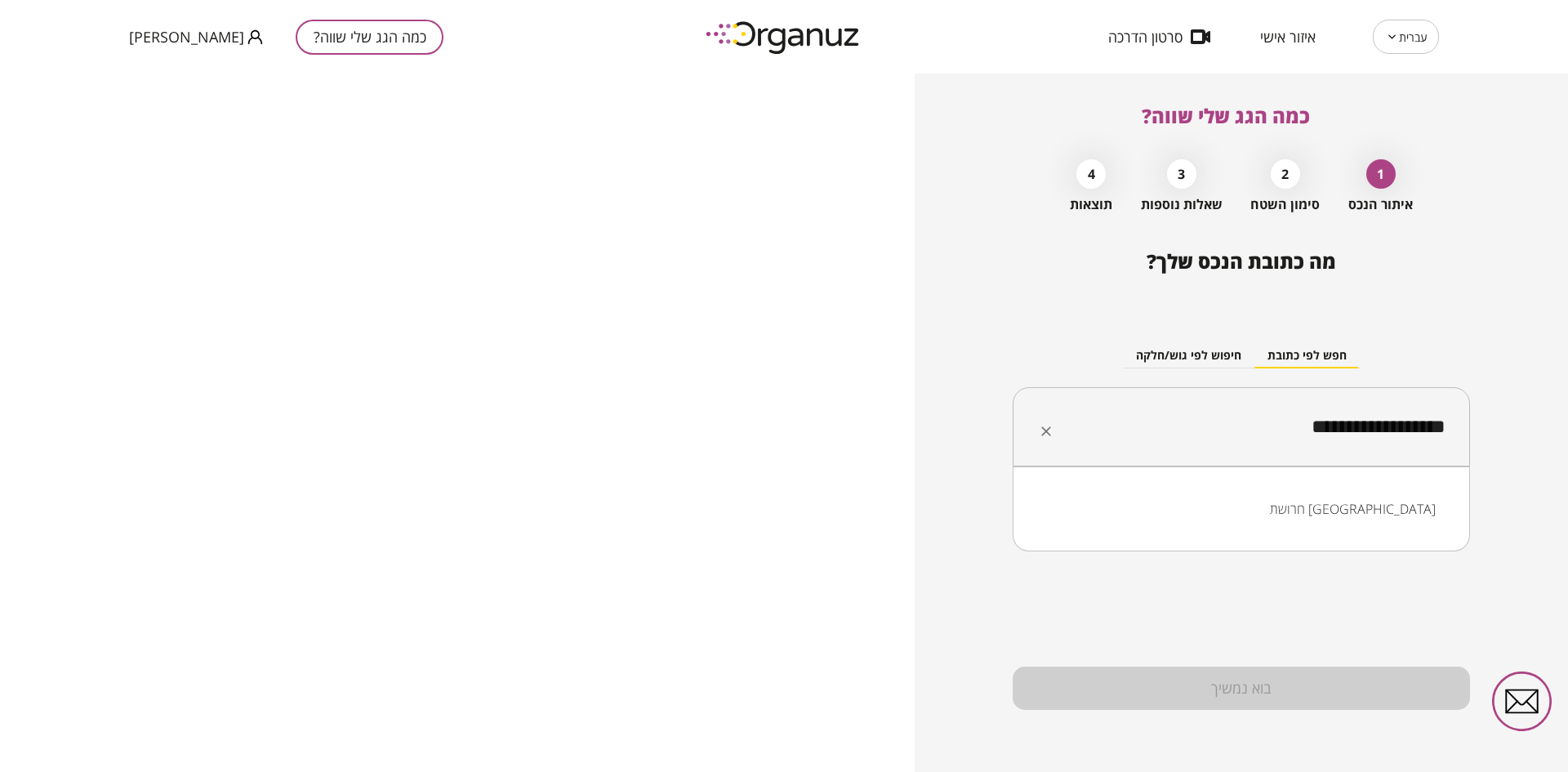
click at [1267, 502] on li "חרושת [GEOGRAPHIC_DATA]" at bounding box center [1242, 509] width 415 height 29
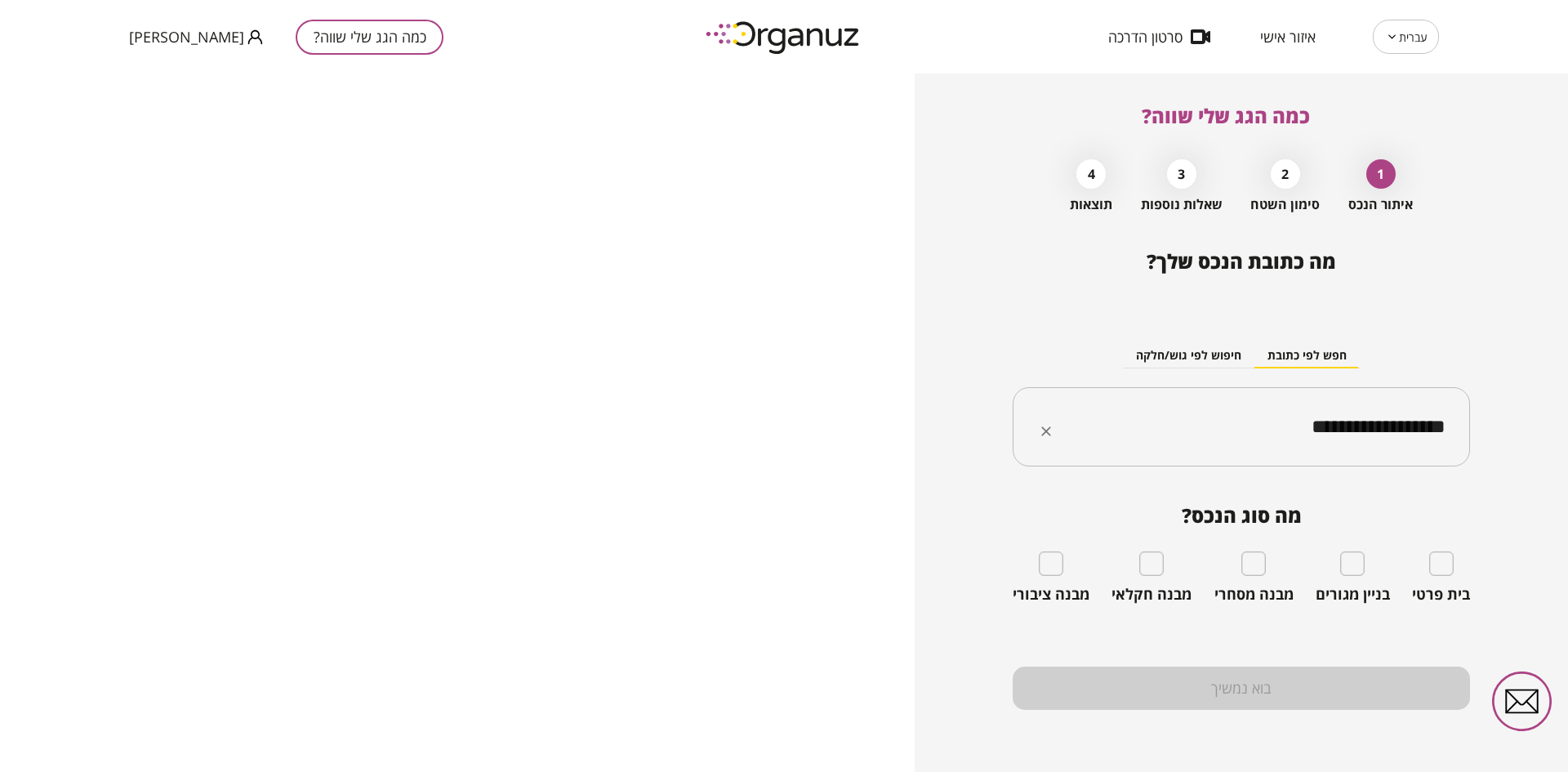
type input "**********"
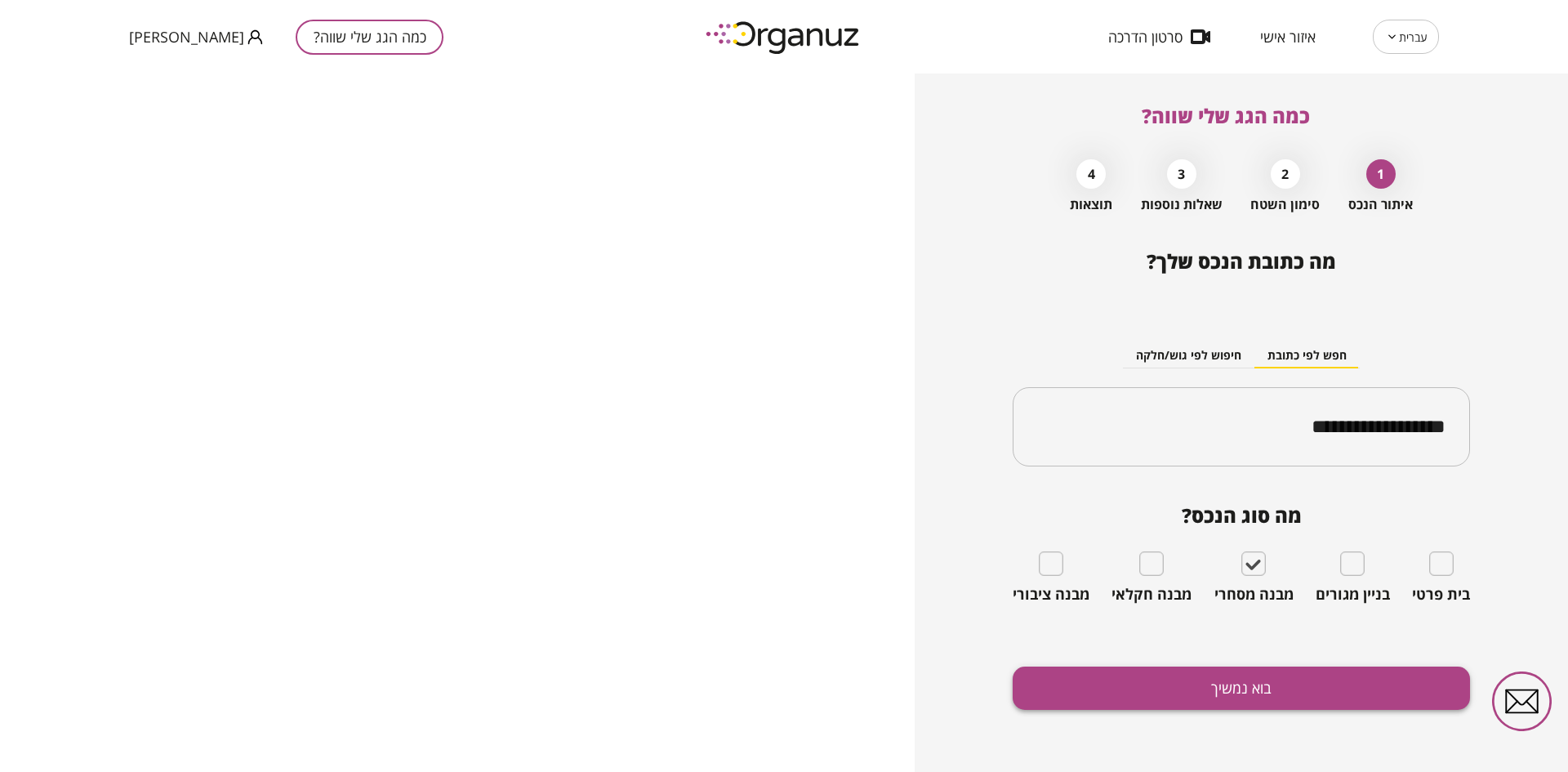
click at [1204, 687] on button "בוא נמשיך" at bounding box center [1242, 688] width 458 height 43
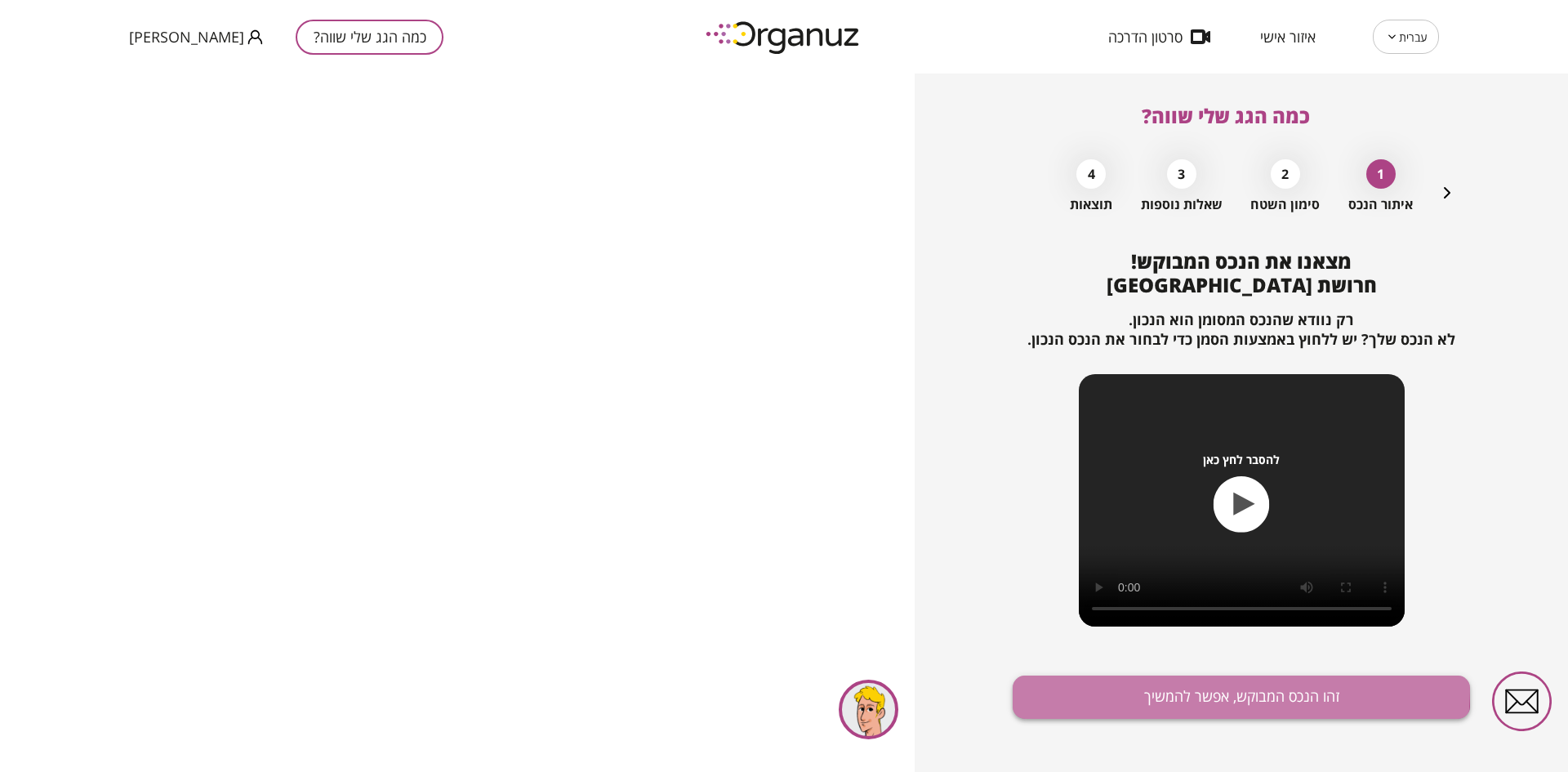
click at [1082, 685] on button "זהו הנכס המבוקש, אפשר להמשיך" at bounding box center [1242, 697] width 458 height 43
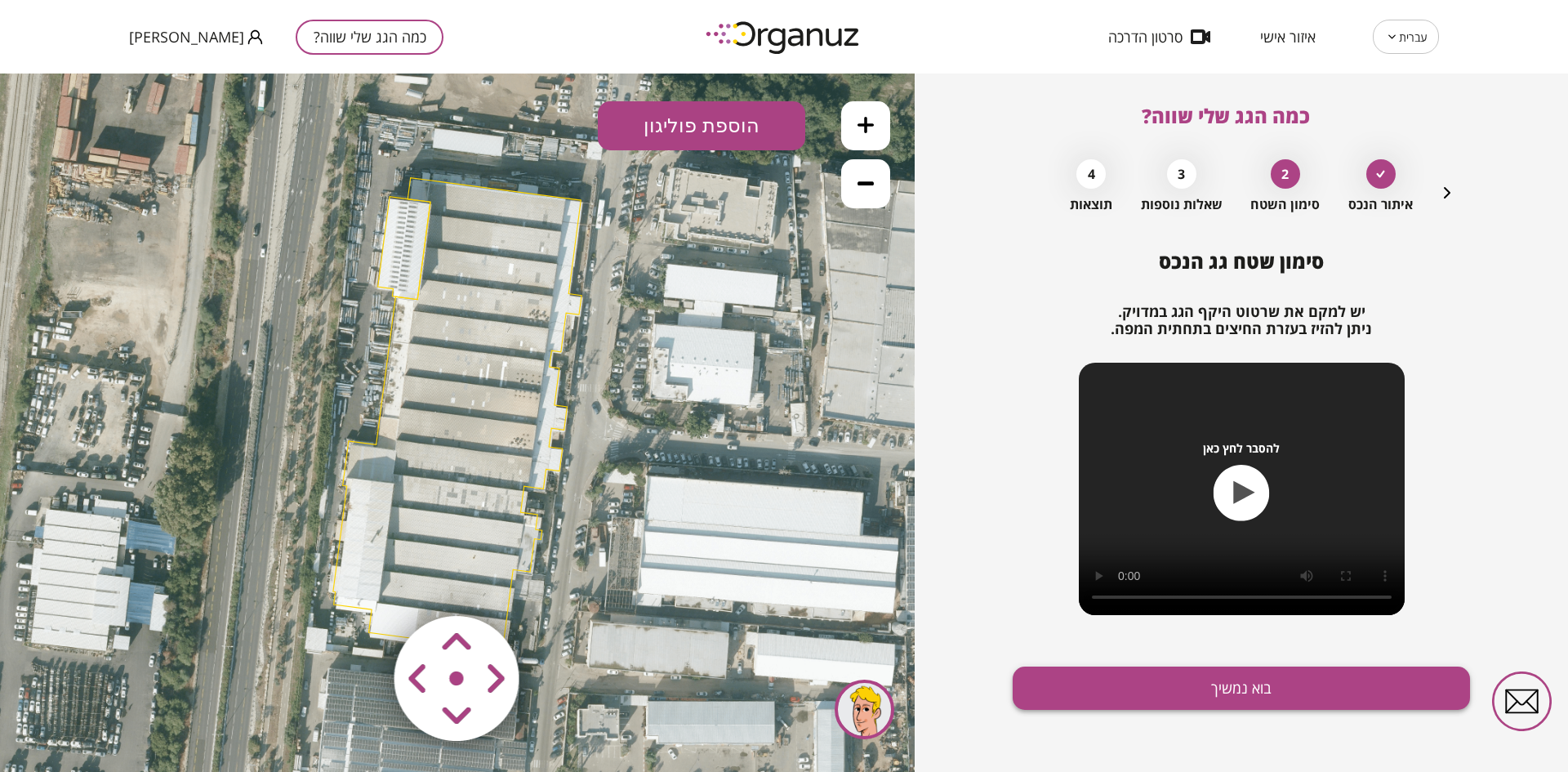
click at [1055, 688] on button "בוא נמשיך" at bounding box center [1242, 688] width 458 height 43
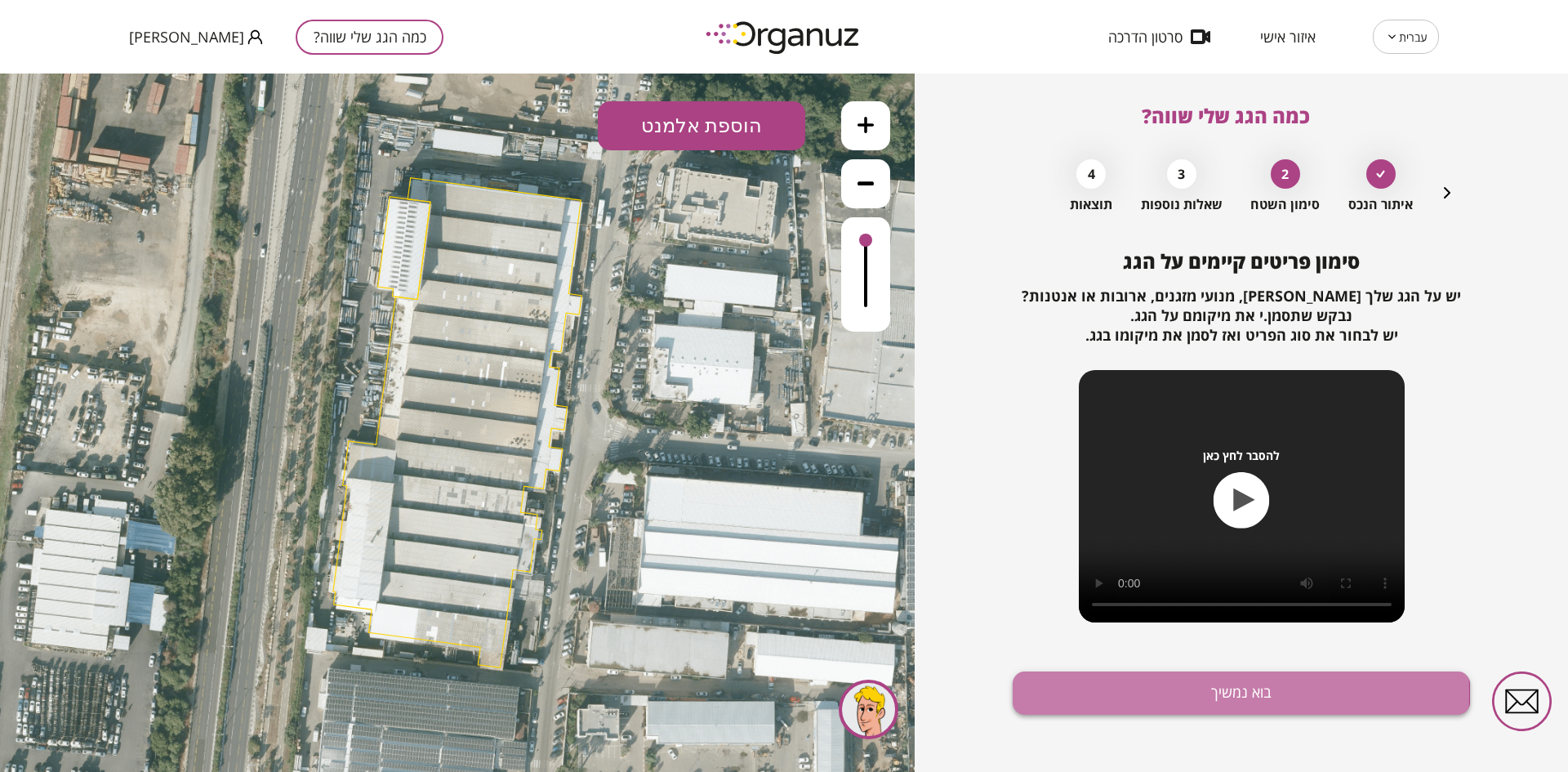
click at [1079, 693] on button "בוא נמשיך" at bounding box center [1242, 692] width 458 height 43
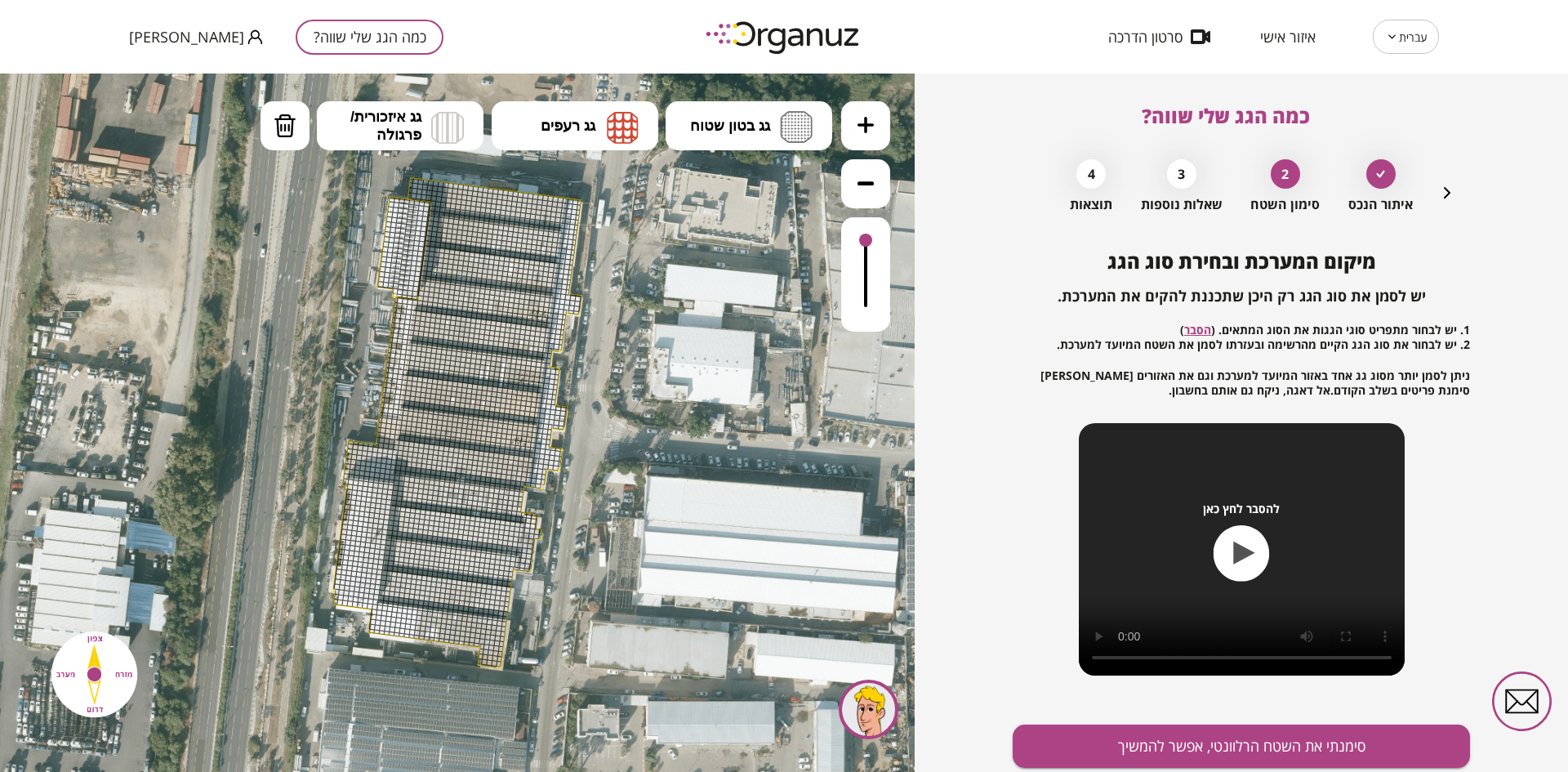
click at [845, 133] on button at bounding box center [866, 126] width 49 height 49
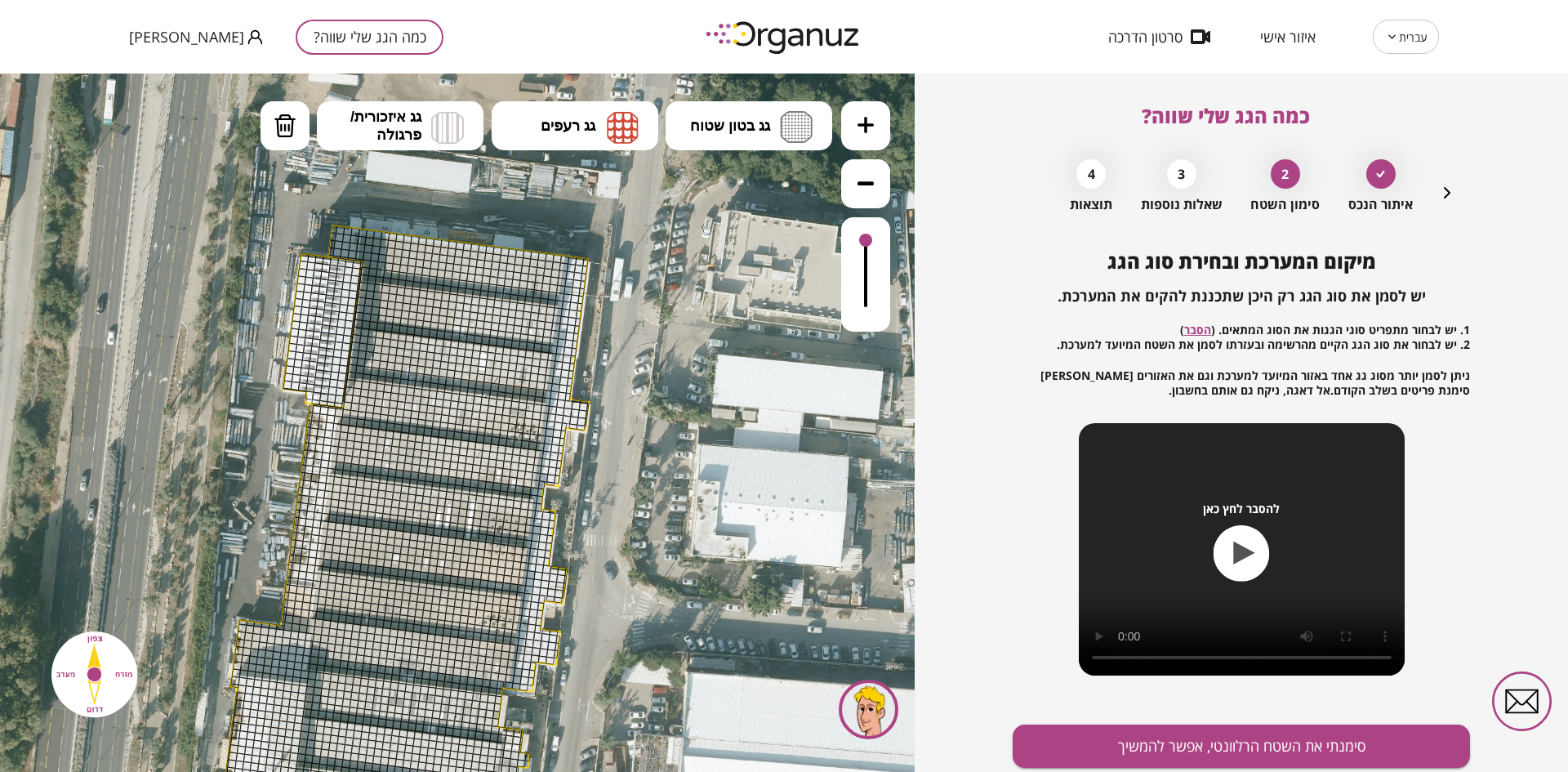
drag, startPoint x: 771, startPoint y: 206, endPoint x: 716, endPoint y: 376, distance: 178.7
click at [716, 376] on icon at bounding box center [402, 591] width 2208 height 2207
drag, startPoint x: 337, startPoint y: 230, endPoint x: 370, endPoint y: 235, distance: 33.4
click at [373, 103] on button "גג איזכורית/ פרגולה" at bounding box center [401, 126] width 167 height 49
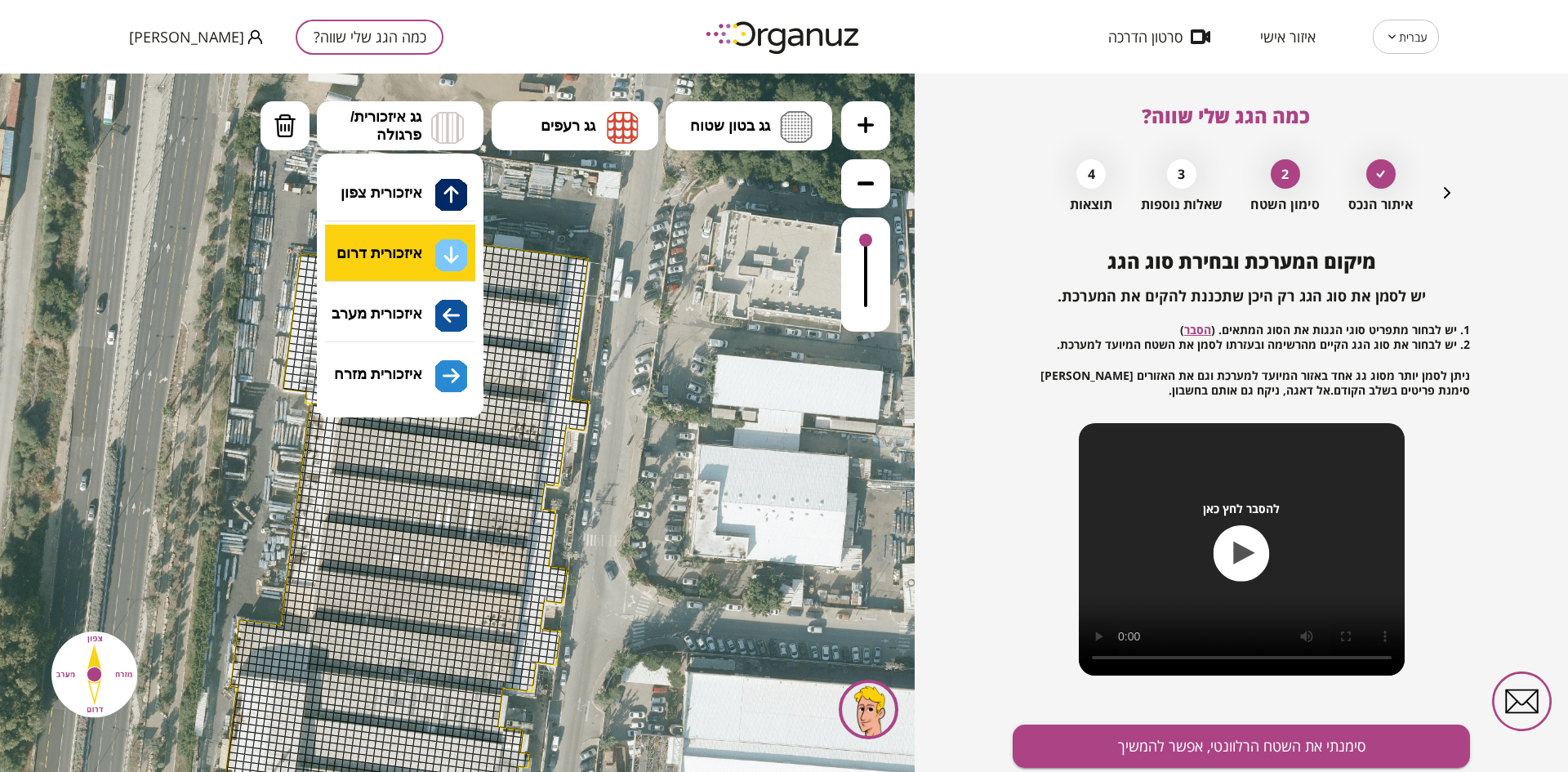
click at [415, 249] on div ".st0 { fill: #FFFFFF; } 10" at bounding box center [457, 422] width 915 height 698
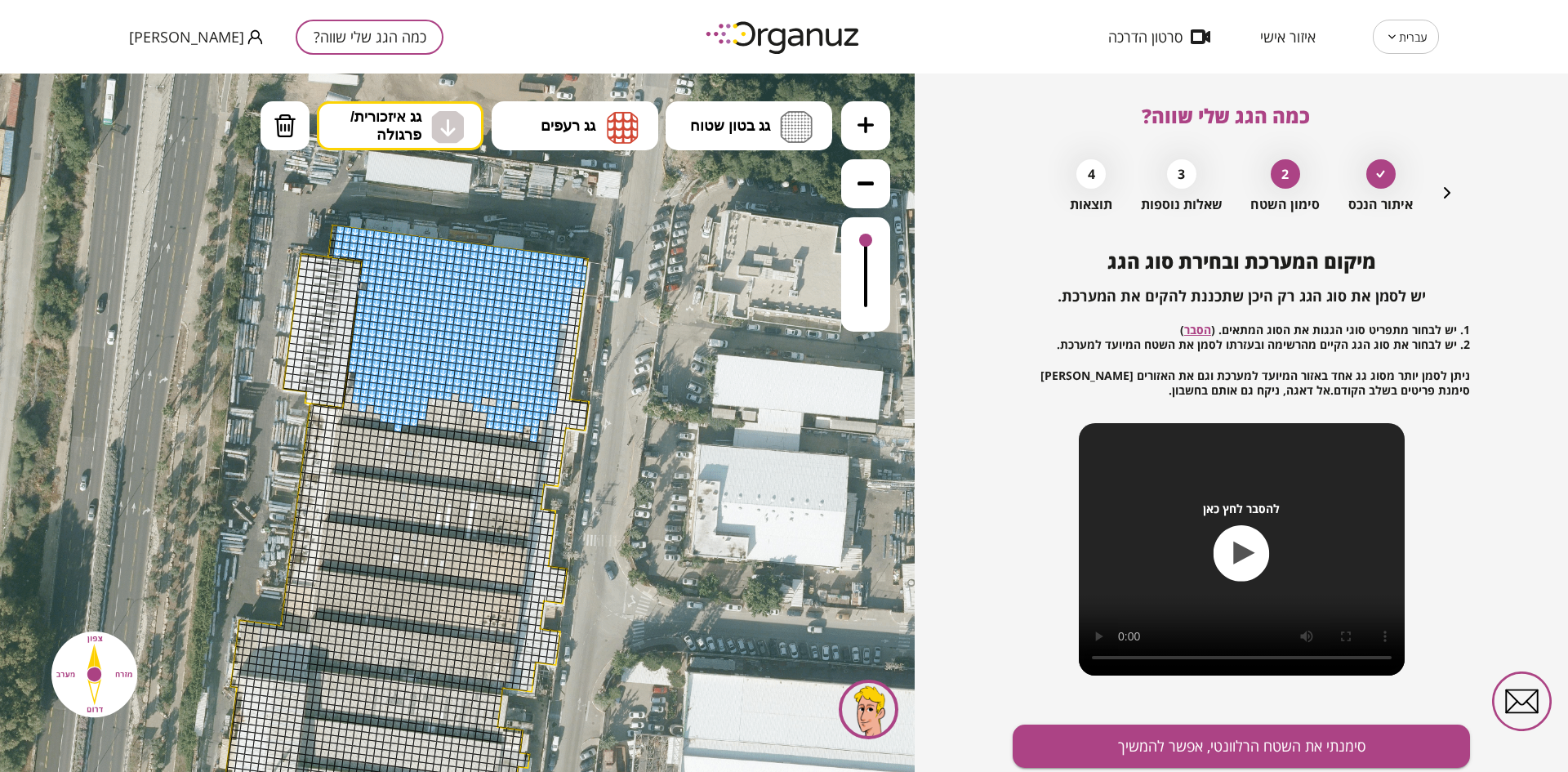
drag, startPoint x: 337, startPoint y: 228, endPoint x: 349, endPoint y: 367, distance: 139.5
drag, startPoint x: 369, startPoint y: 412, endPoint x: 368, endPoint y: 439, distance: 27.0
drag, startPoint x: 459, startPoint y: 402, endPoint x: 472, endPoint y: 459, distance: 58.5
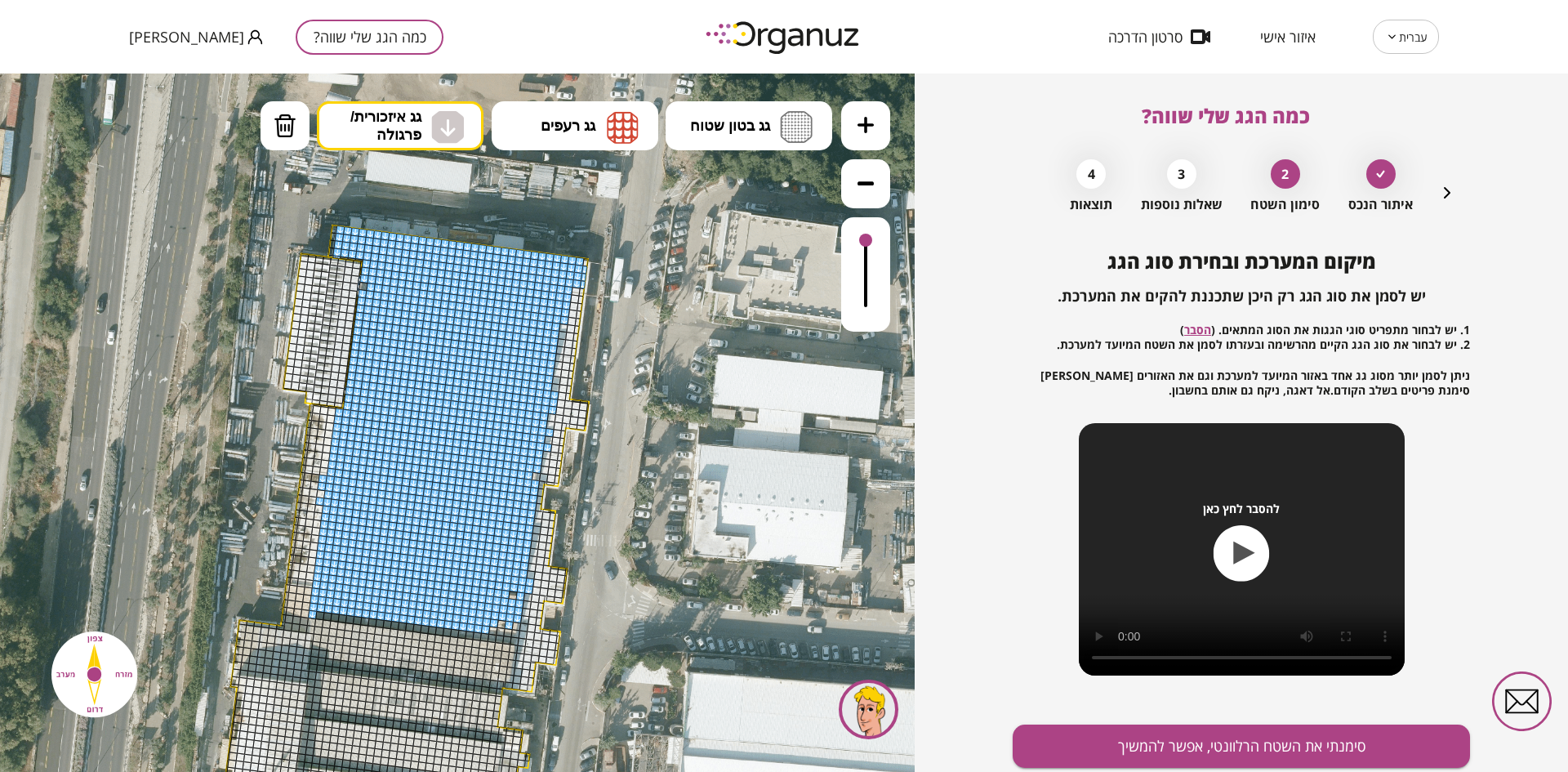
drag, startPoint x: 448, startPoint y: 440, endPoint x: 511, endPoint y: 590, distance: 162.7
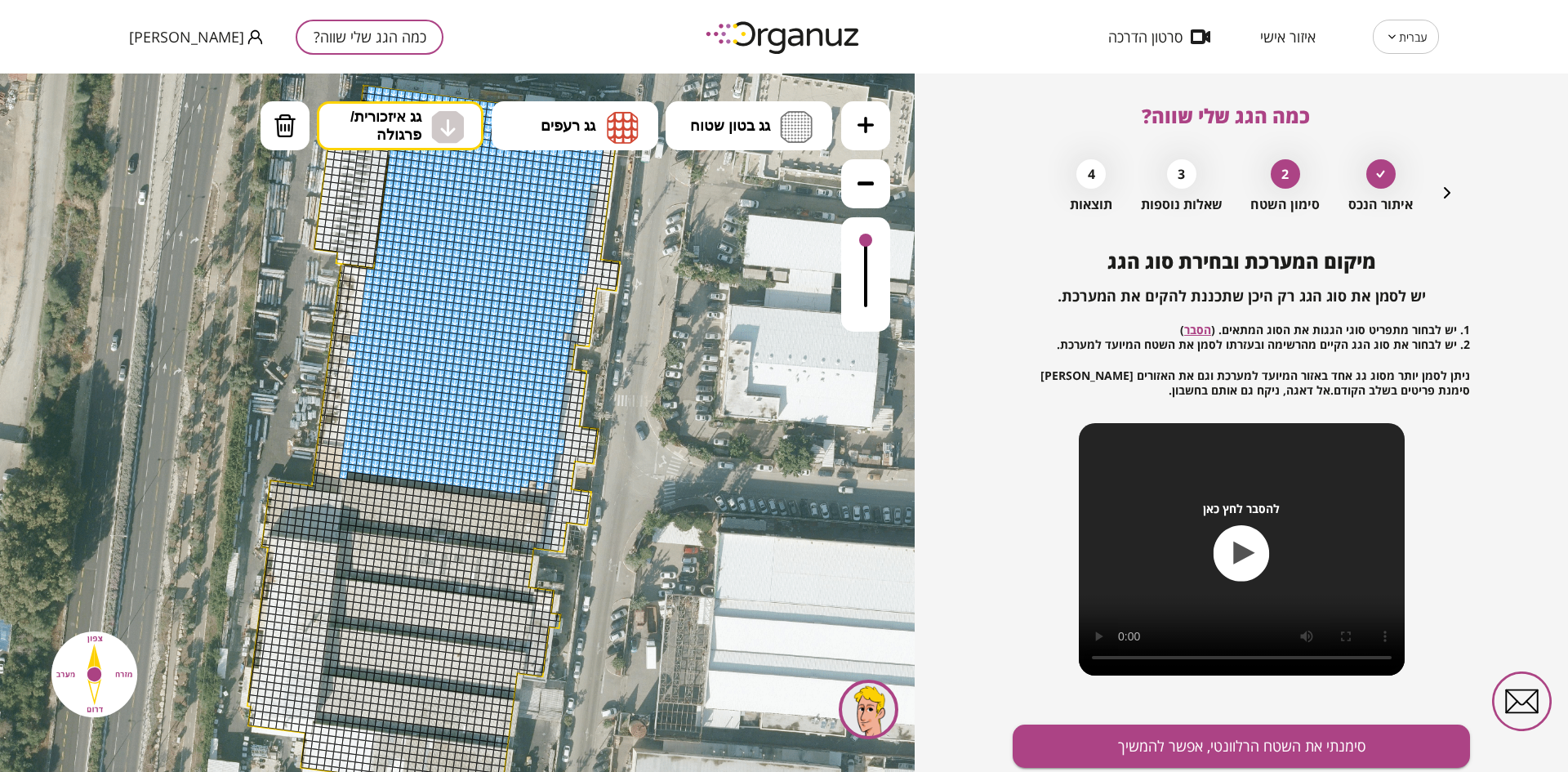
drag, startPoint x: 614, startPoint y: 568, endPoint x: 646, endPoint y: 406, distance: 165.1
click at [646, 406] on icon at bounding box center [432, 452] width 2208 height 2207
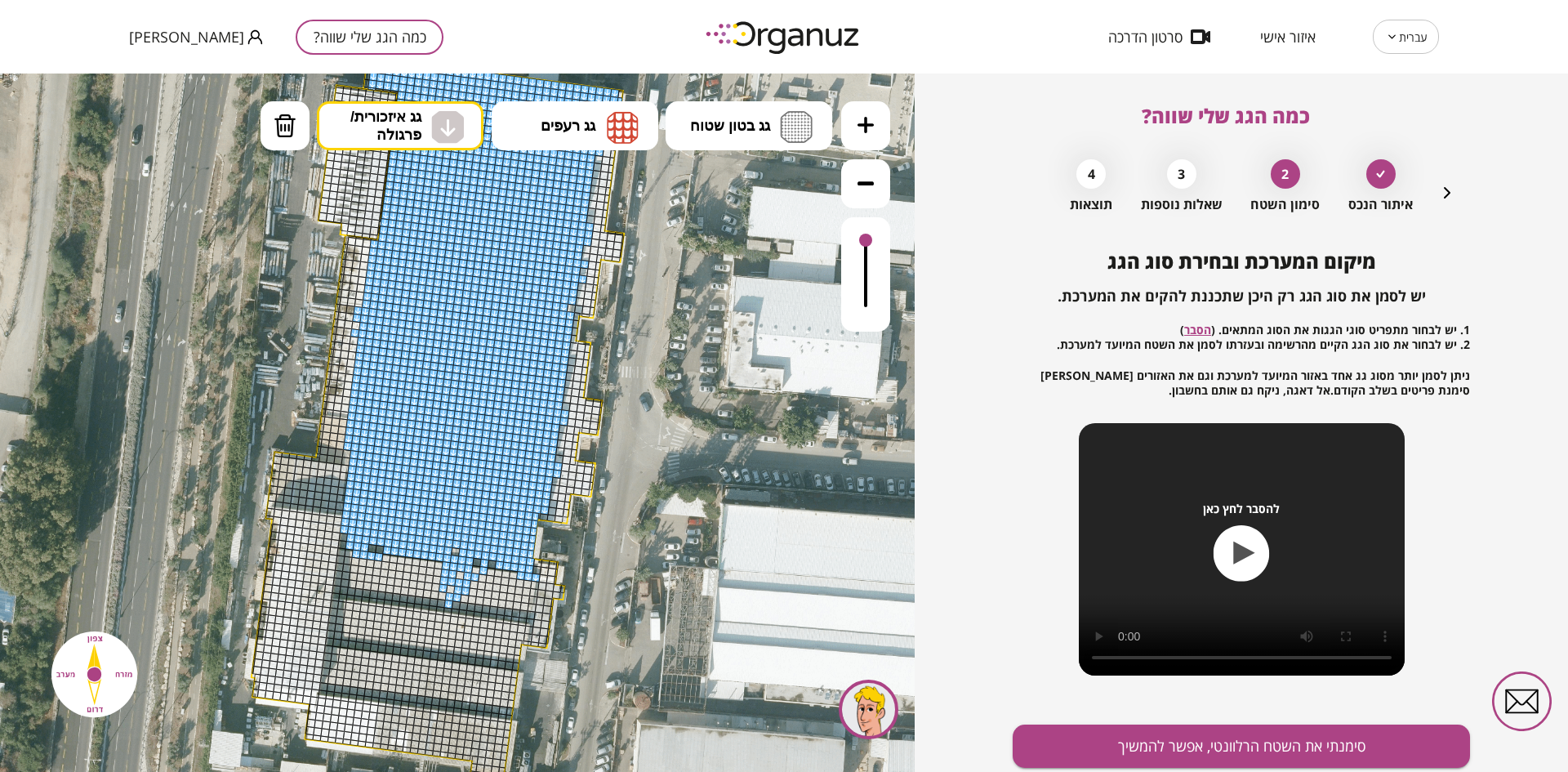
drag, startPoint x: 389, startPoint y: 448, endPoint x: 598, endPoint y: 236, distance: 297.7
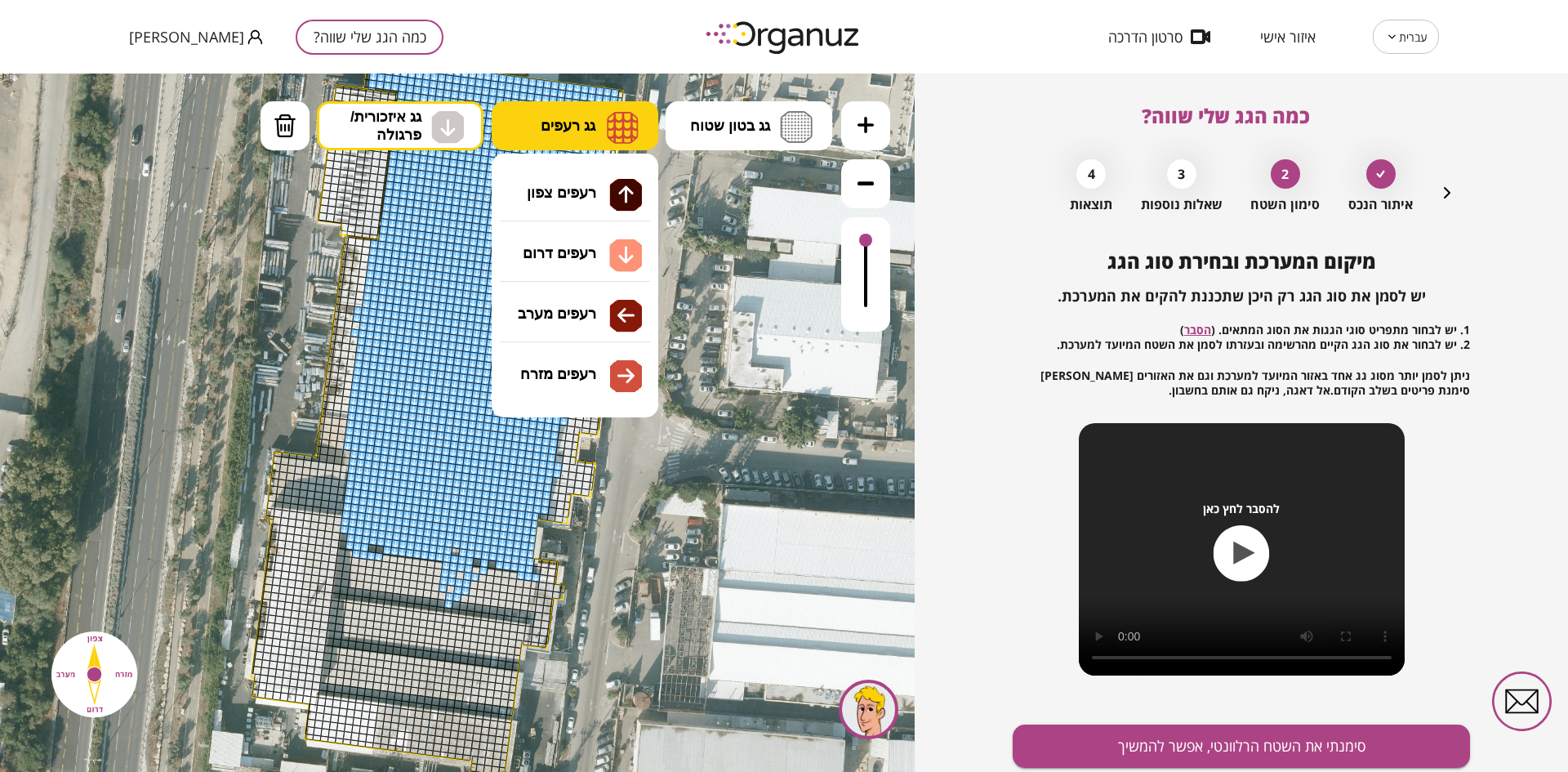
click at [623, 128] on img at bounding box center [623, 127] width 31 height 32
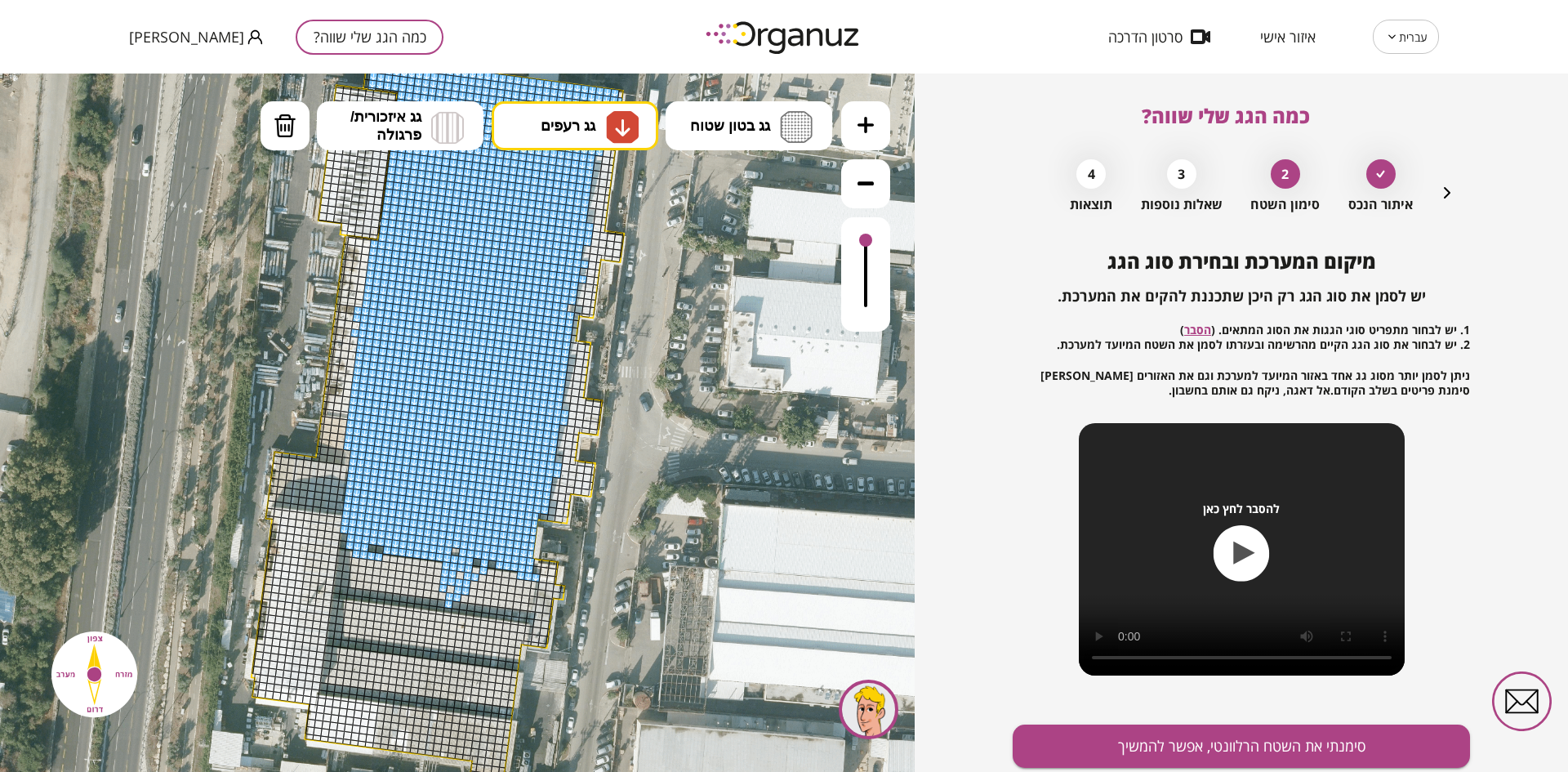
click at [603, 258] on div ".st0 { fill: #FFFFFF; } 10" at bounding box center [457, 422] width 915 height 698
drag, startPoint x: 435, startPoint y: 569, endPoint x: 501, endPoint y: 555, distance: 67.5
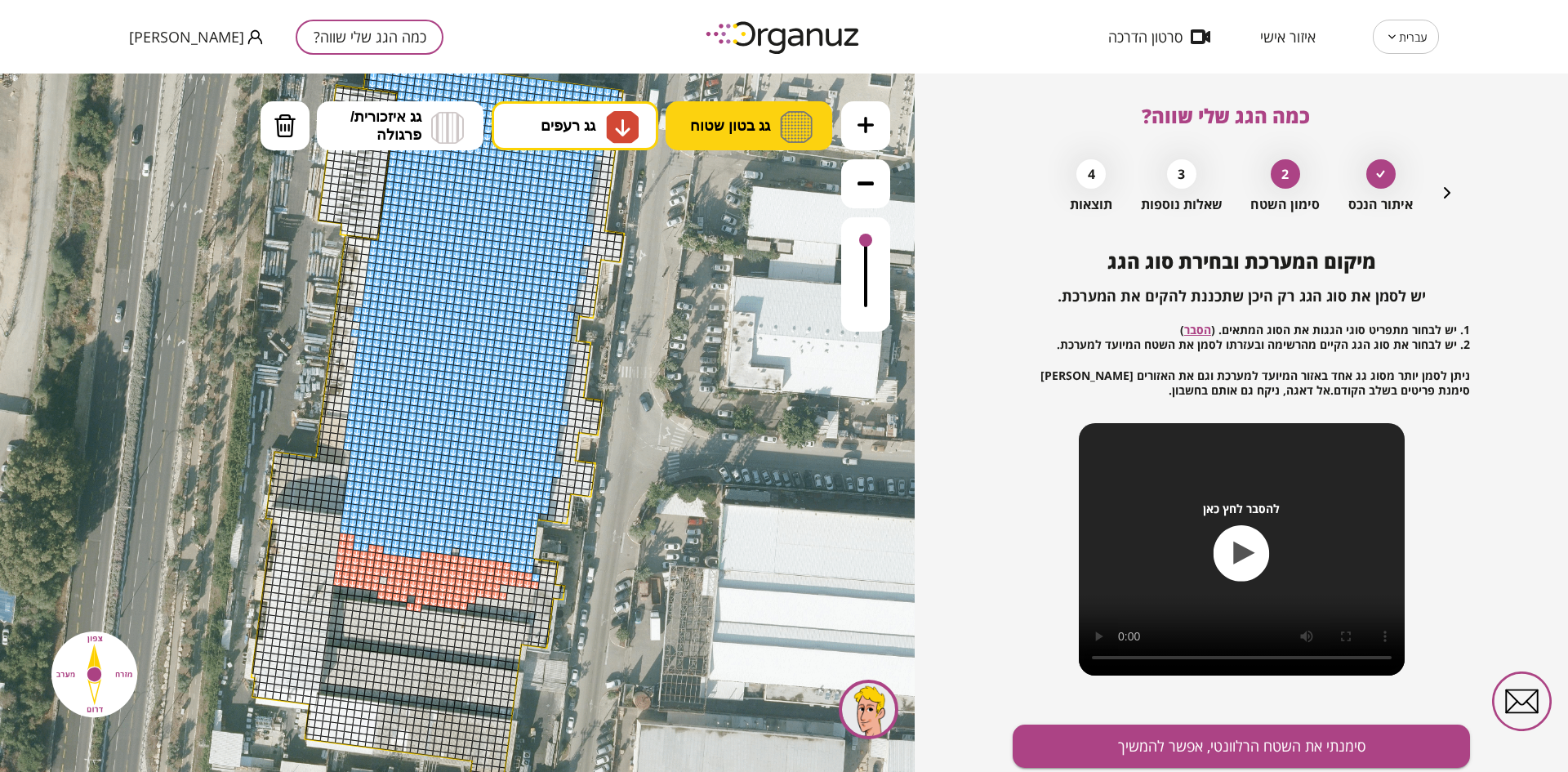
click at [748, 130] on span "גג בטון שטוח" at bounding box center [730, 126] width 80 height 18
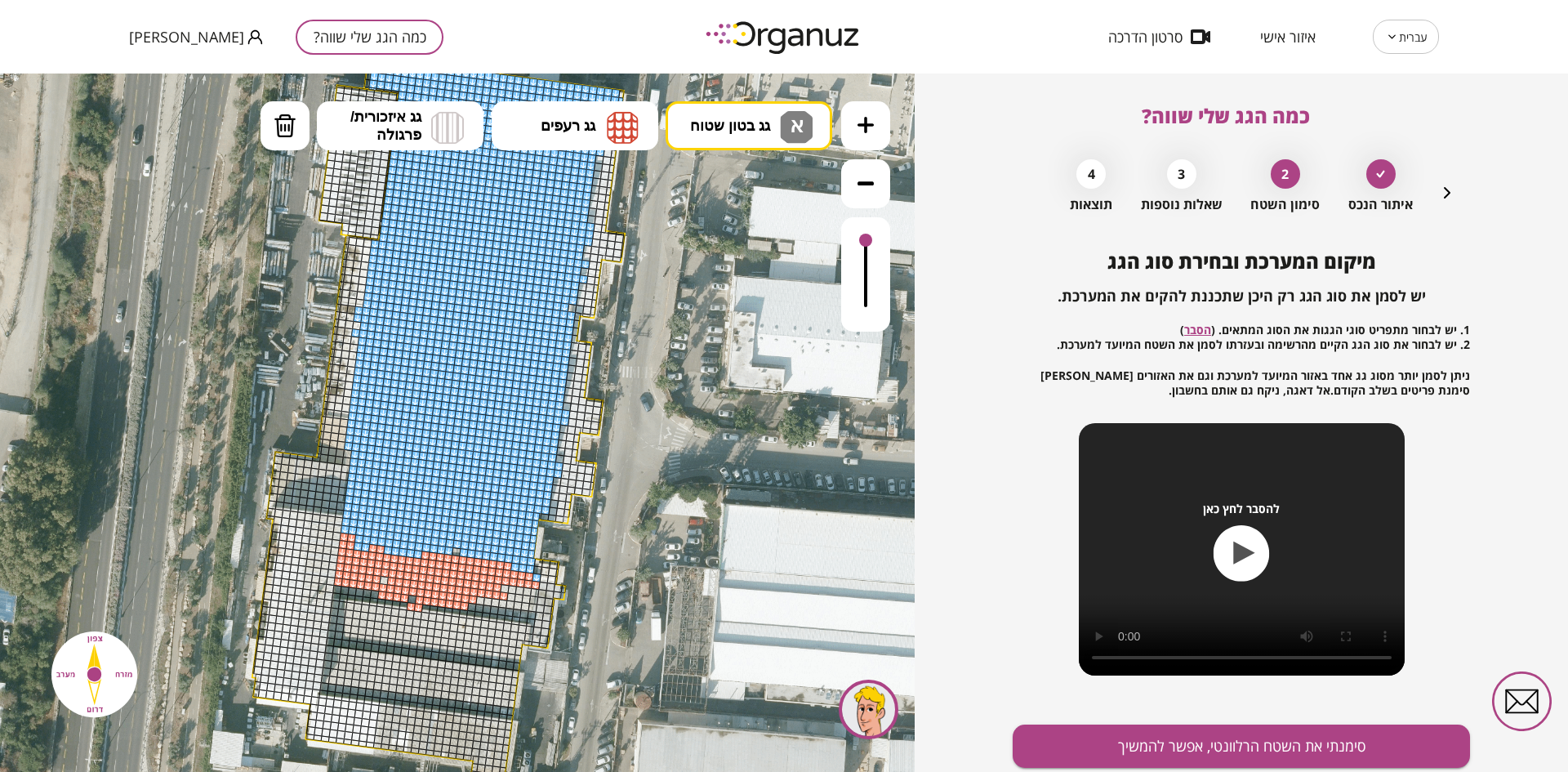
click at [736, 196] on div ".st0 { fill: #FFFFFF; } 10" at bounding box center [457, 422] width 915 height 698
drag, startPoint x: 452, startPoint y: 228, endPoint x: 419, endPoint y: 305, distance: 83.8
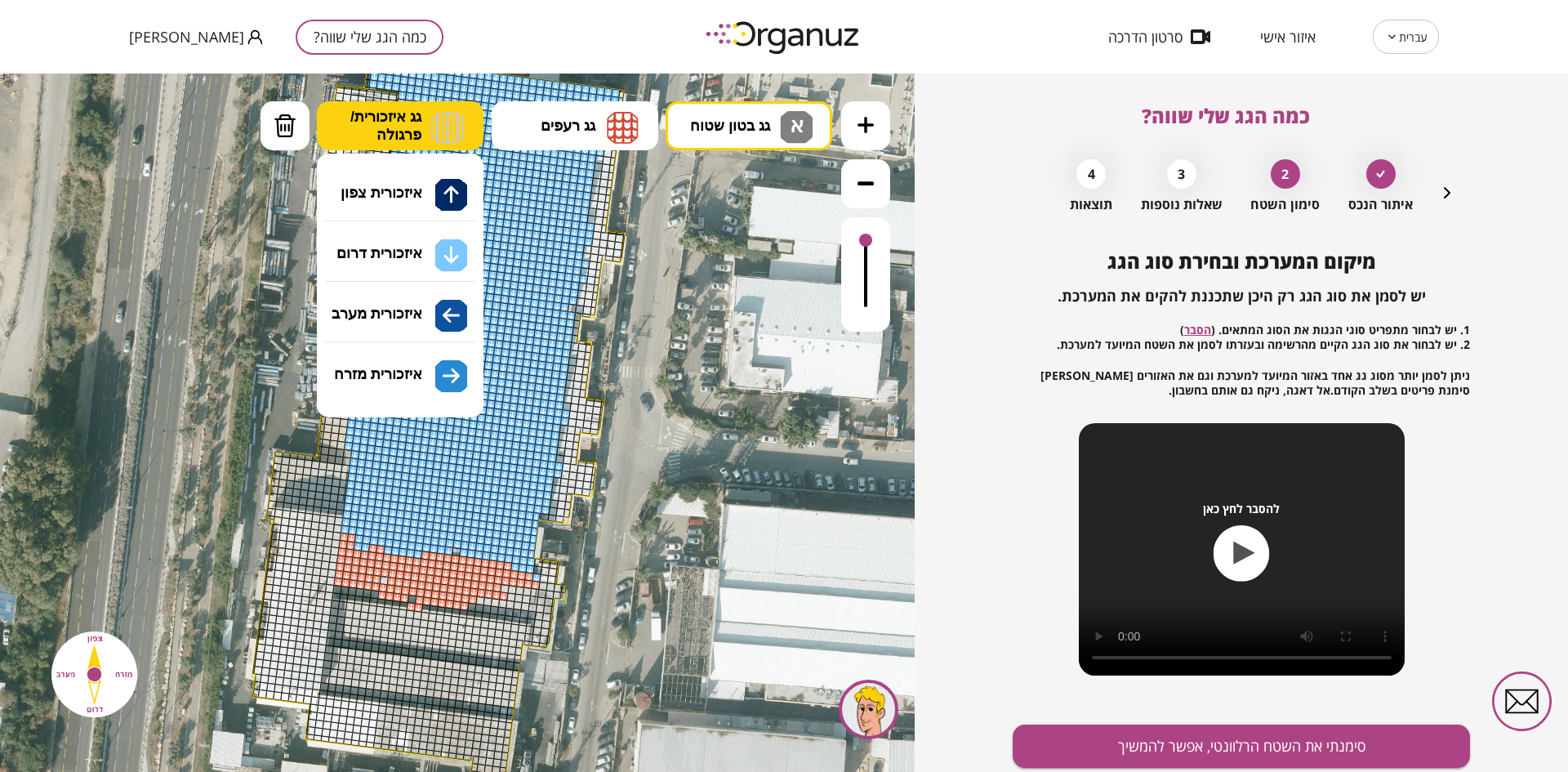
click at [353, 118] on span "גג איזכורית/ פרגולה" at bounding box center [386, 126] width 71 height 36
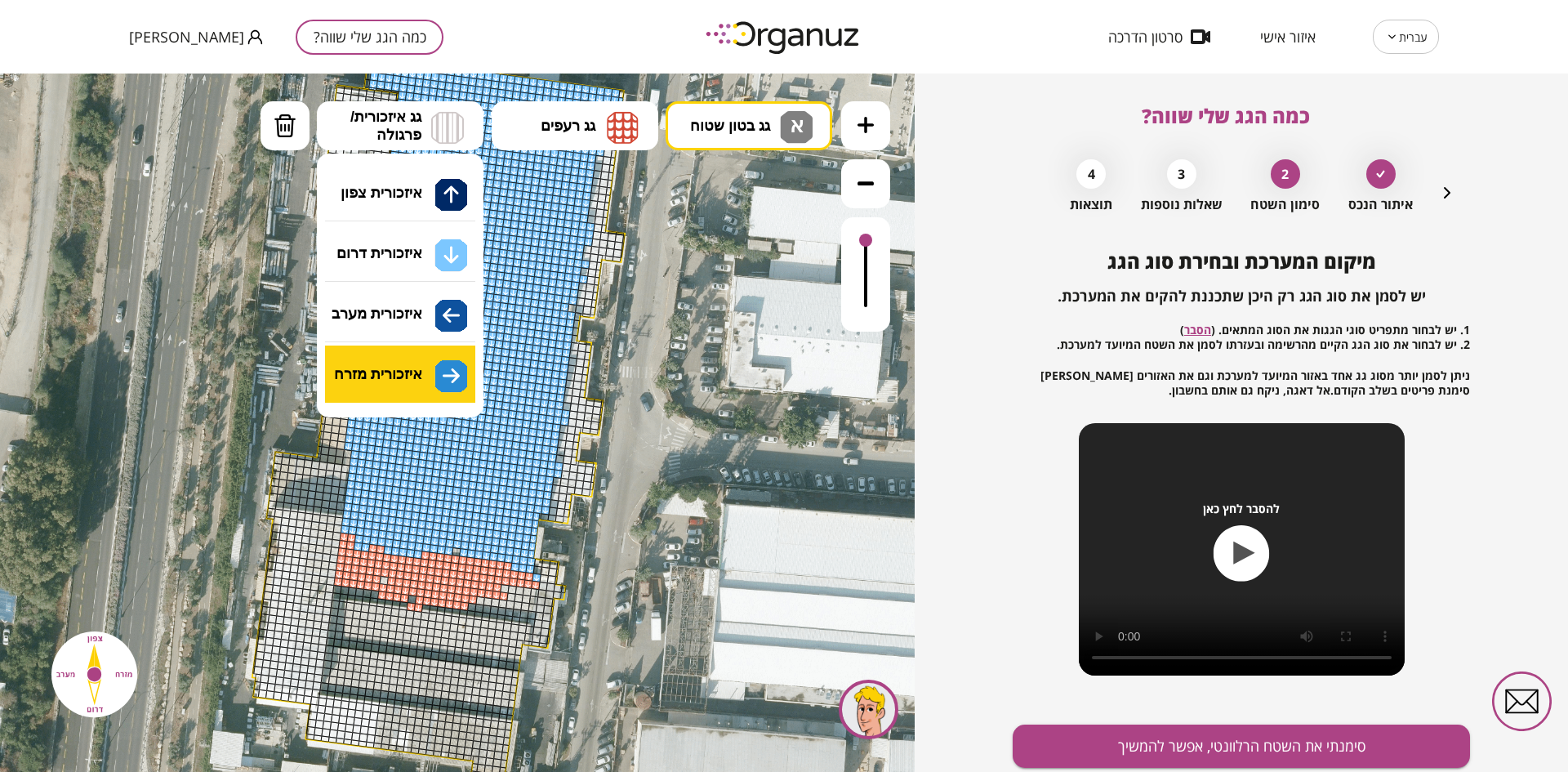
click at [412, 388] on div ".st0 { fill: #FFFFFF; } 10" at bounding box center [457, 422] width 915 height 698
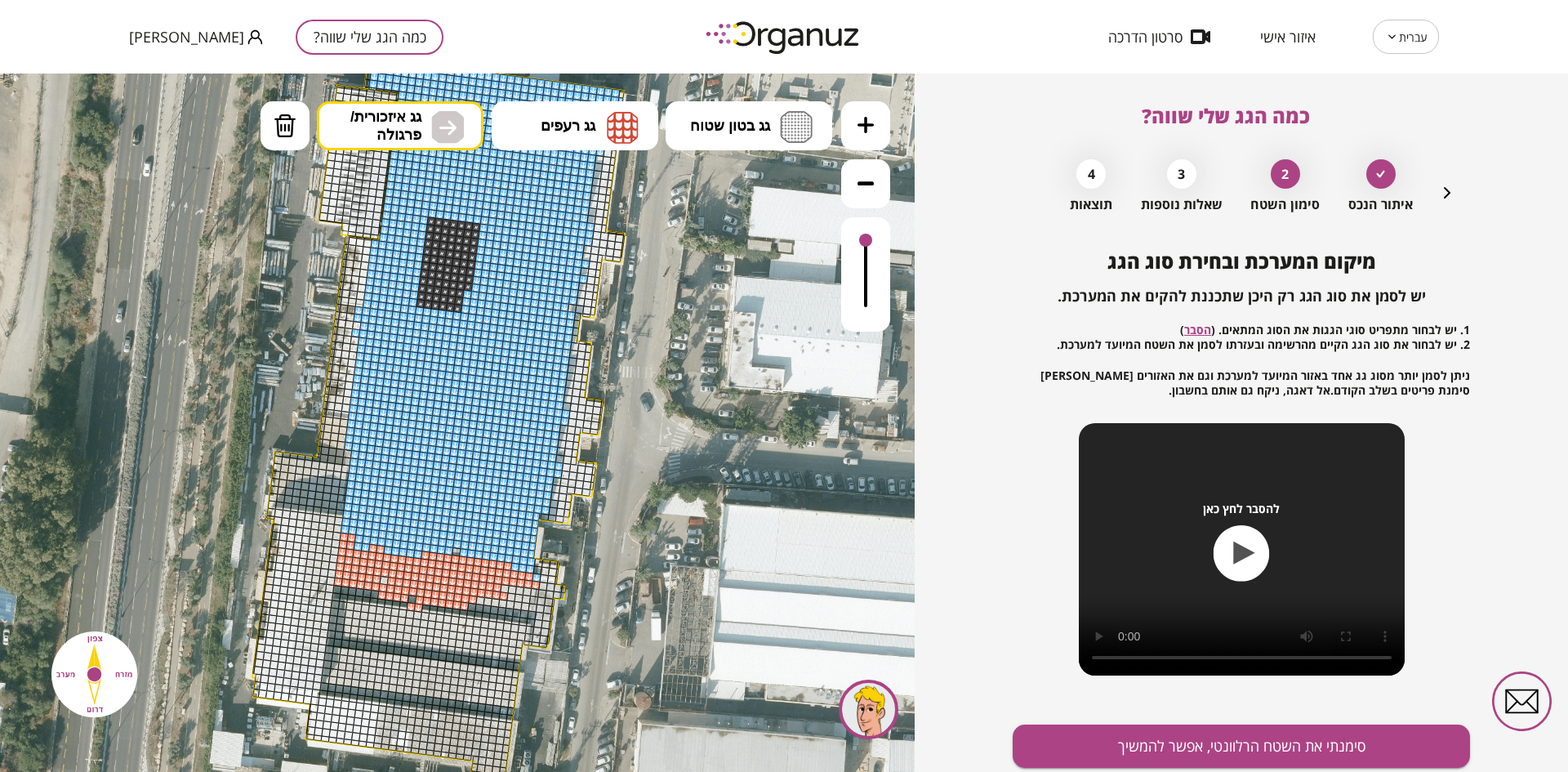
drag, startPoint x: 412, startPoint y: 613, endPoint x: 424, endPoint y: 604, distance: 15.0
drag, startPoint x: 396, startPoint y: 623, endPoint x: 468, endPoint y: 640, distance: 74.0
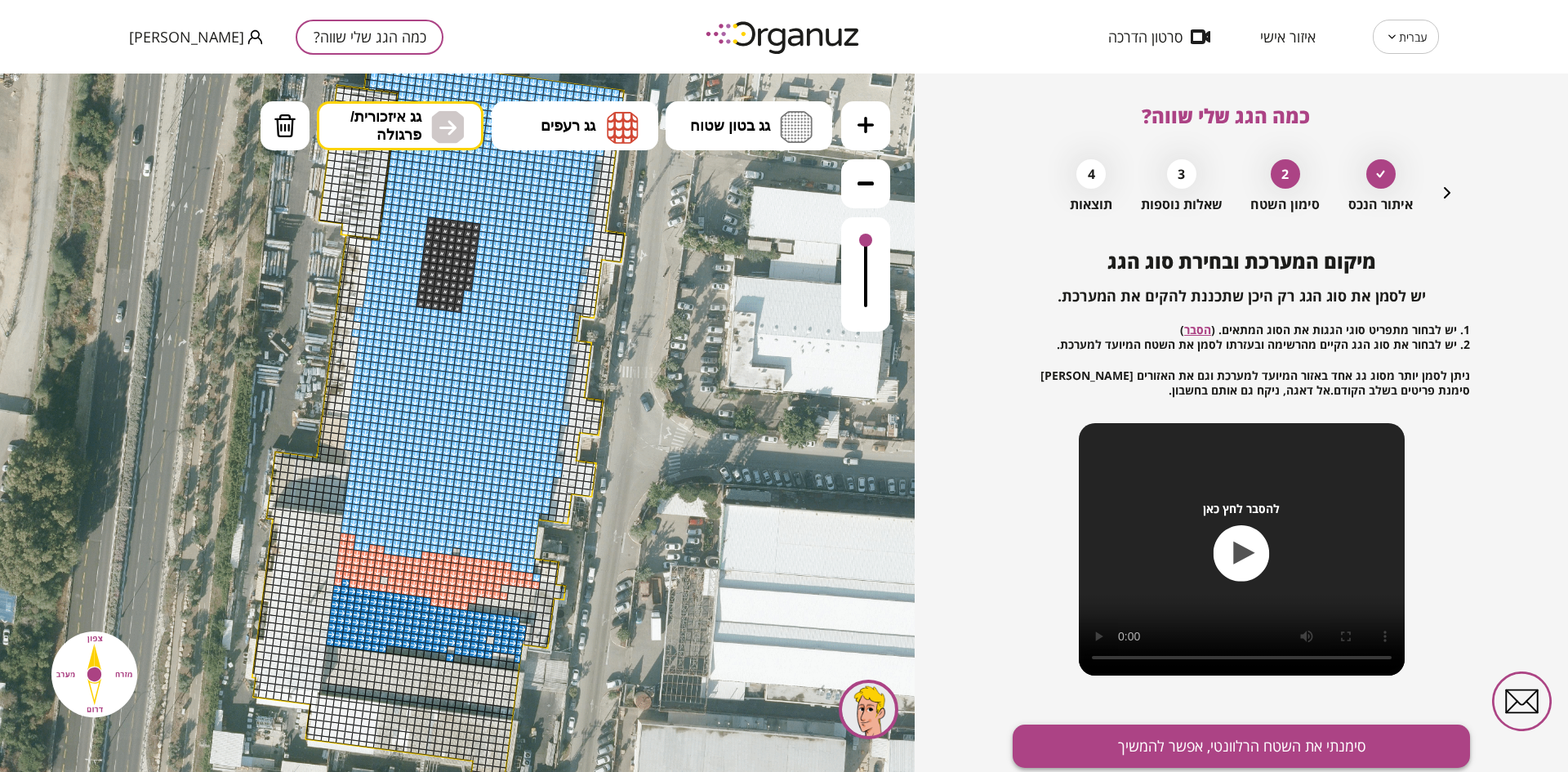
click at [1209, 744] on button "סימנתי את השטח הרלוונטי, אפשר להמשיך" at bounding box center [1242, 746] width 458 height 43
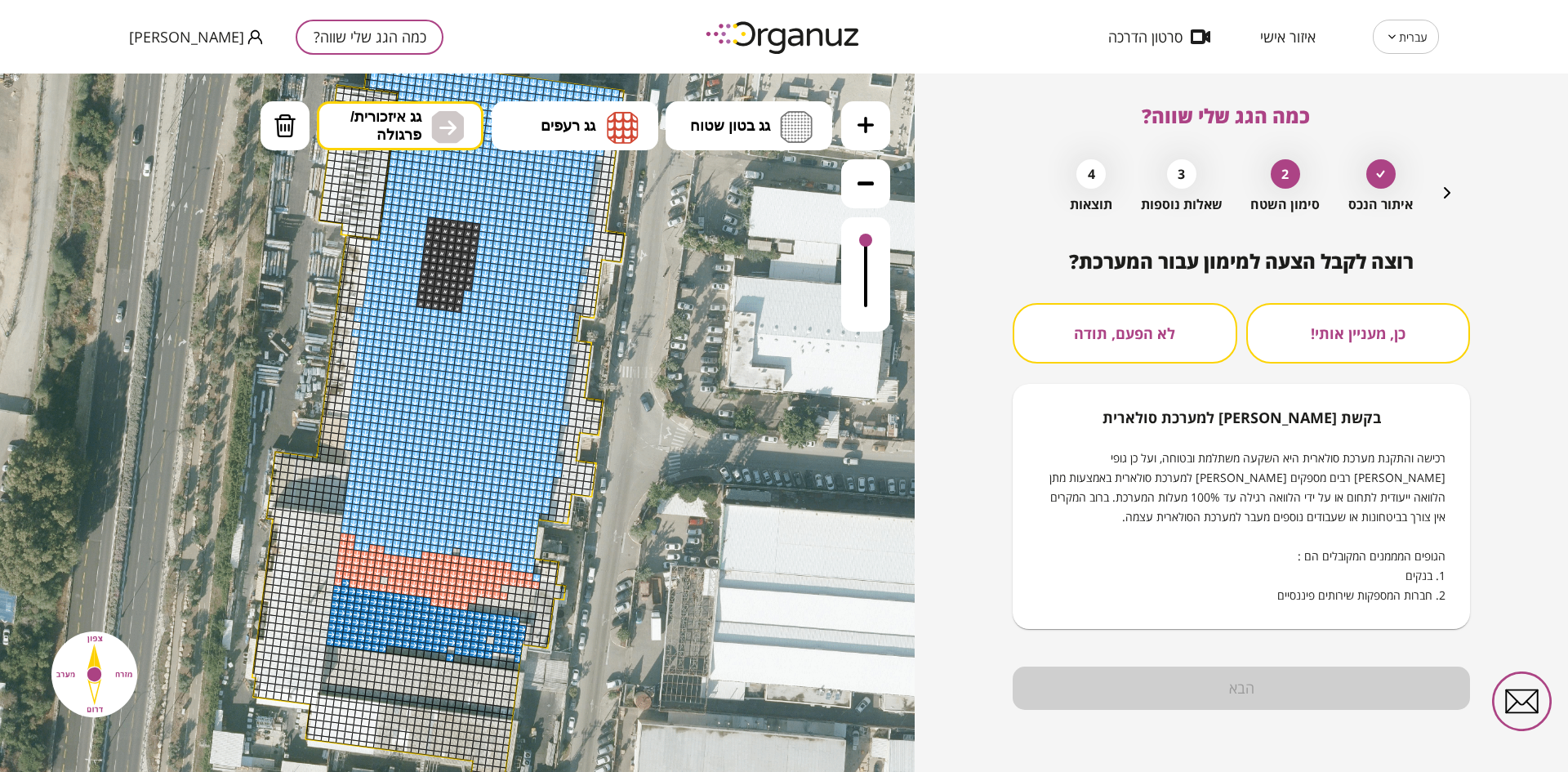
click at [1153, 350] on button "לא הפעם, תודה" at bounding box center [1125, 333] width 225 height 61
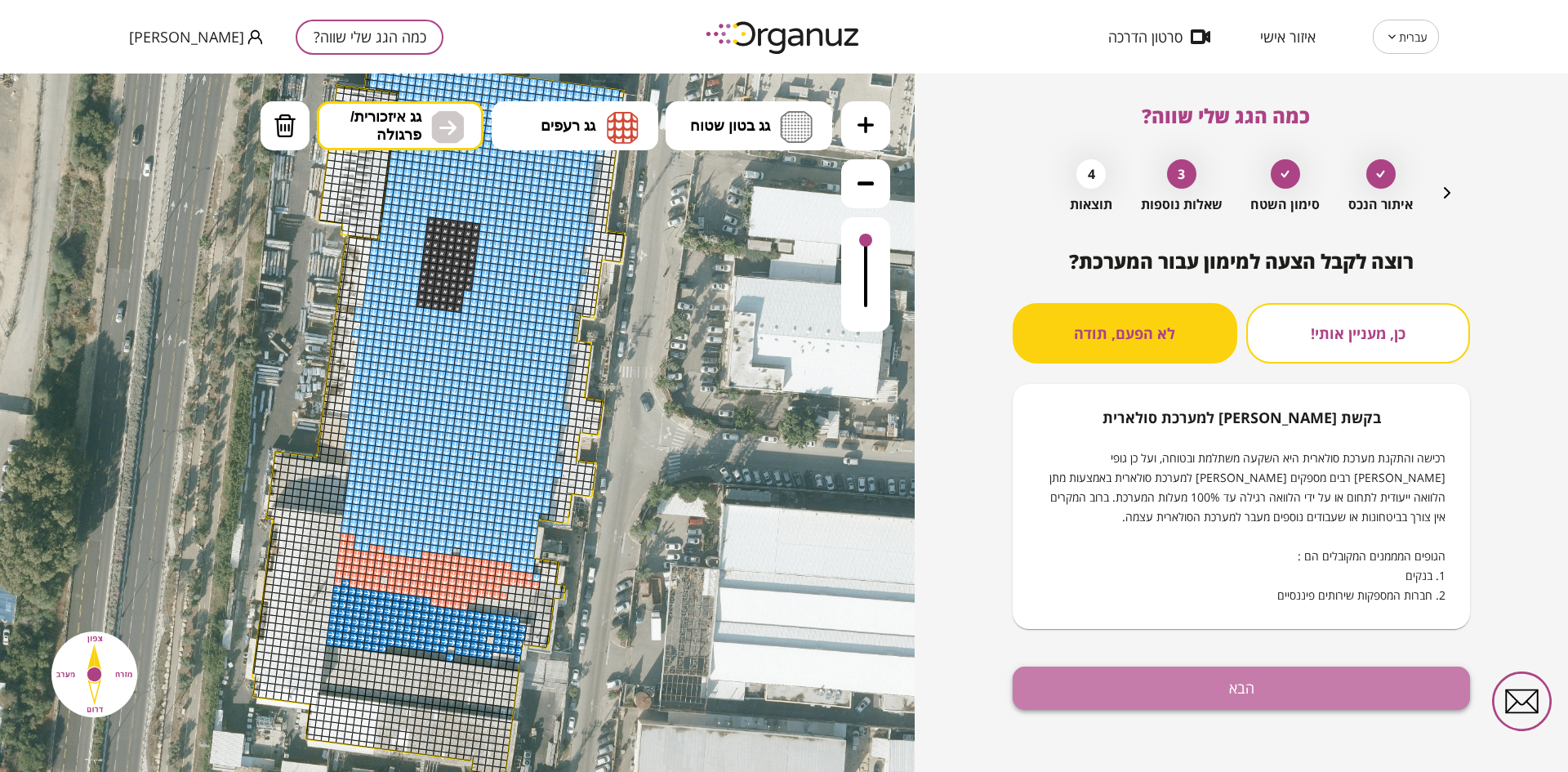
click at [1229, 681] on button "הבא" at bounding box center [1242, 688] width 458 height 43
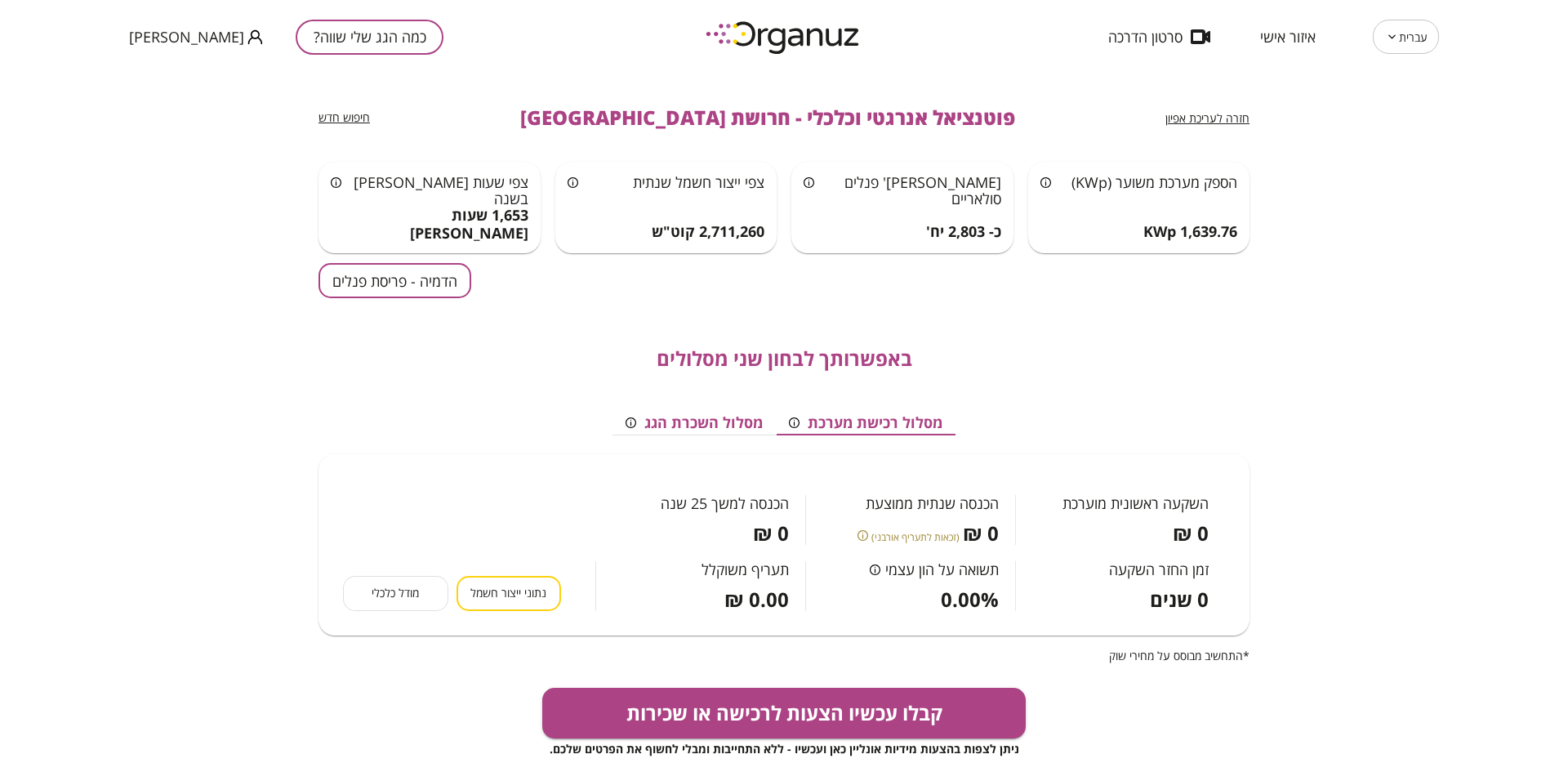
click at [378, 279] on button "הדמיה - פריסת פנלים" at bounding box center [394, 281] width 152 height 35
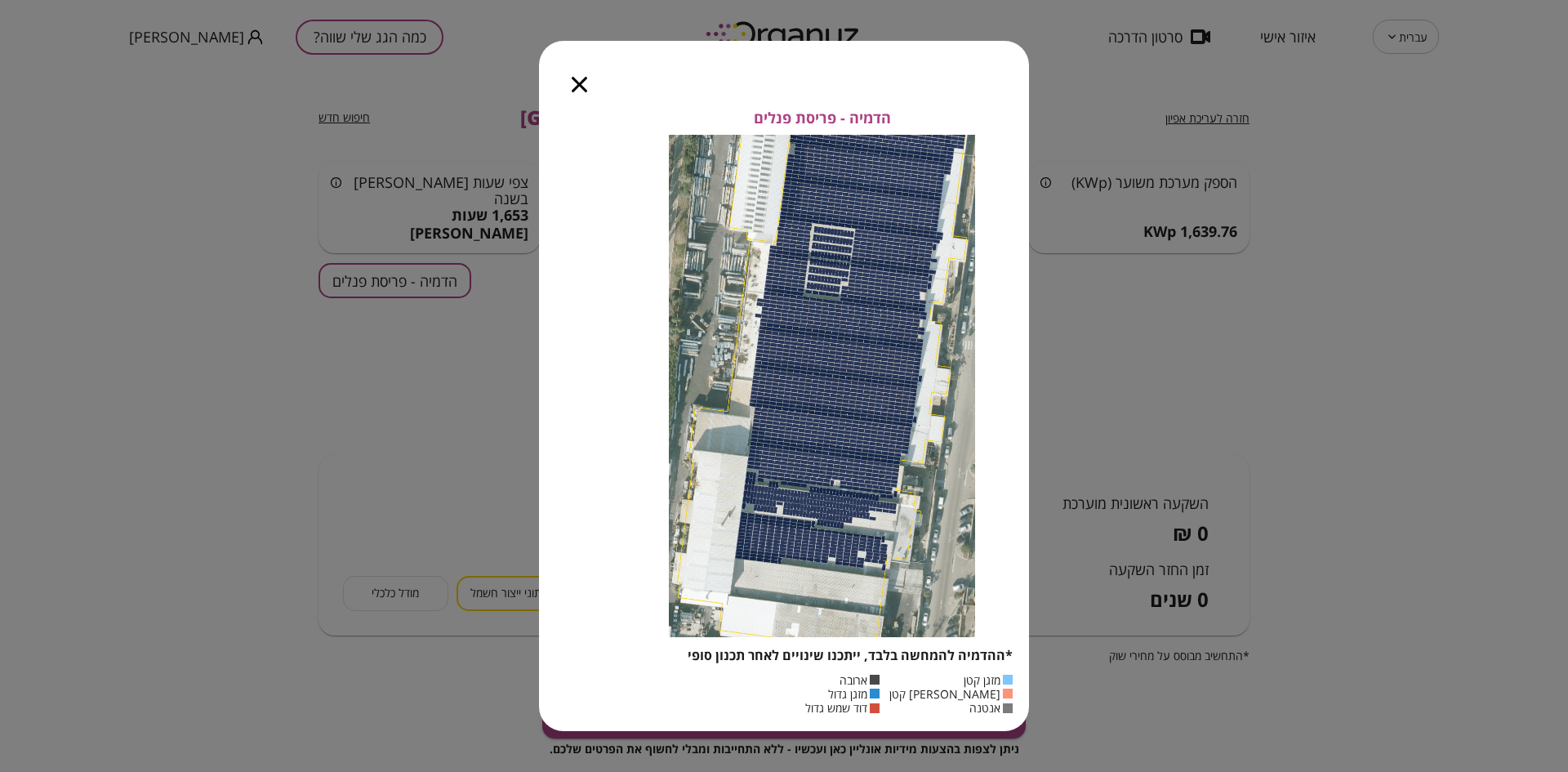
click at [577, 86] on icon "button" at bounding box center [580, 84] width 16 height 16
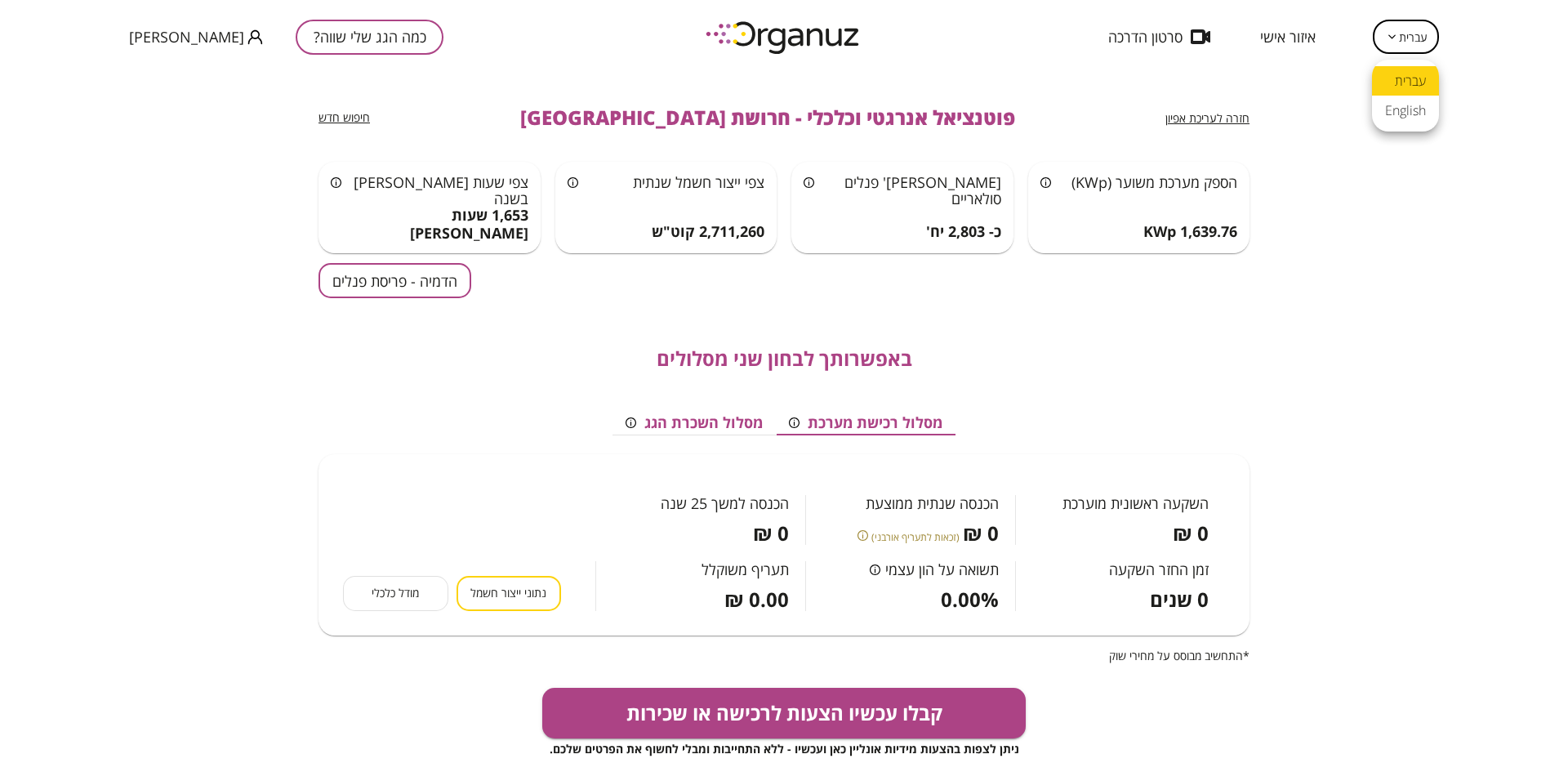
click at [1406, 45] on body "עברית ** ​ איזור אישי סרטון הדרכה כמה הגג שלי שווה? Eliyahu [PERSON_NAME] חזרה …" at bounding box center [784, 386] width 1568 height 772
click at [1453, 211] on div at bounding box center [784, 386] width 1568 height 772
click at [409, 603] on div "מודל כלכלי" at bounding box center [395, 593] width 105 height 35
click at [408, 595] on div "מודל כלכלי" at bounding box center [395, 593] width 105 height 35
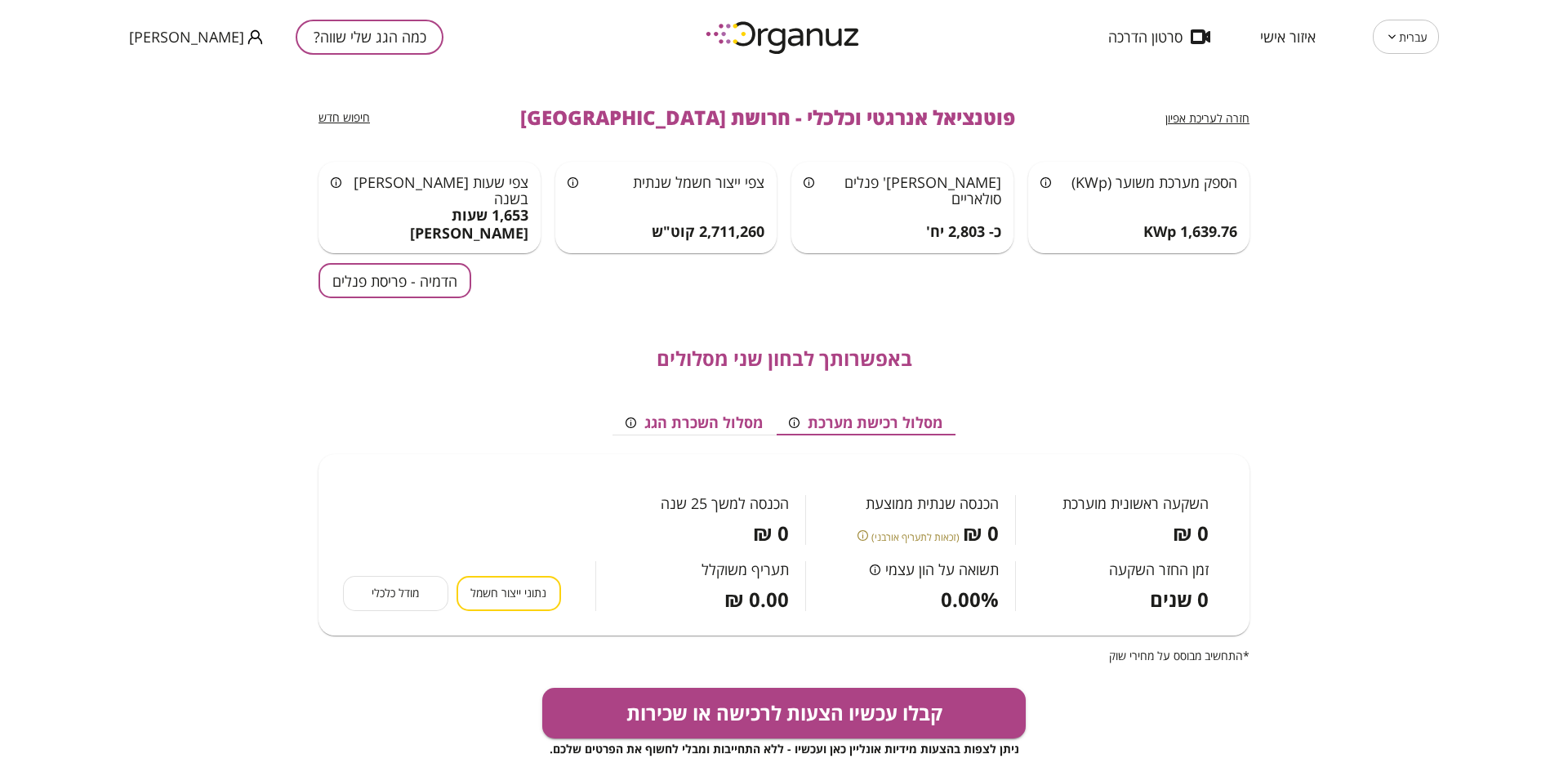
click at [448, 577] on div "מודל כלכלי" at bounding box center [395, 593] width 105 height 35
click at [541, 583] on button "נתוני ייצור חשמל" at bounding box center [509, 593] width 105 height 35
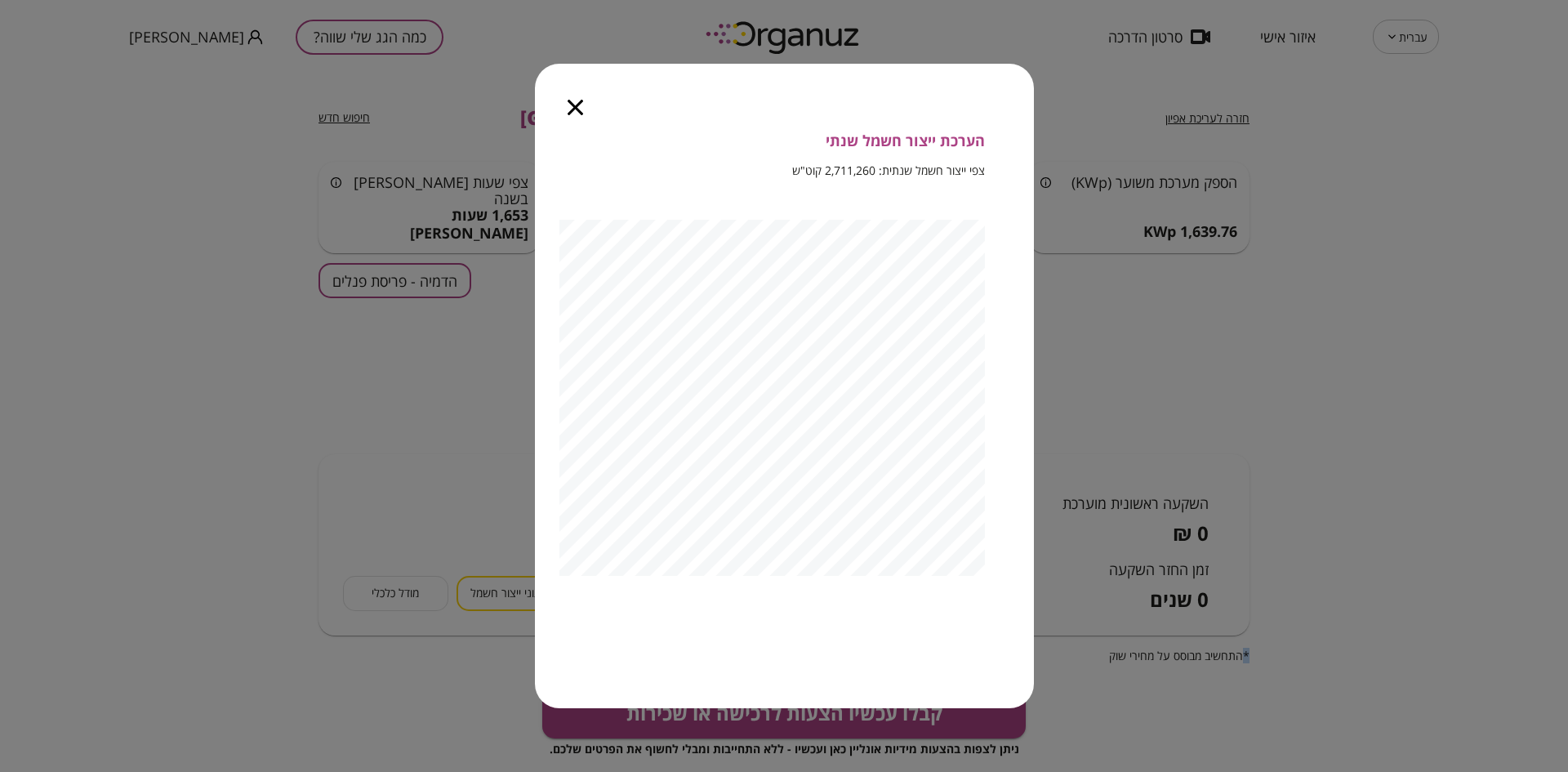
click at [578, 109] on icon "button" at bounding box center [576, 107] width 16 height 16
